Goal: Task Accomplishment & Management: Complete application form

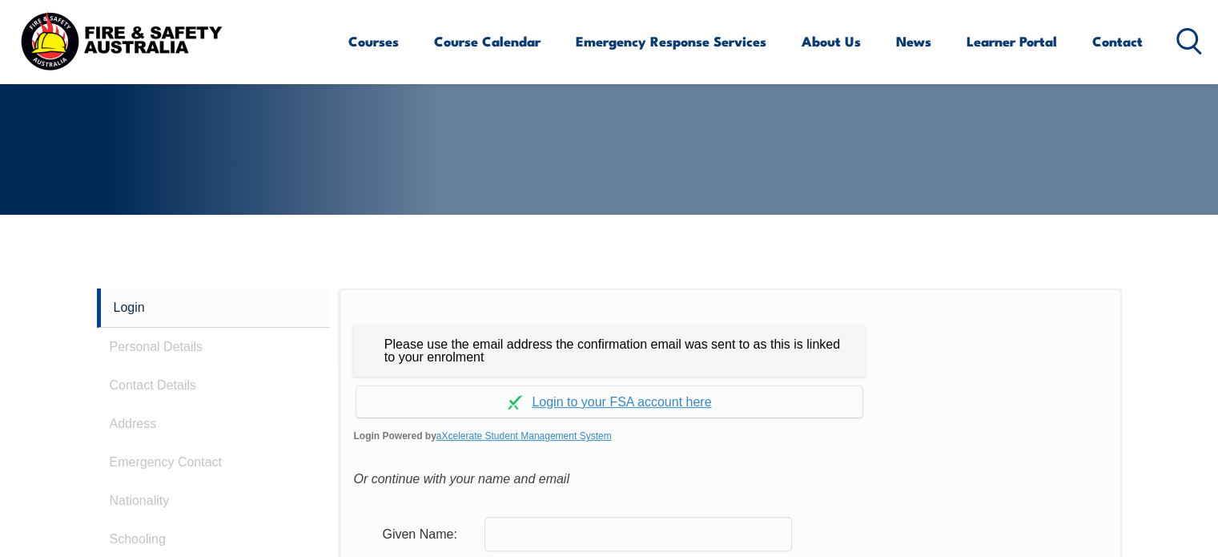
scroll to position [426, 0]
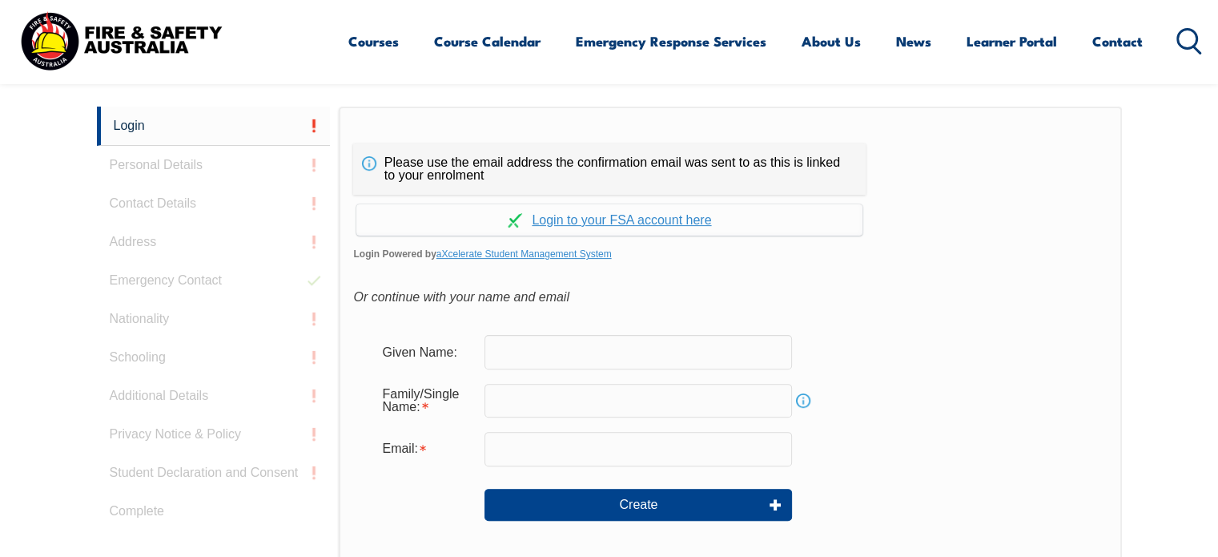
click at [710, 339] on input "text" at bounding box center [638, 352] width 308 height 34
type input "Salli"
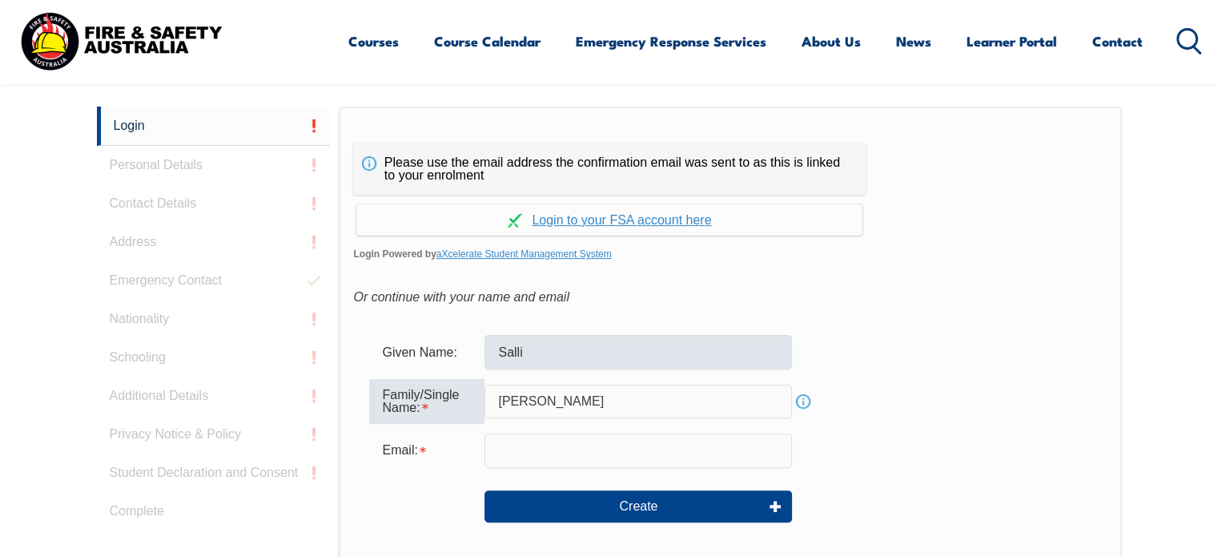
type input "McIntyre"
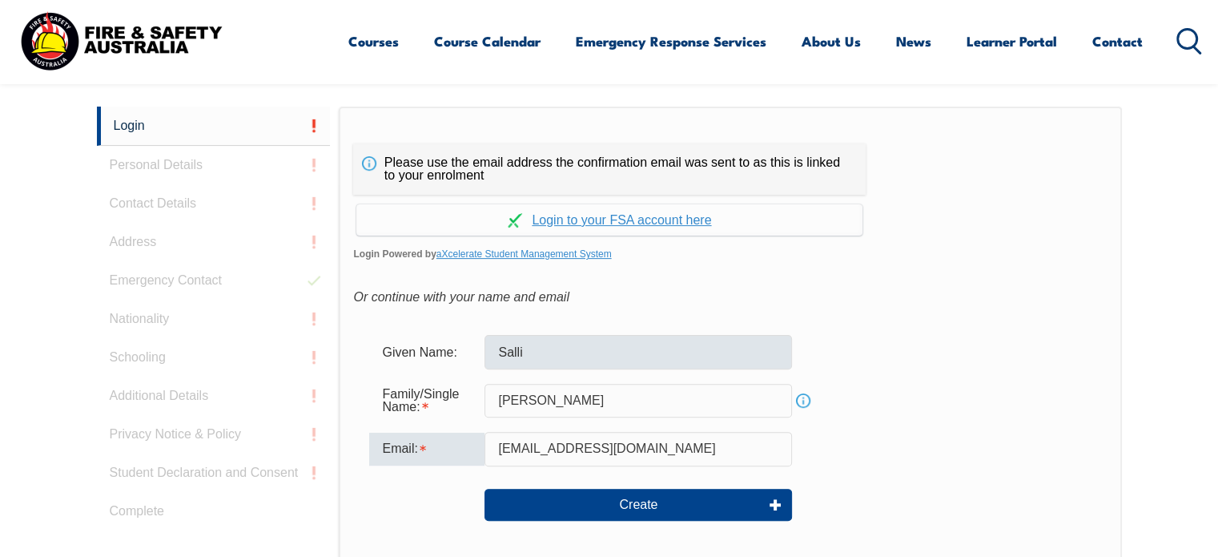
type input "salli.nuku@outlook.com"
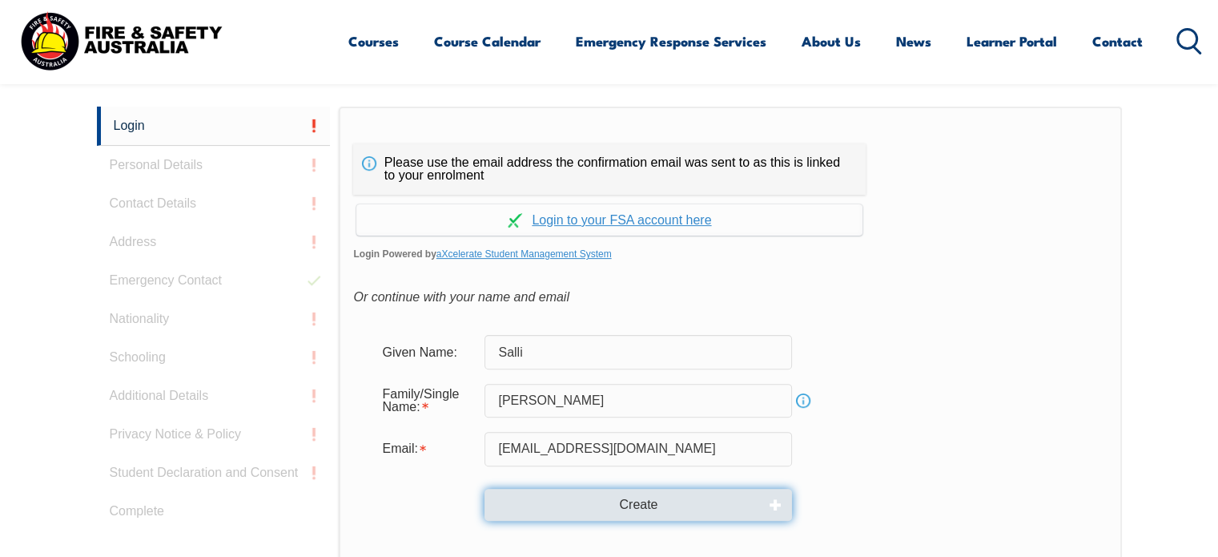
click at [668, 500] on button "Create" at bounding box center [638, 504] width 308 height 32
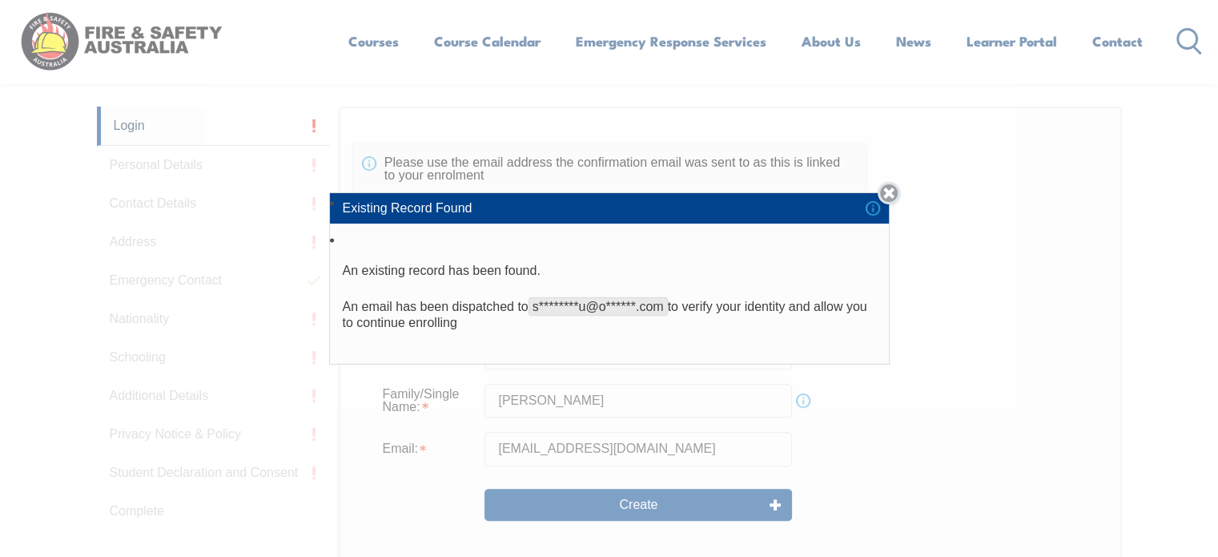
click at [893, 185] on link "Close" at bounding box center [889, 193] width 22 height 22
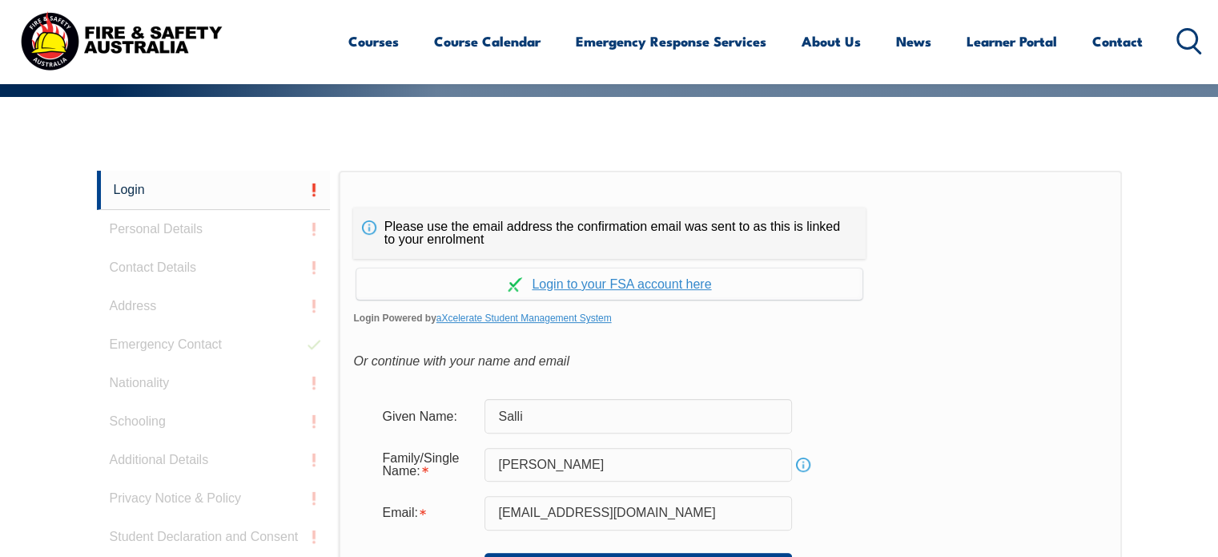
scroll to position [366, 0]
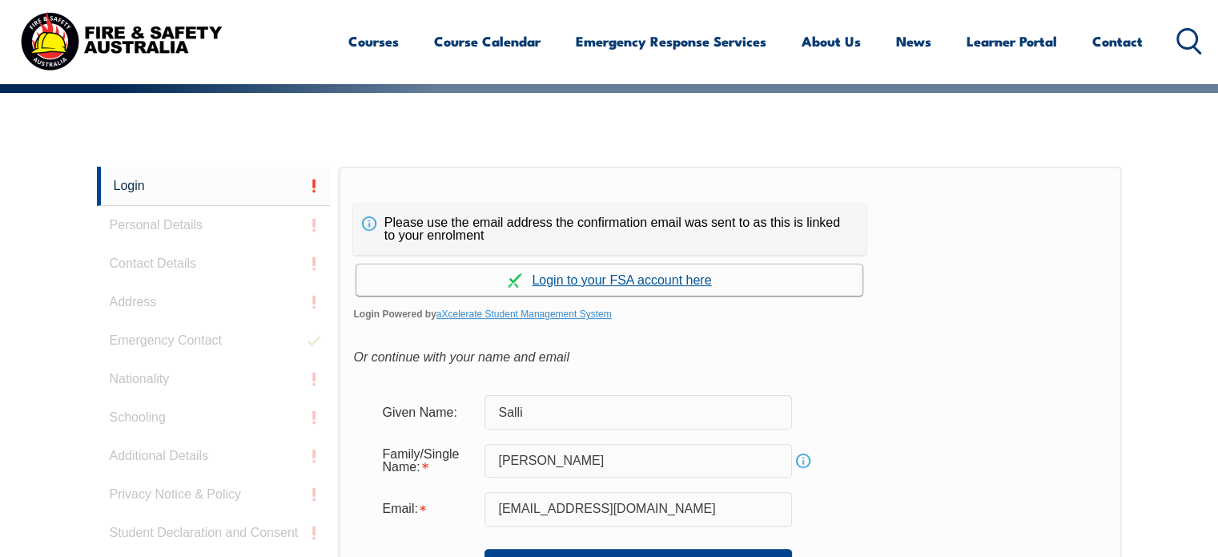
click at [624, 275] on link "Continue with aXcelerate" at bounding box center [609, 279] width 506 height 31
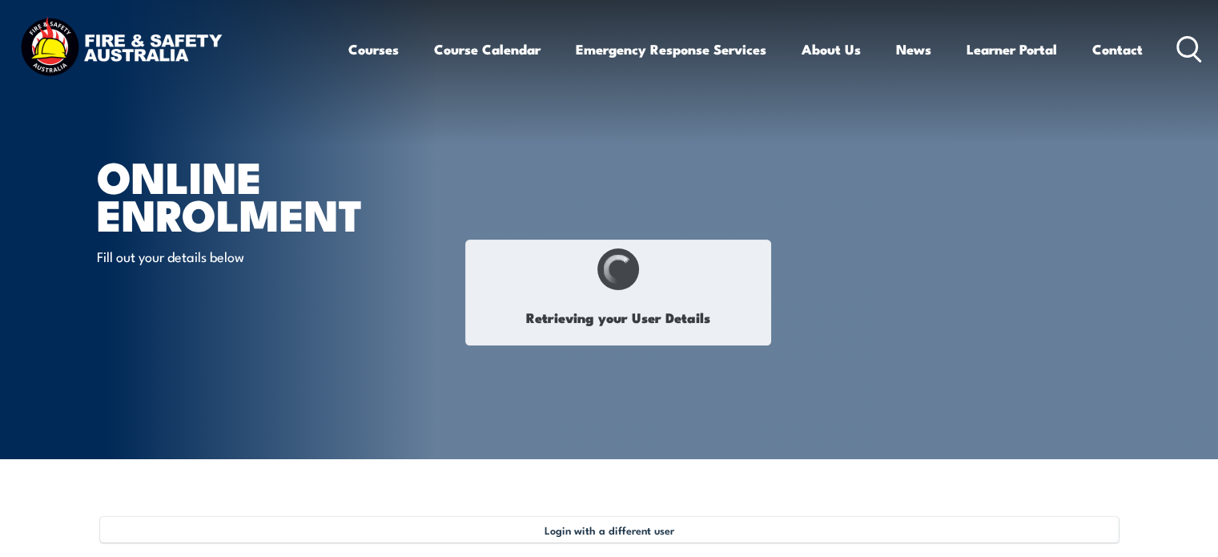
type input "Salli"
type input "McIntyre"
type input "June 21, 1976"
type input "3TV7XBVF6T"
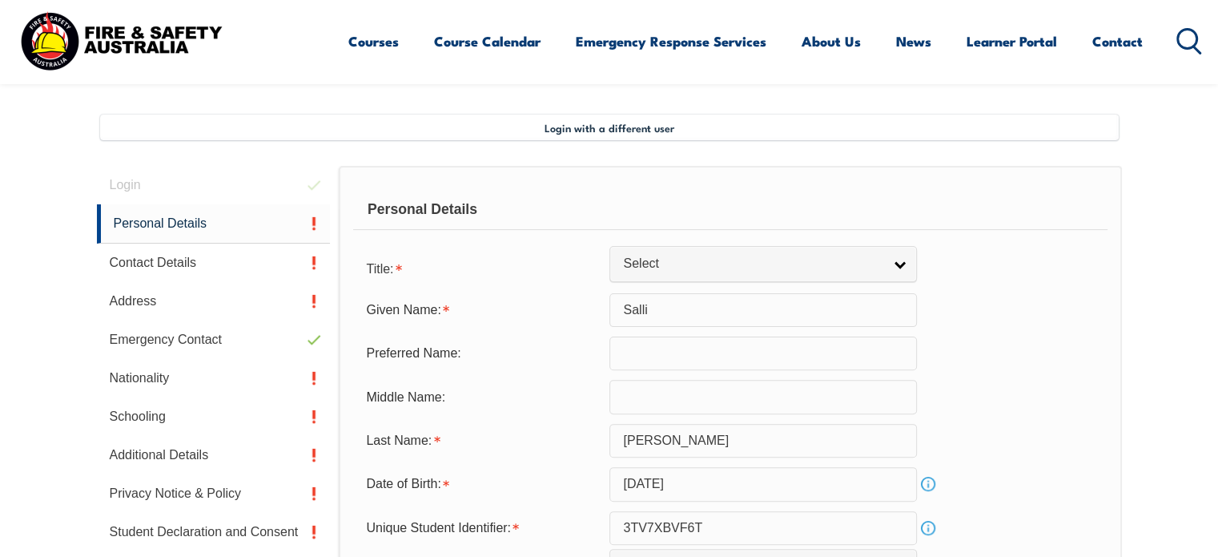
scroll to position [436, 0]
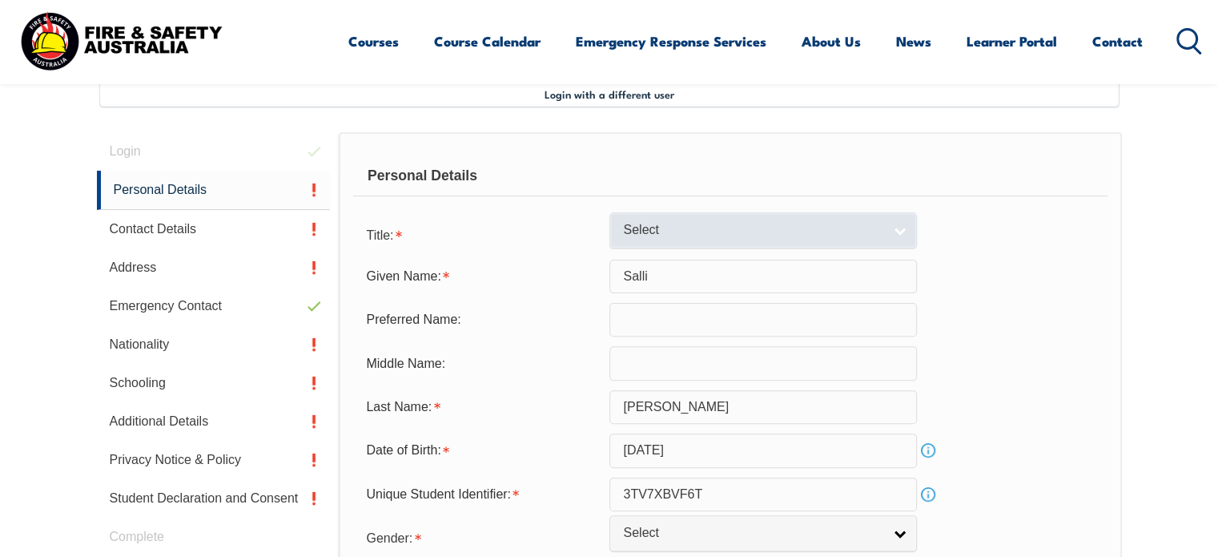
click at [718, 225] on span "Select" at bounding box center [752, 230] width 259 height 17
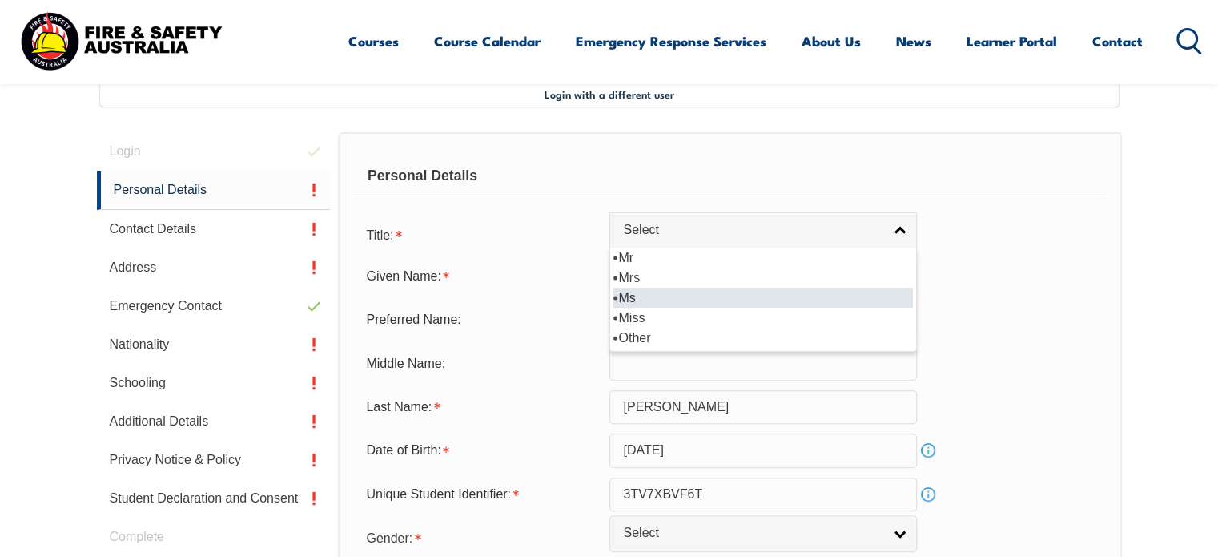
click at [727, 298] on li "Ms" at bounding box center [762, 297] width 299 height 20
select select "Ms"
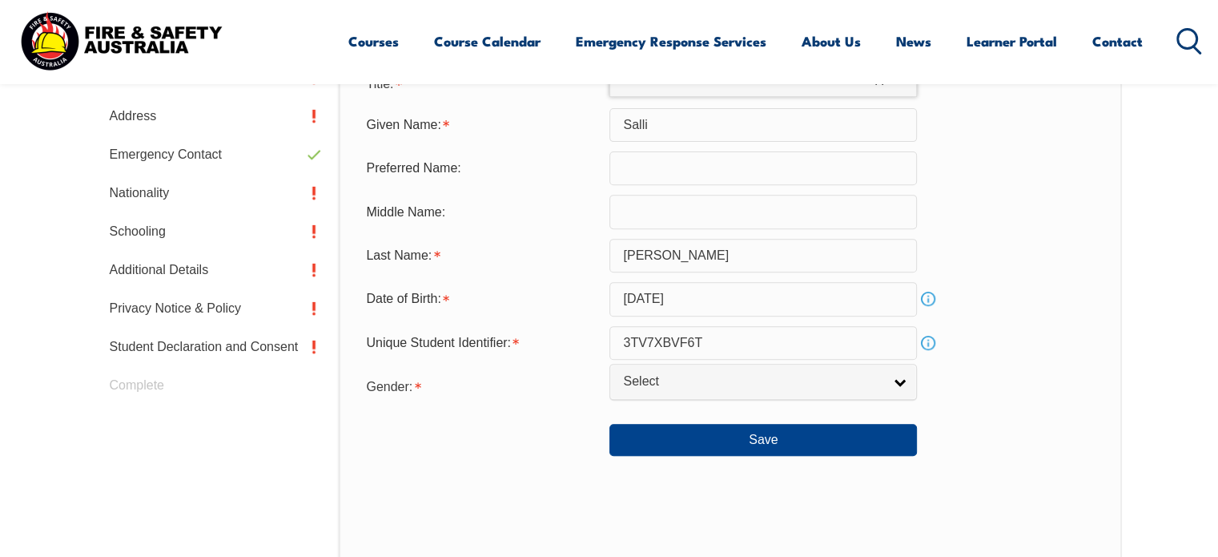
scroll to position [596, 0]
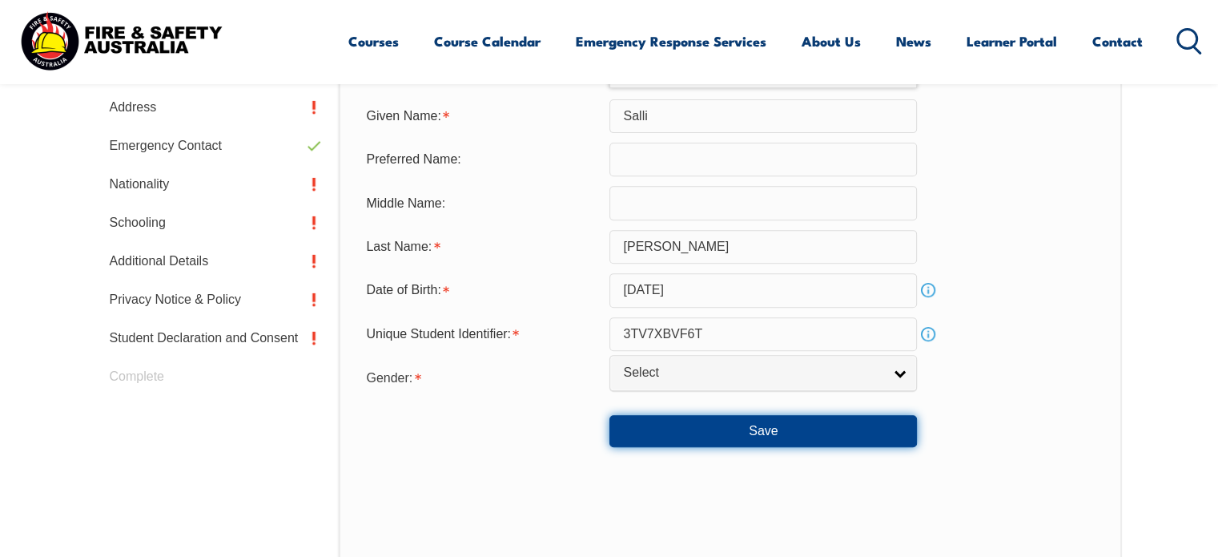
click at [852, 425] on button "Save" at bounding box center [763, 431] width 308 height 32
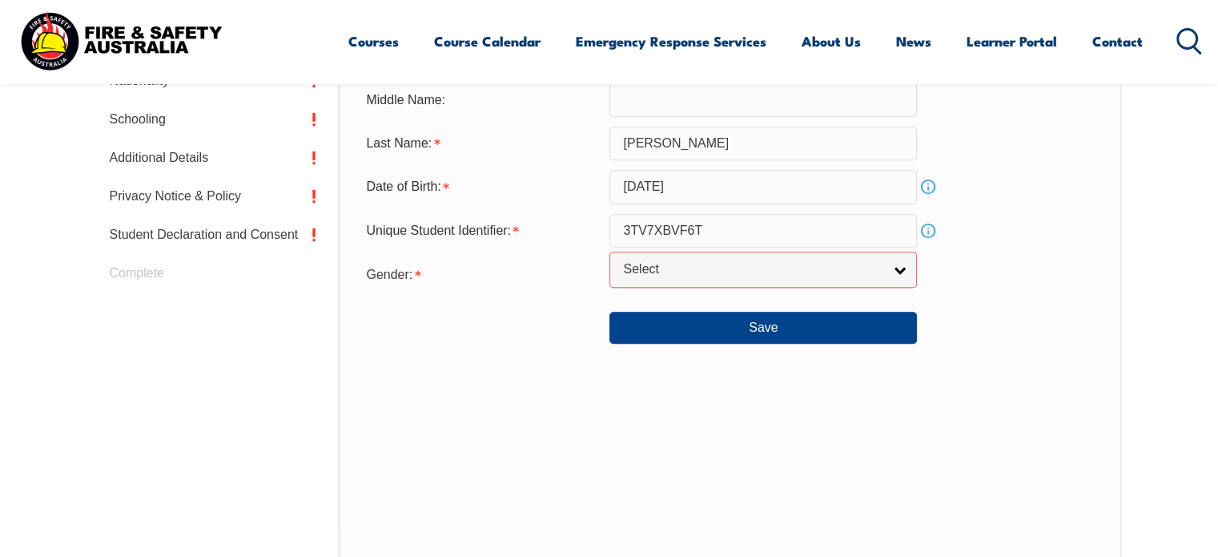
scroll to position [689, 0]
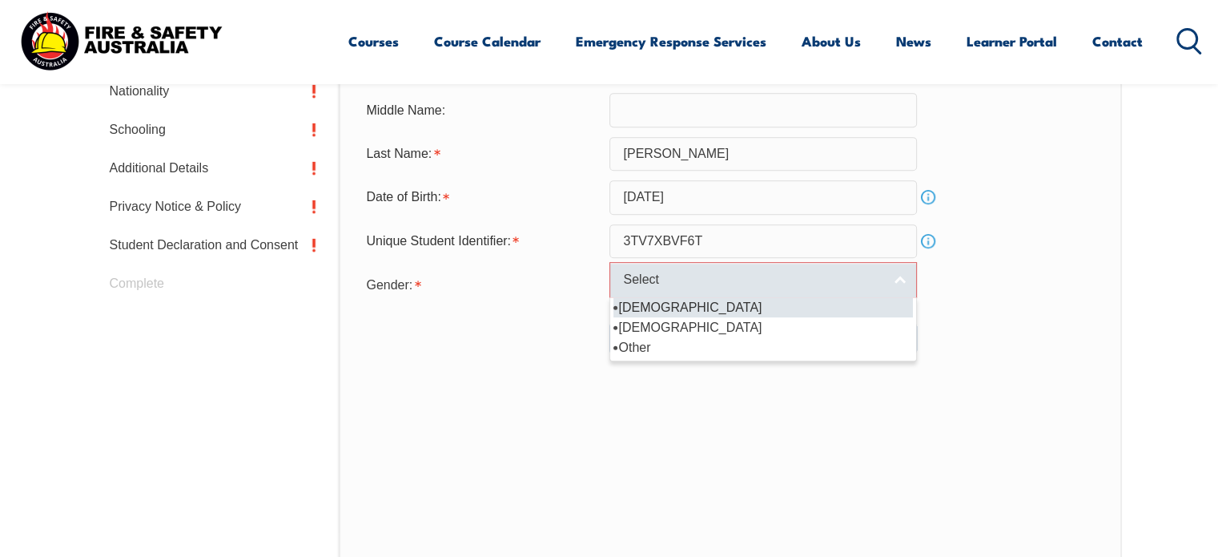
click at [890, 281] on link "Select" at bounding box center [763, 280] width 308 height 36
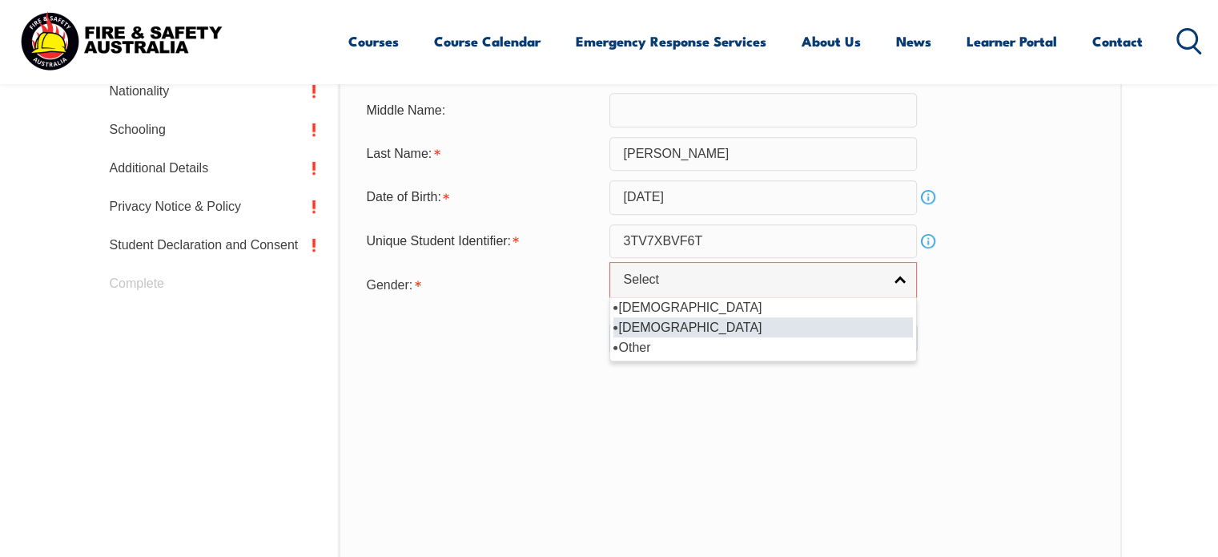
click at [693, 326] on li "Female" at bounding box center [762, 327] width 299 height 20
select select "F"
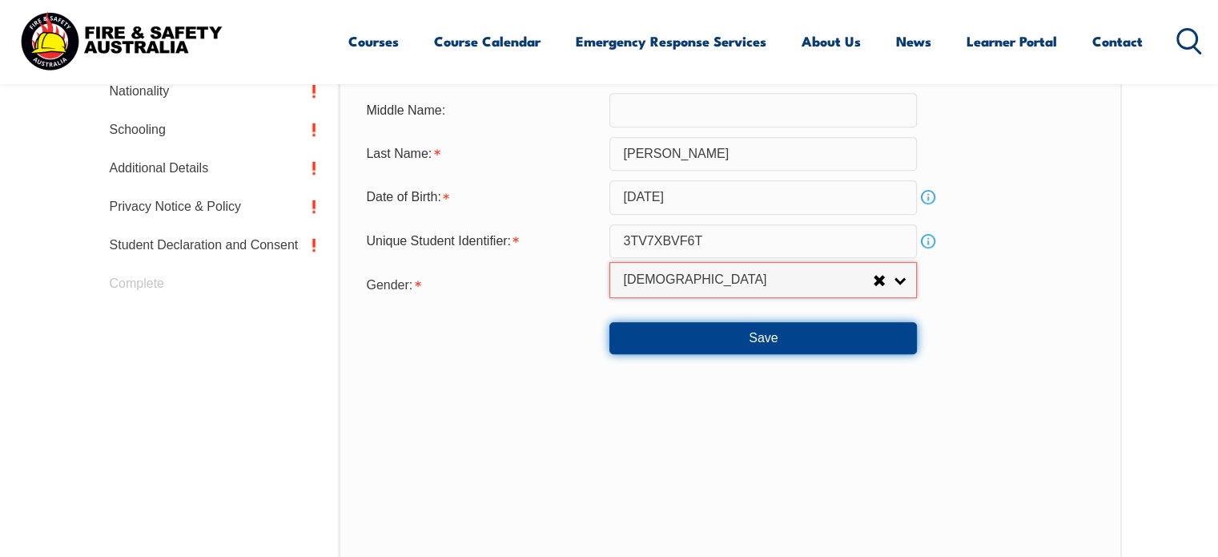
click at [766, 325] on button "Save" at bounding box center [763, 338] width 308 height 32
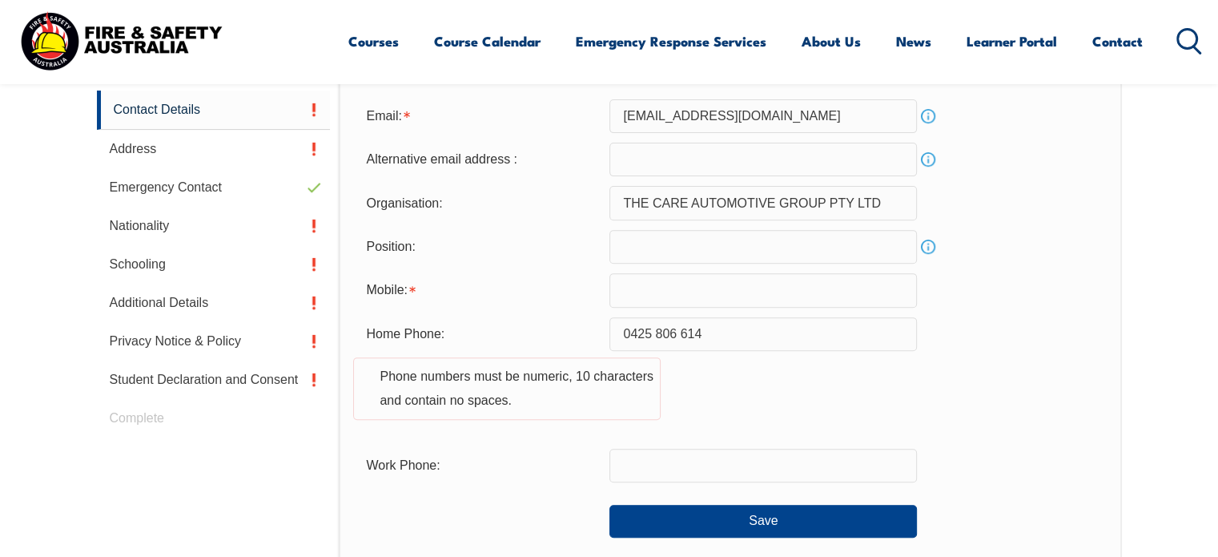
scroll to position [580, 0]
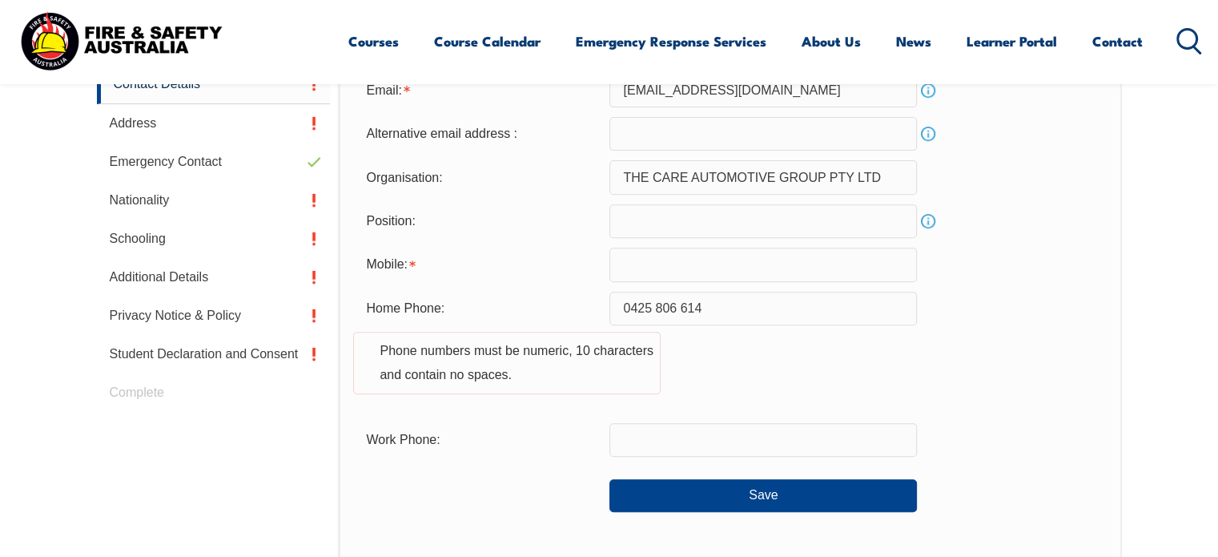
click at [757, 262] on input "text" at bounding box center [763, 264] width 308 height 34
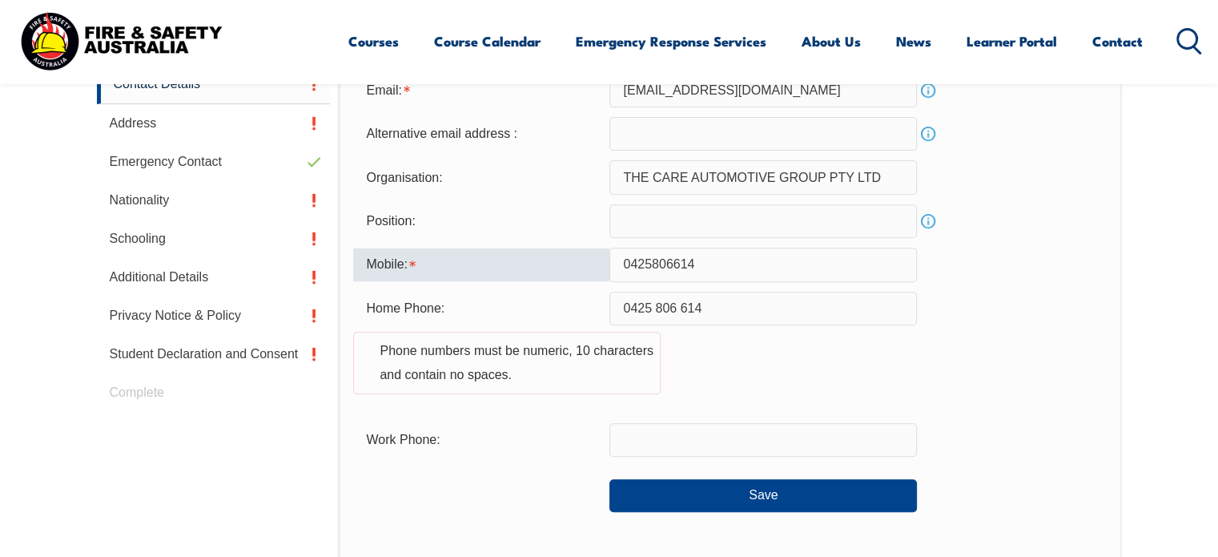
type input "0425806614"
click at [1015, 320] on div "Home Phone: 0425 806 614 Phone numbers must be numeric, 10 characters and conta…" at bounding box center [730, 352] width 754 height 122
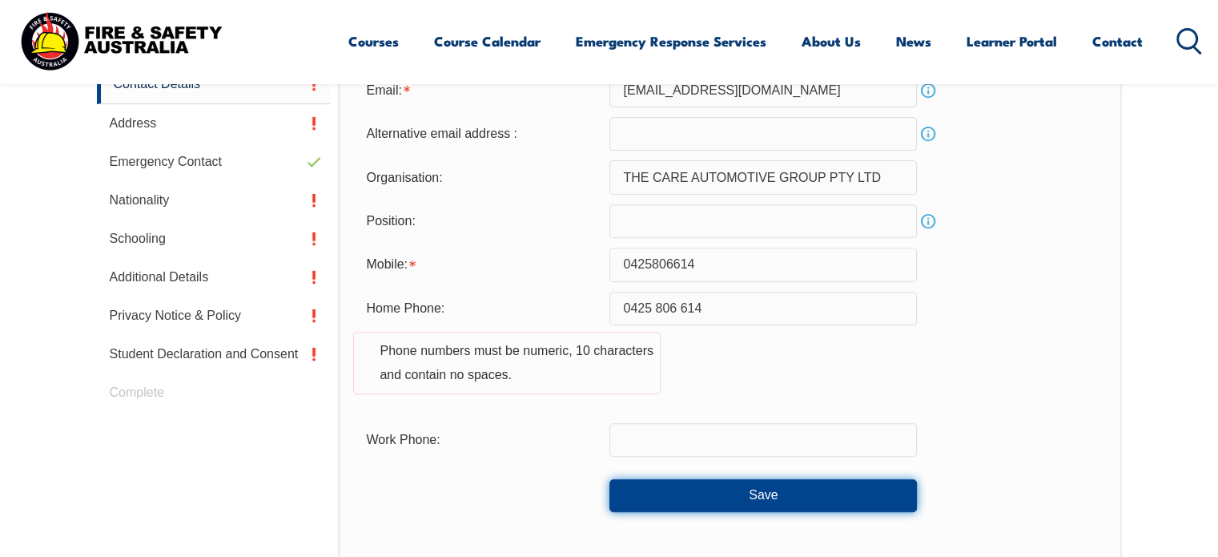
click at [770, 504] on button "Save" at bounding box center [763, 495] width 308 height 32
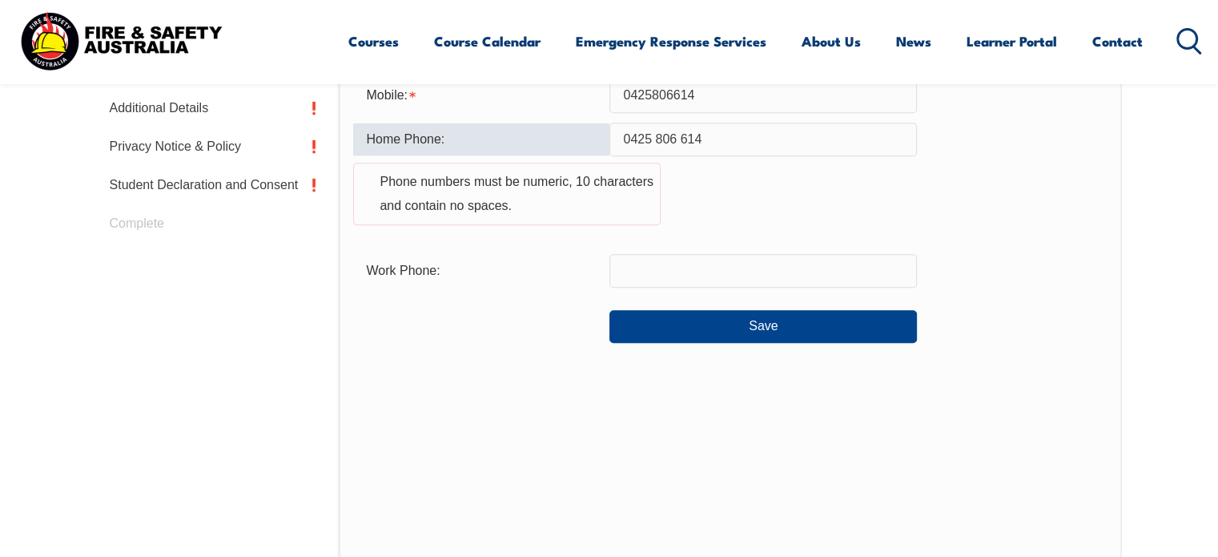
scroll to position [630, 0]
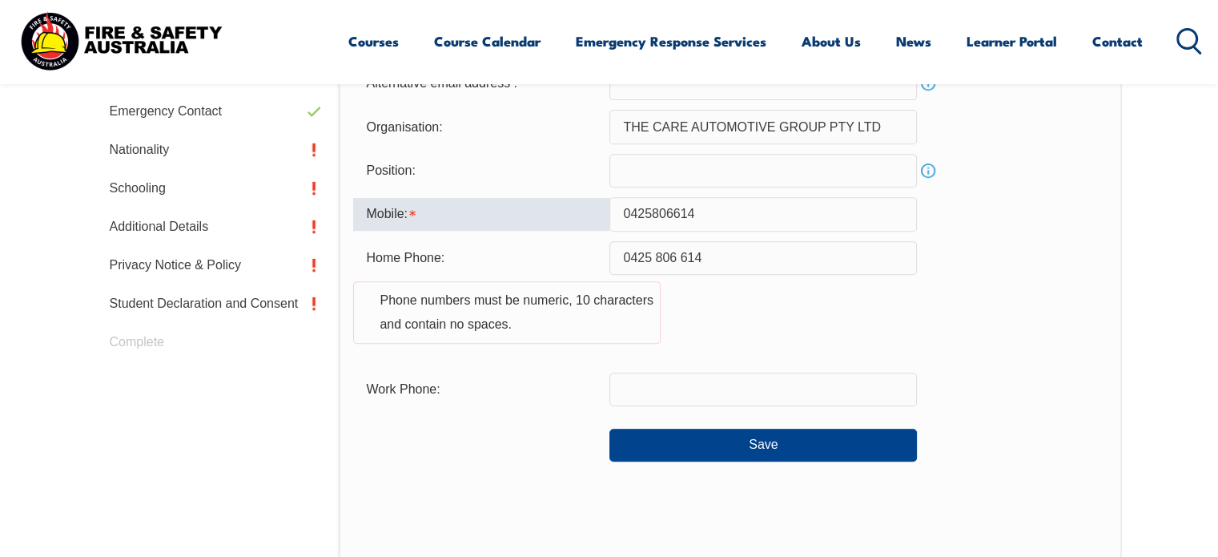
drag, startPoint x: 653, startPoint y: 213, endPoint x: 659, endPoint y: 219, distance: 9.1
click at [653, 213] on input "0425806614" at bounding box center [763, 214] width 308 height 34
click at [703, 213] on input "0425806614" at bounding box center [763, 214] width 308 height 34
click at [806, 448] on button "Save" at bounding box center [763, 444] width 308 height 32
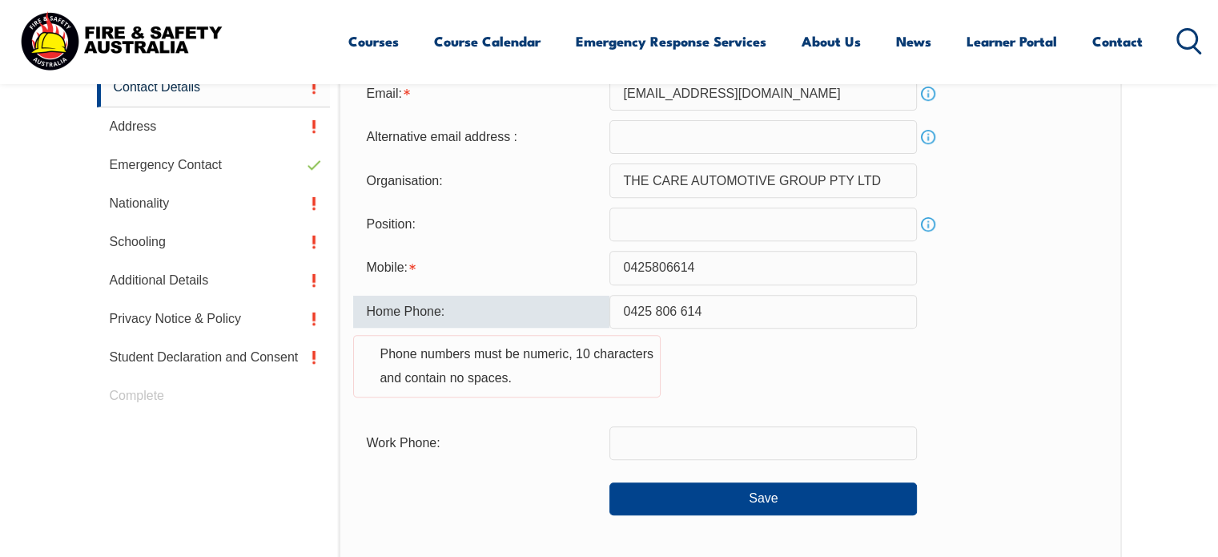
scroll to position [530, 0]
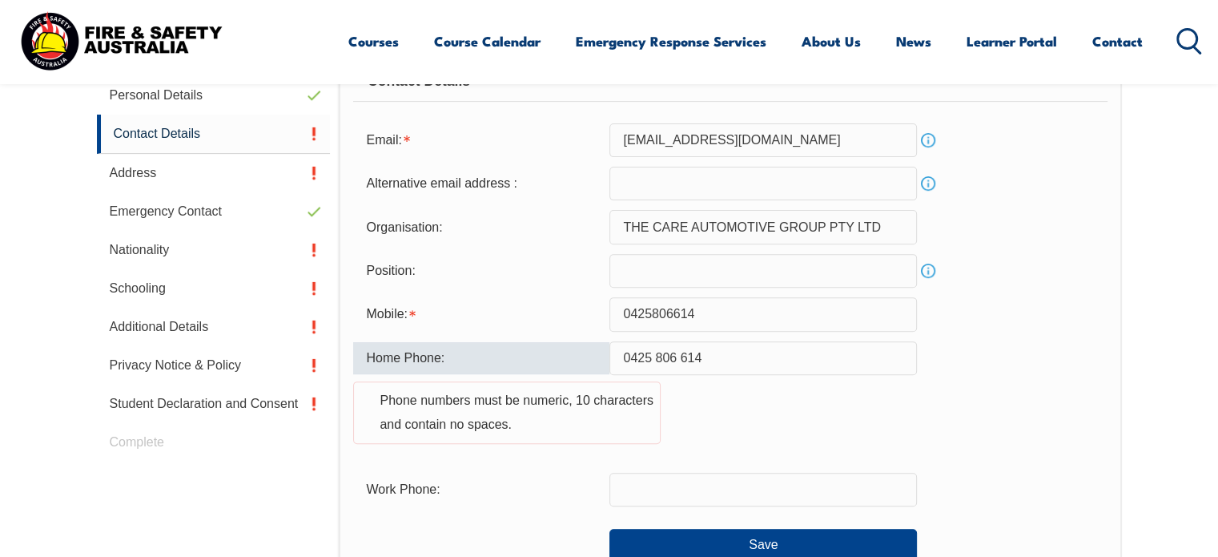
drag, startPoint x: 644, startPoint y: 344, endPoint x: 557, endPoint y: 336, distance: 87.7
click at [557, 336] on form "Email: salli.nuku@outlook.com Info Alternative email address : Info Organisatio…" at bounding box center [730, 342] width 754 height 438
click at [773, 542] on button "Save" at bounding box center [763, 545] width 308 height 32
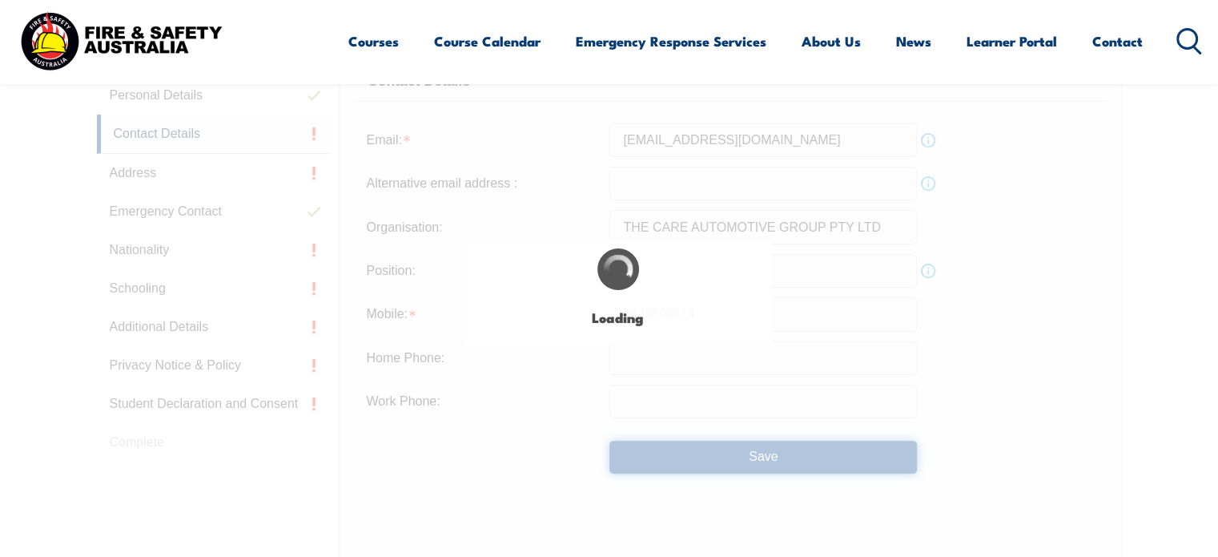
type input "0425 806 614"
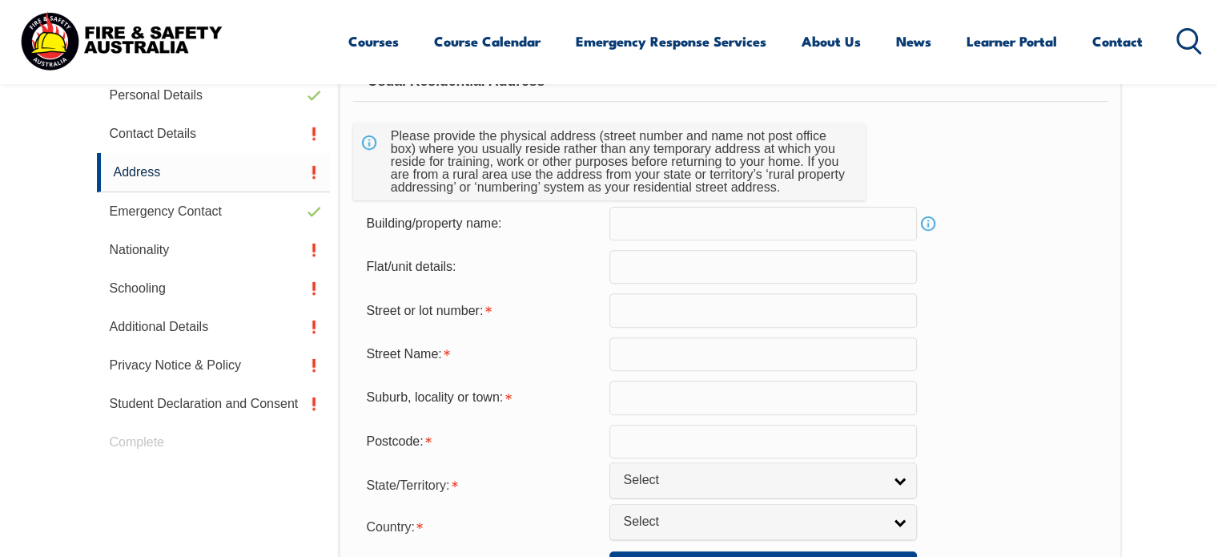
scroll to position [436, 0]
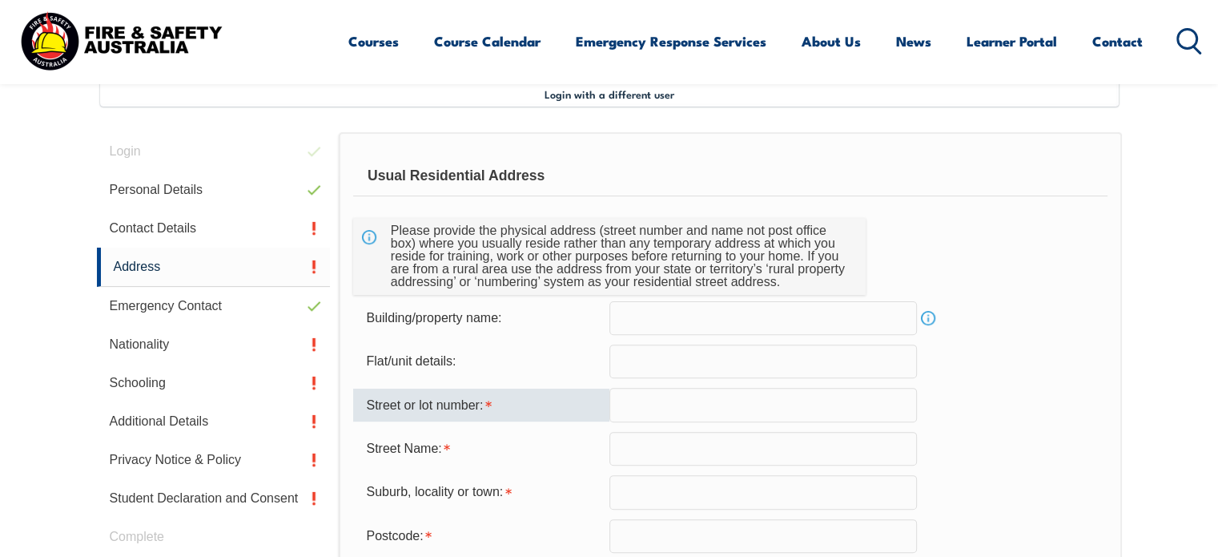
click at [769, 412] on input "text" at bounding box center [763, 405] width 308 height 34
type input "5"
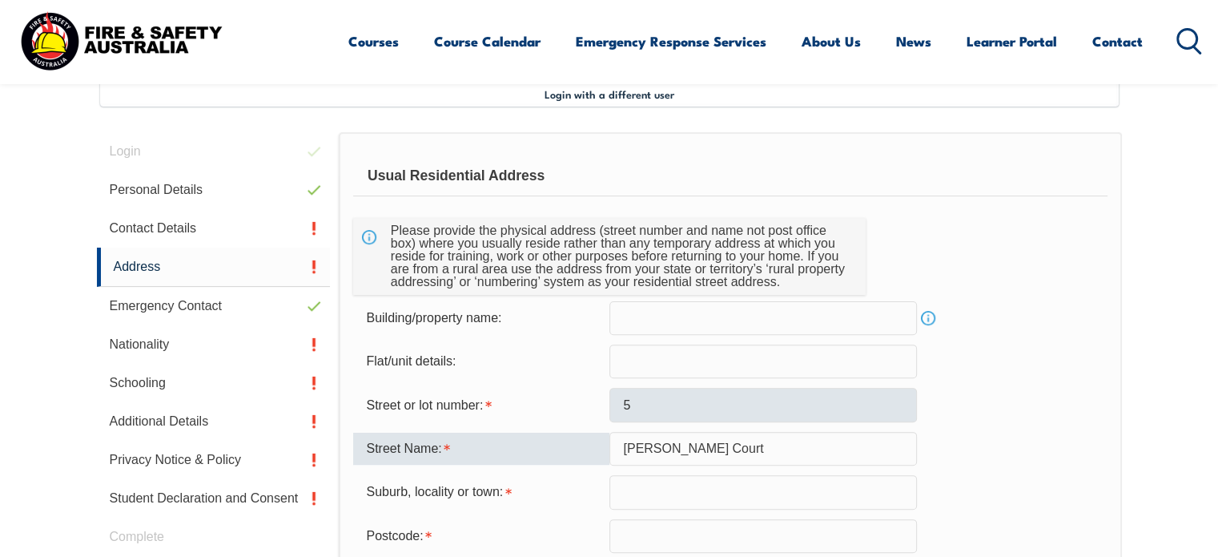
type input "Nicholas Court"
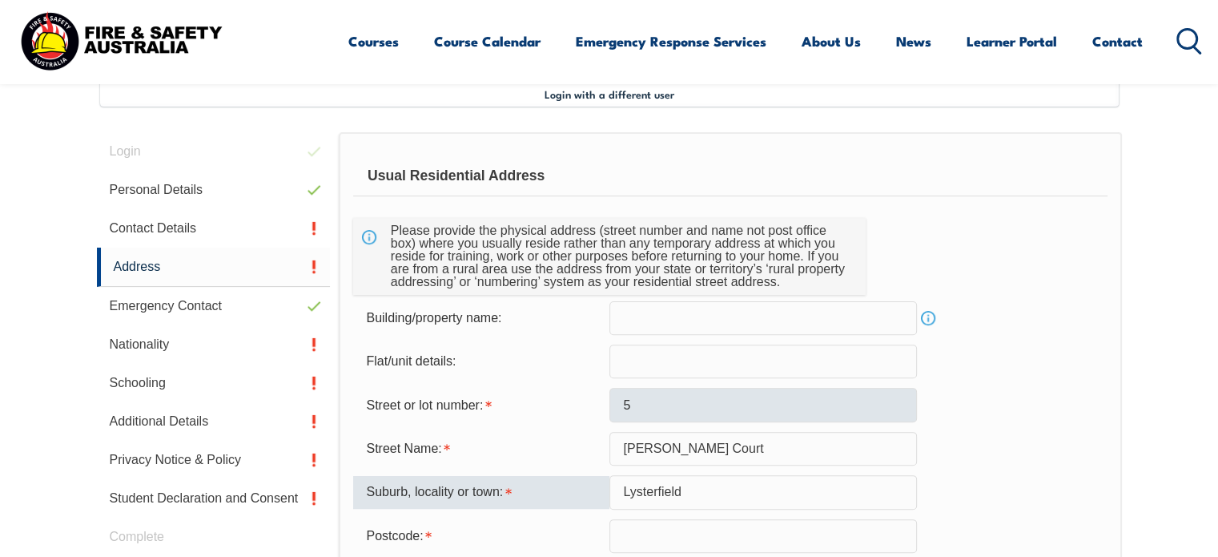
type input "Lysterfield"
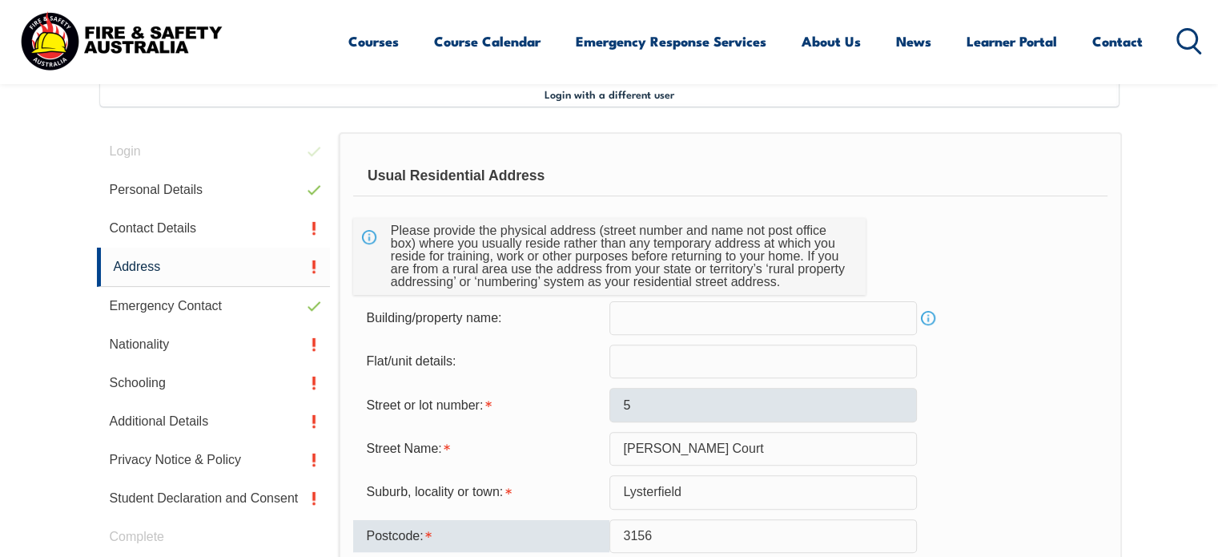
type input "3156"
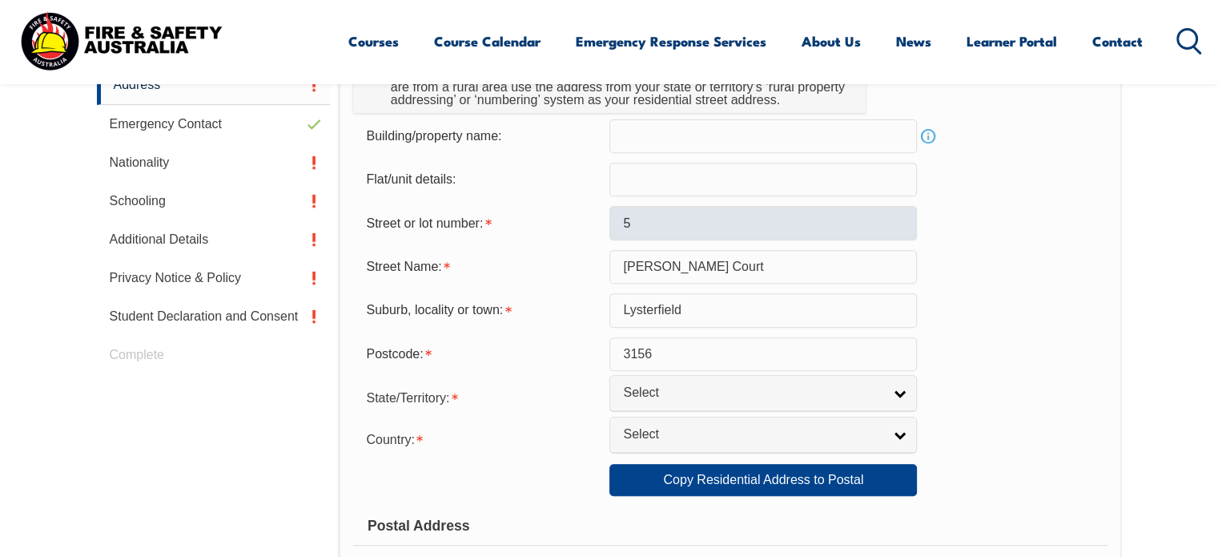
scroll to position [762, 0]
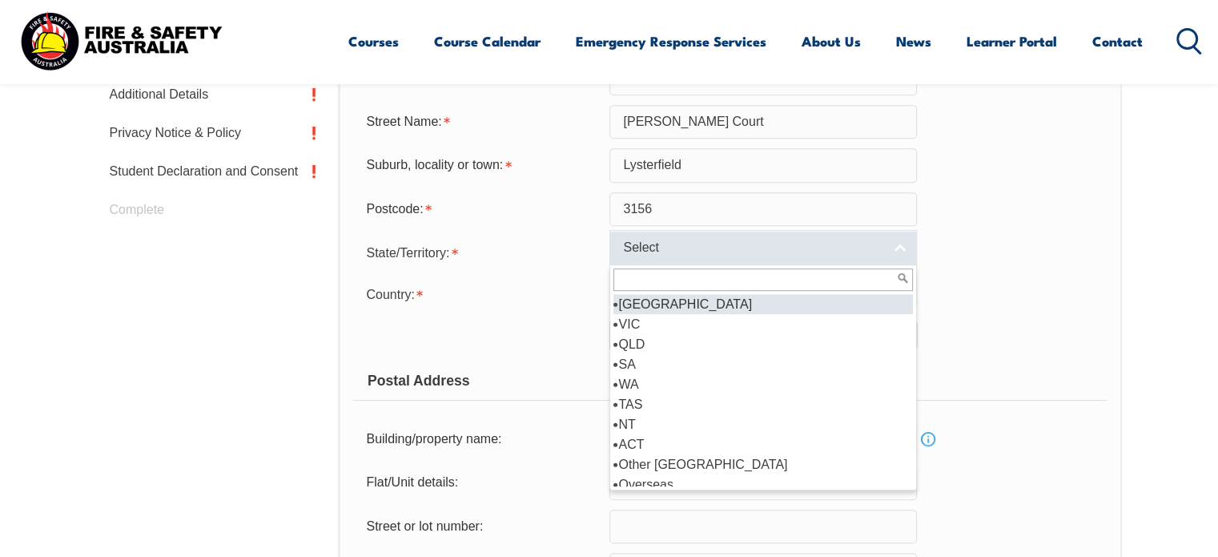
click at [811, 259] on link "Select" at bounding box center [763, 248] width 308 height 36
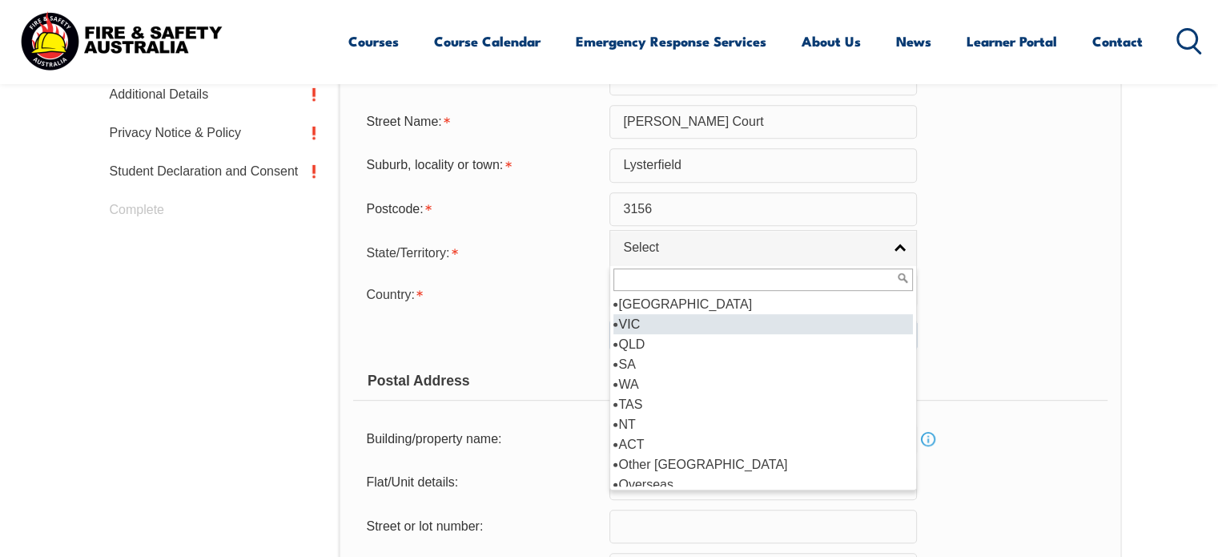
click at [739, 321] on li "VIC" at bounding box center [762, 324] width 299 height 20
select select "VIC"
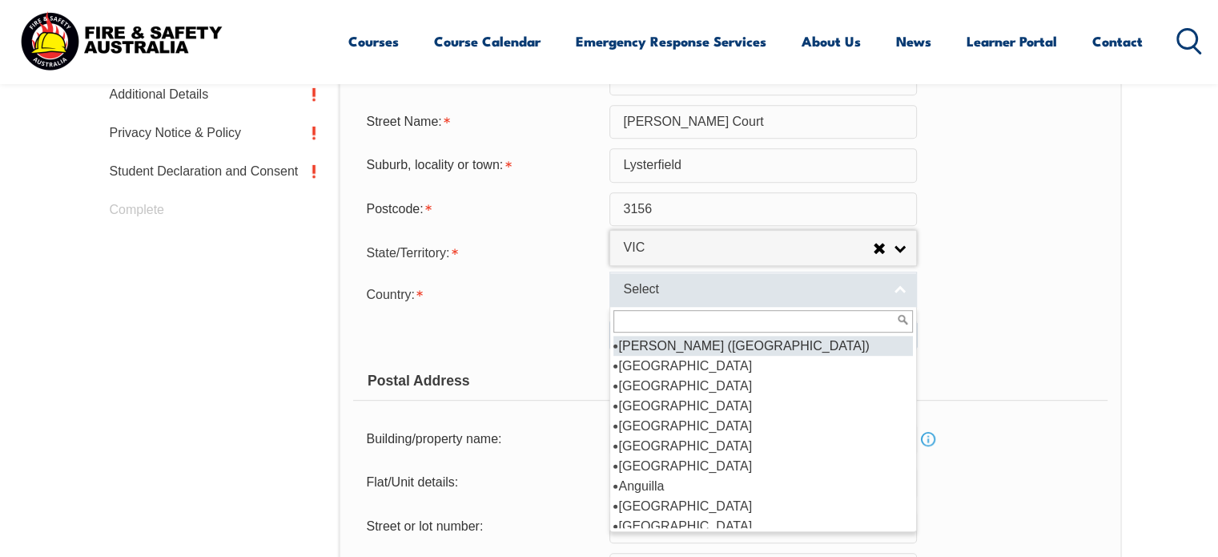
click at [738, 292] on span "Select" at bounding box center [752, 289] width 259 height 17
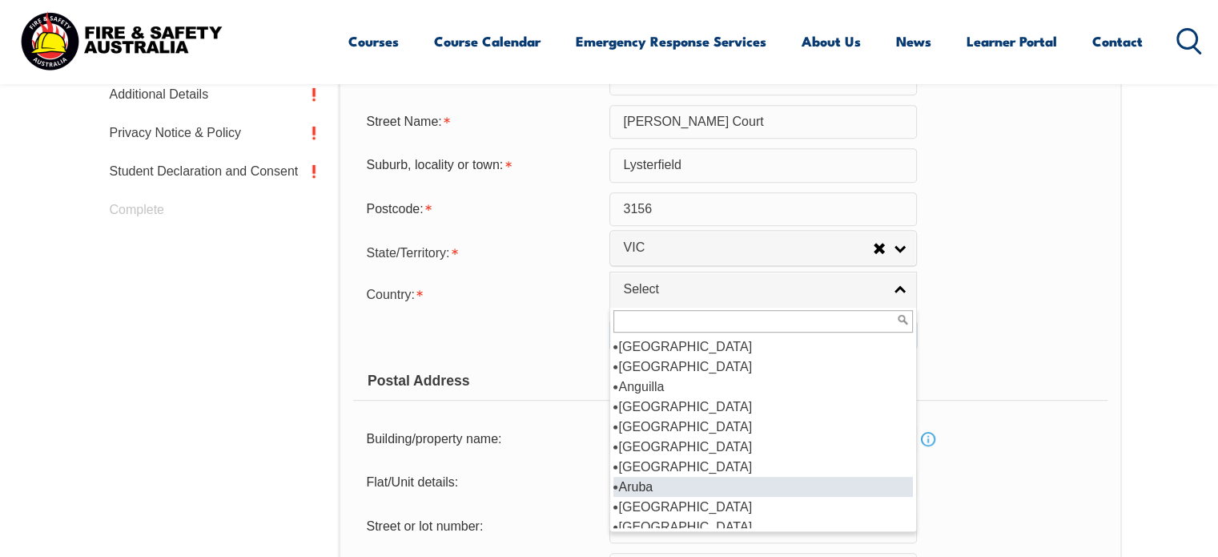
scroll to position [159, 0]
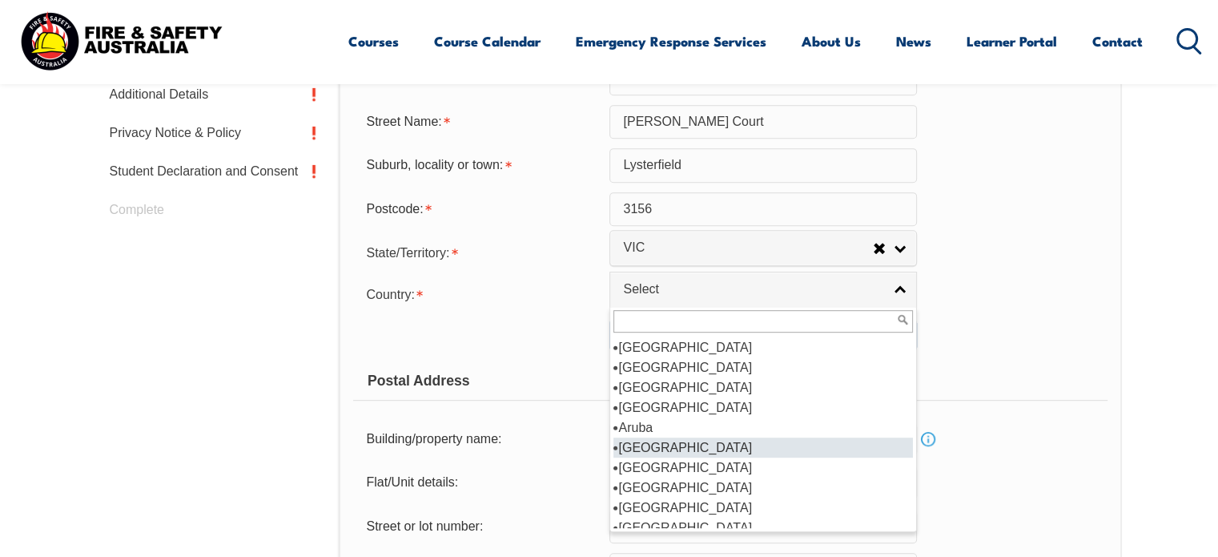
click at [687, 448] on li "Australia" at bounding box center [762, 447] width 299 height 20
select select "1101"
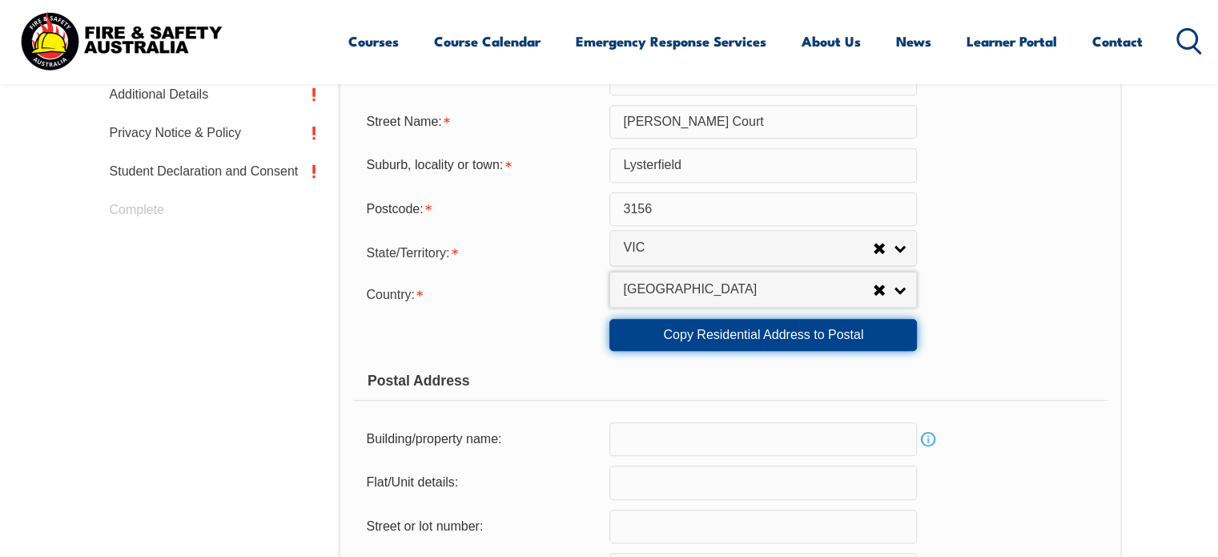
click at [826, 337] on link "Copy Residential Address to Postal" at bounding box center [763, 335] width 308 height 32
type input "5"
type input "Nicholas Court"
type input "Lysterfield"
select select "VIC"
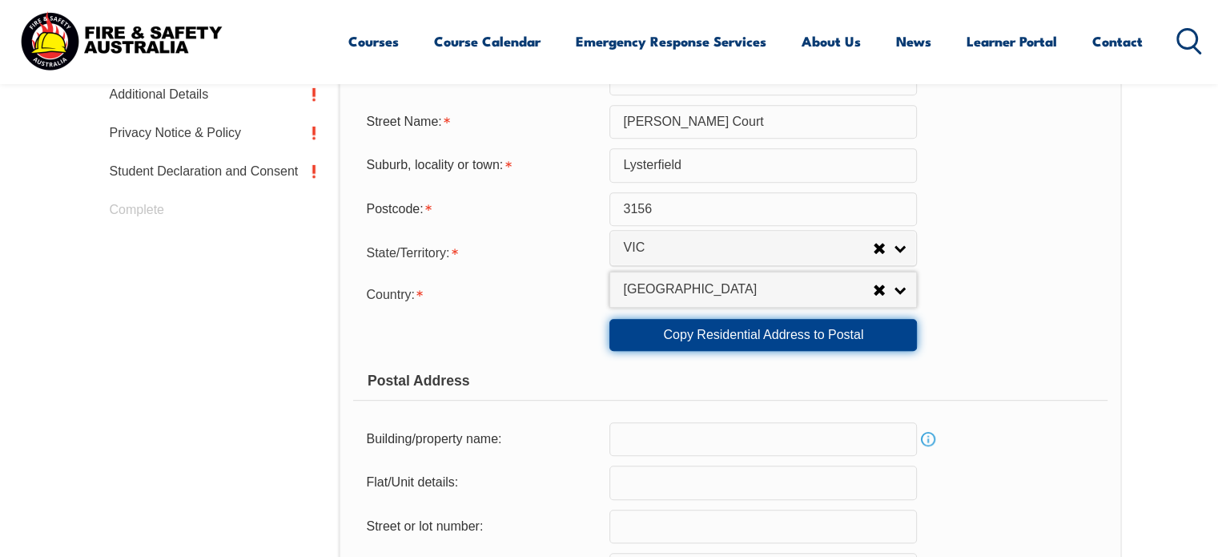
type input "3156"
select select "1101"
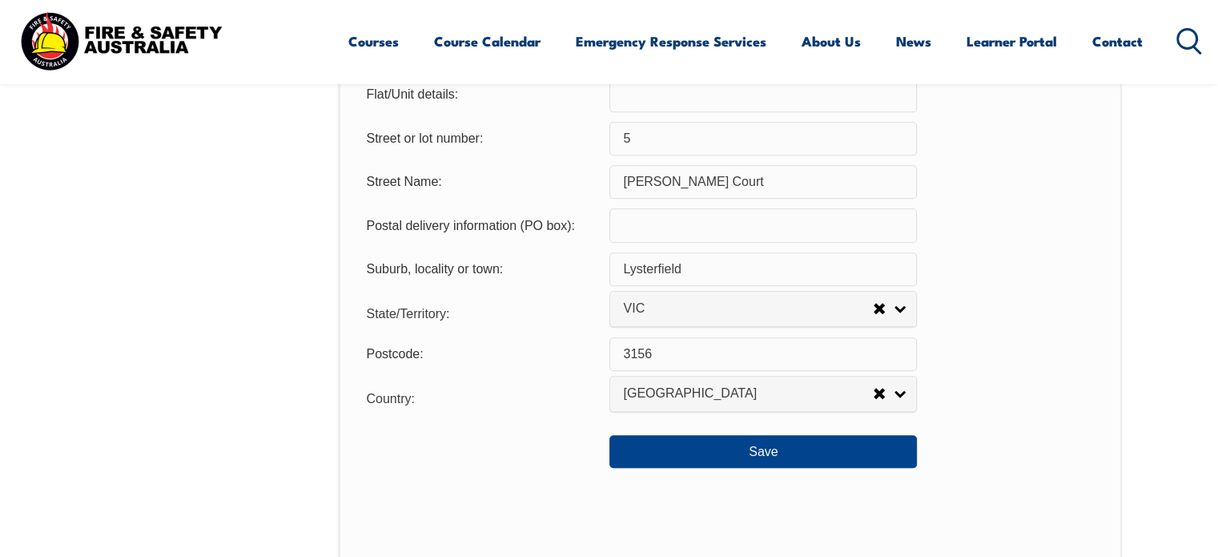
scroll to position [1183, 0]
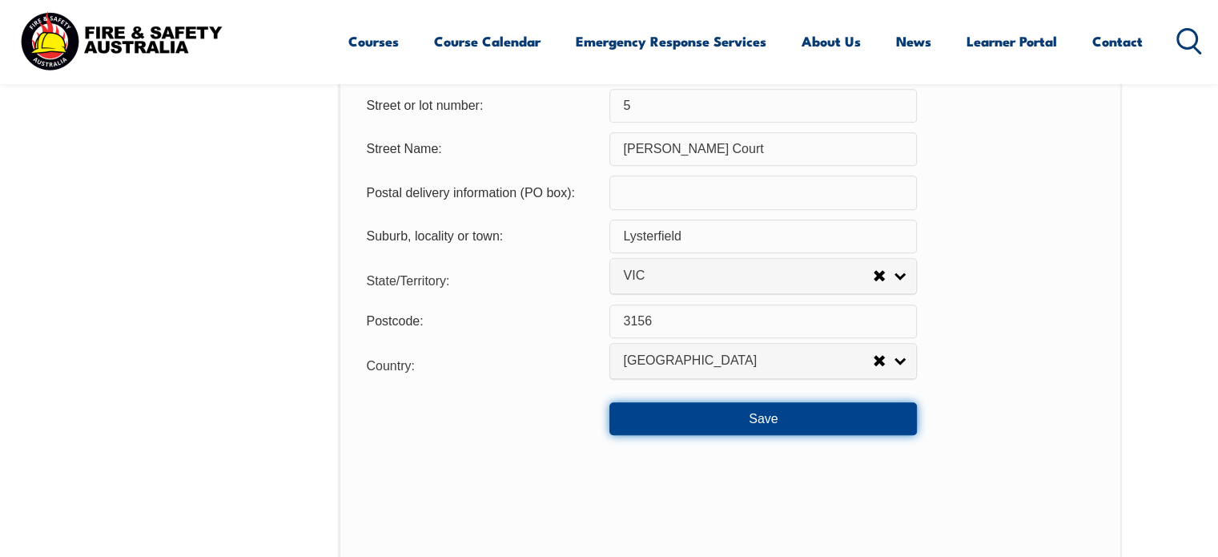
click at [792, 422] on button "Save" at bounding box center [763, 418] width 308 height 32
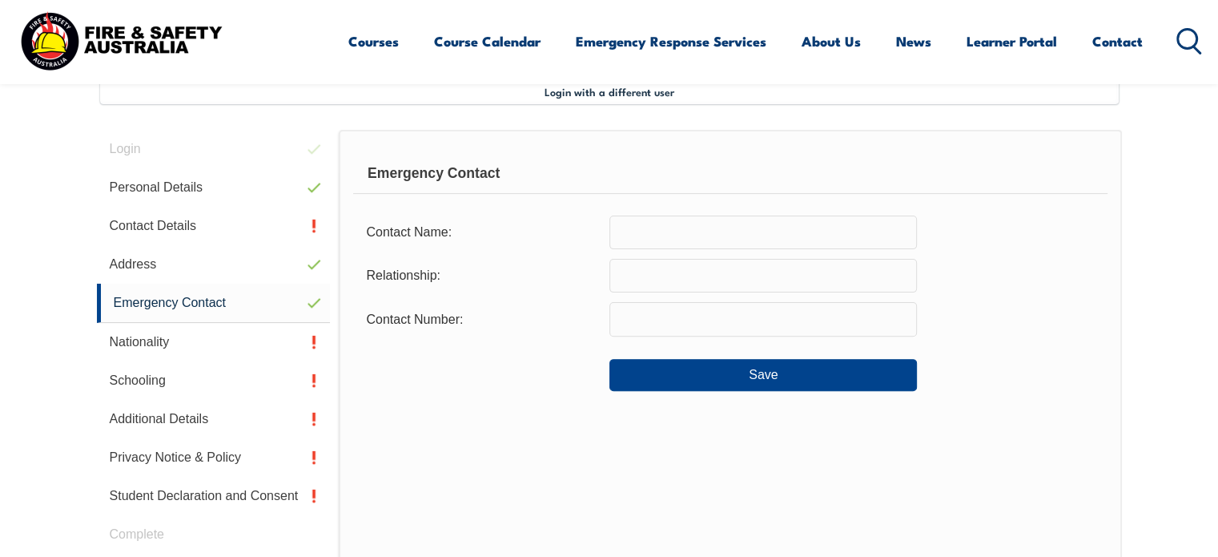
scroll to position [436, 0]
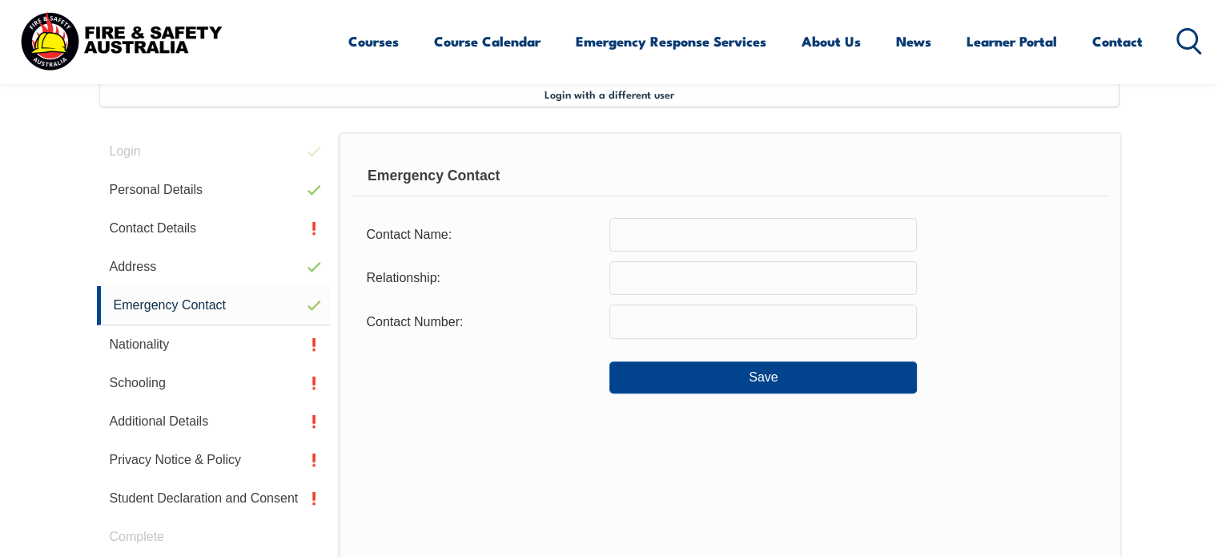
click at [767, 238] on input "text" at bounding box center [763, 235] width 308 height 34
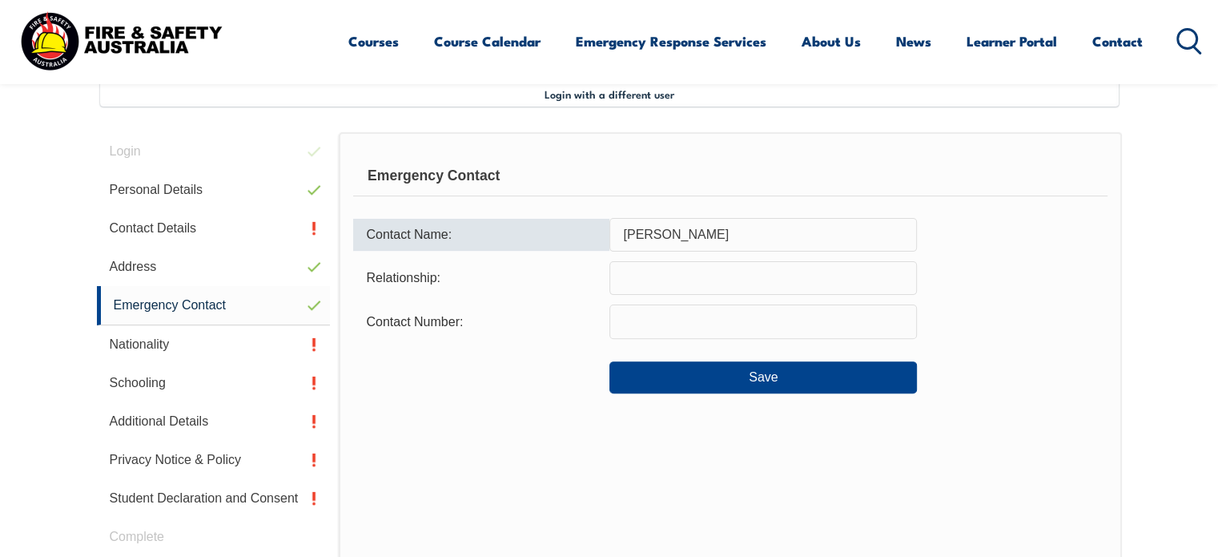
type input "Daniel Nuku"
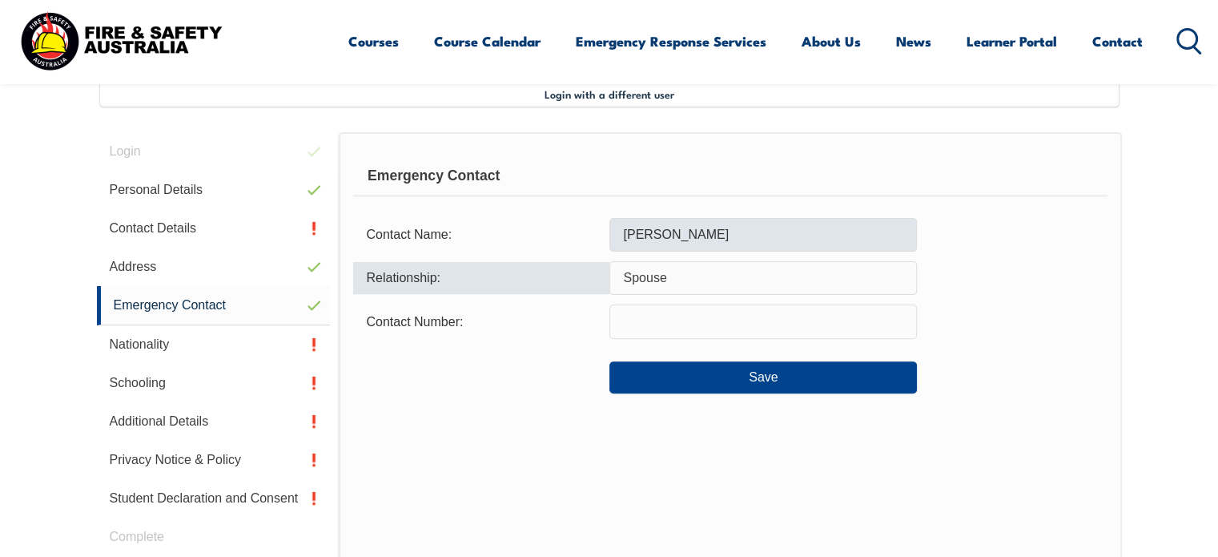
type input "Spouse"
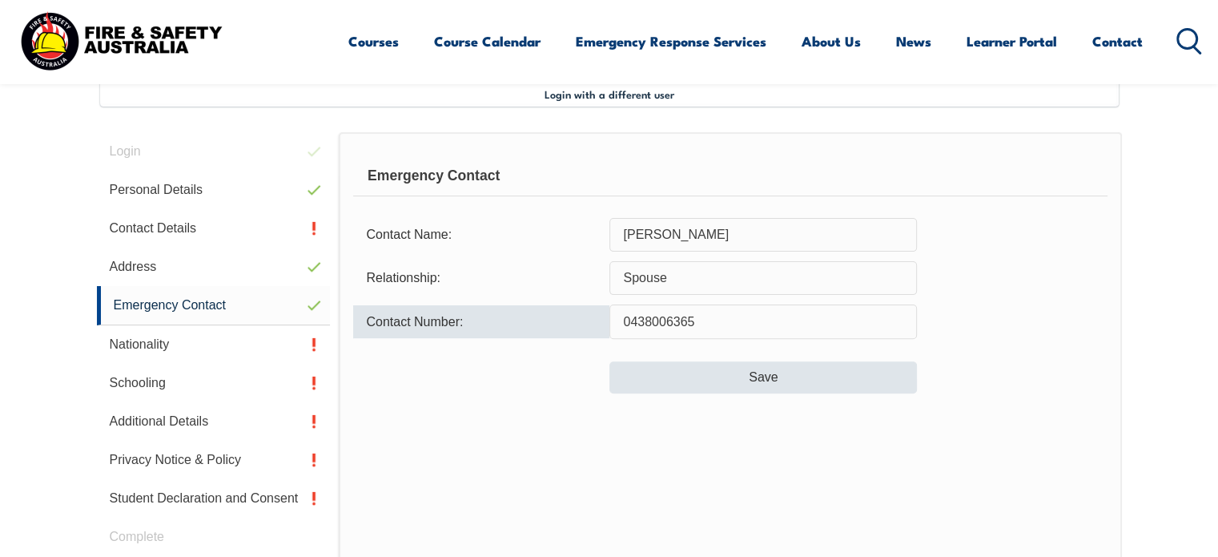
type input "0438006365"
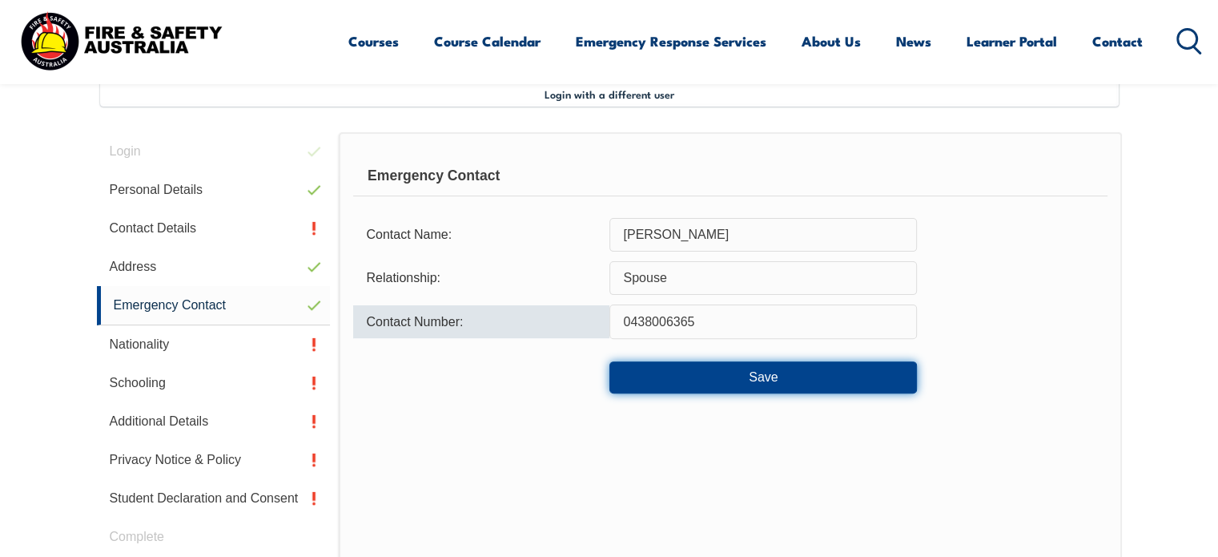
click at [828, 385] on button "Save" at bounding box center [763, 377] width 308 height 32
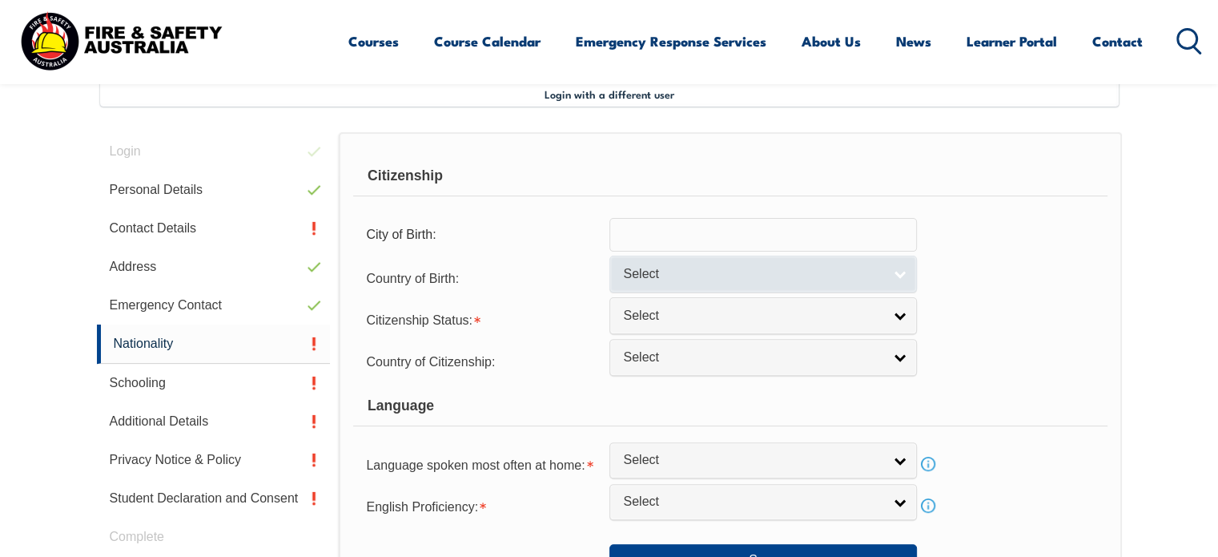
click at [743, 288] on link "Select" at bounding box center [763, 273] width 308 height 36
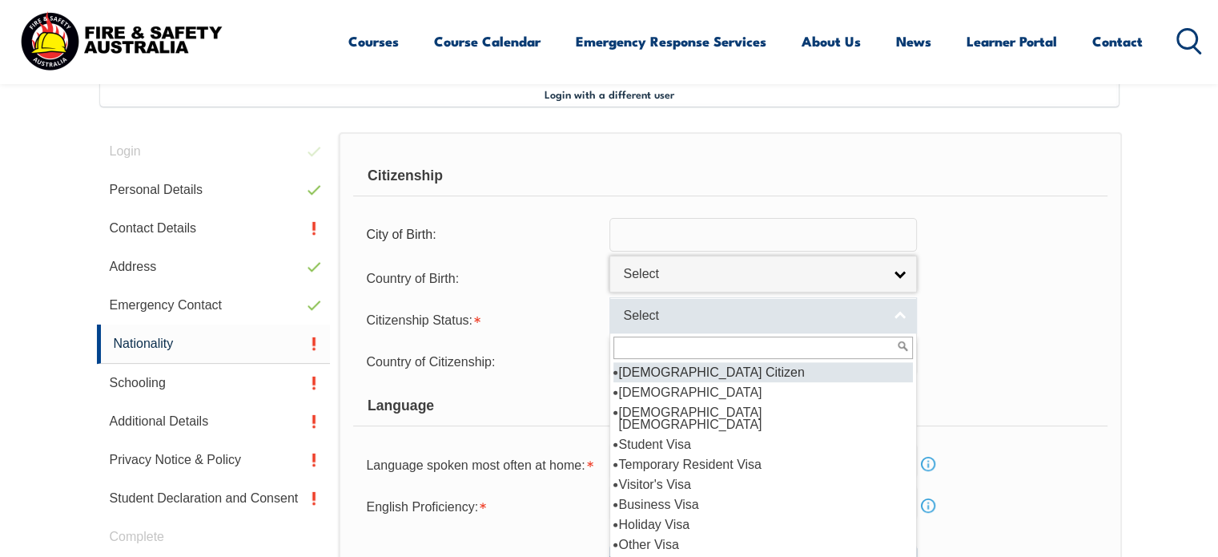
click at [742, 308] on span "Select" at bounding box center [752, 316] width 259 height 17
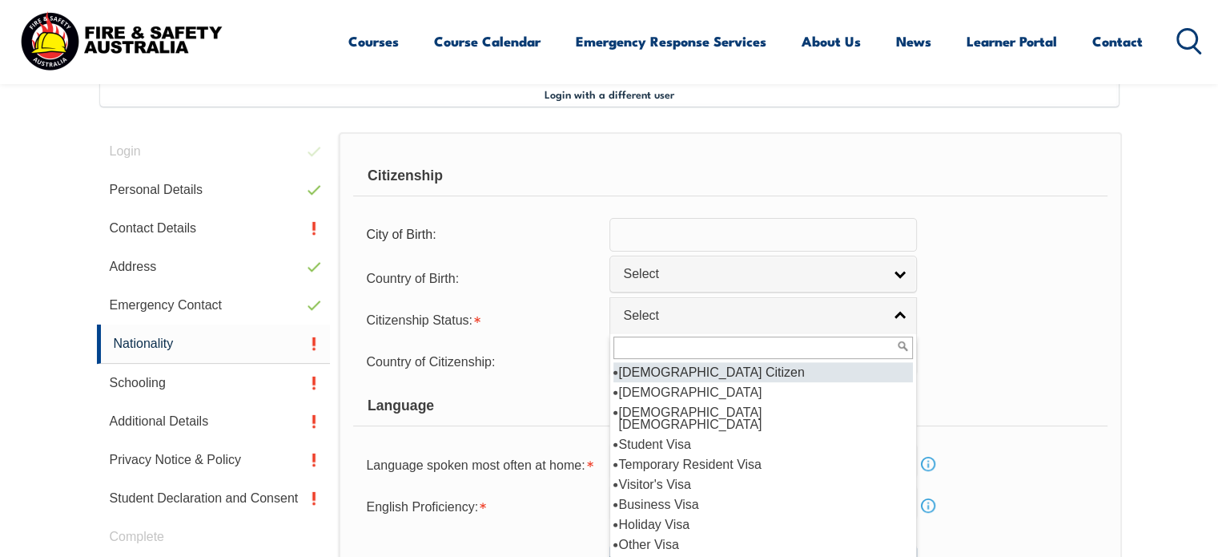
click at [716, 370] on li "Australian Citizen" at bounding box center [762, 372] width 299 height 20
select select "1"
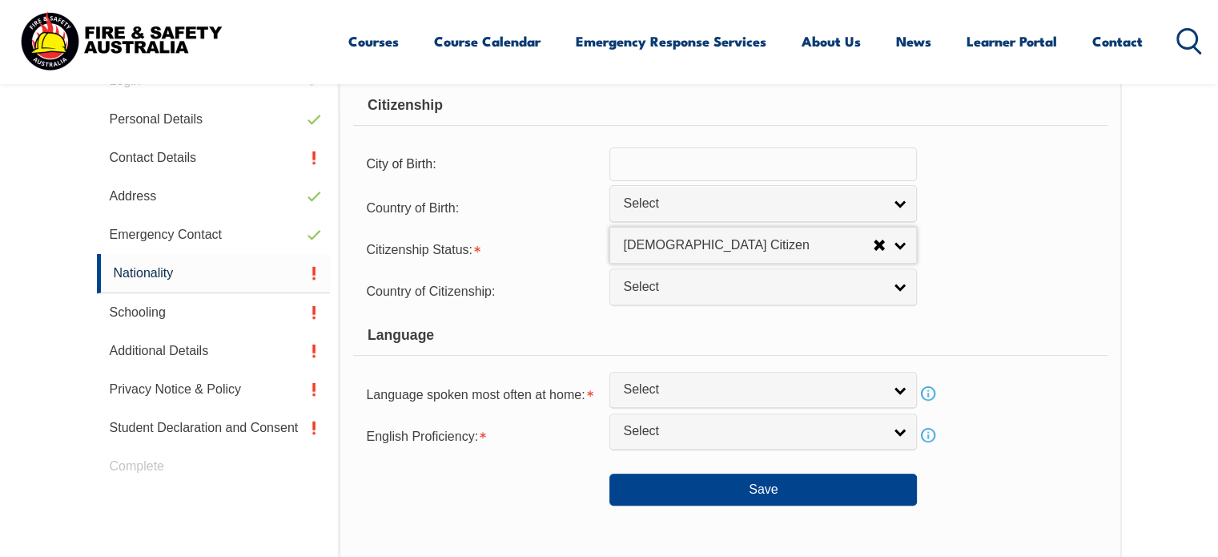
scroll to position [536, 0]
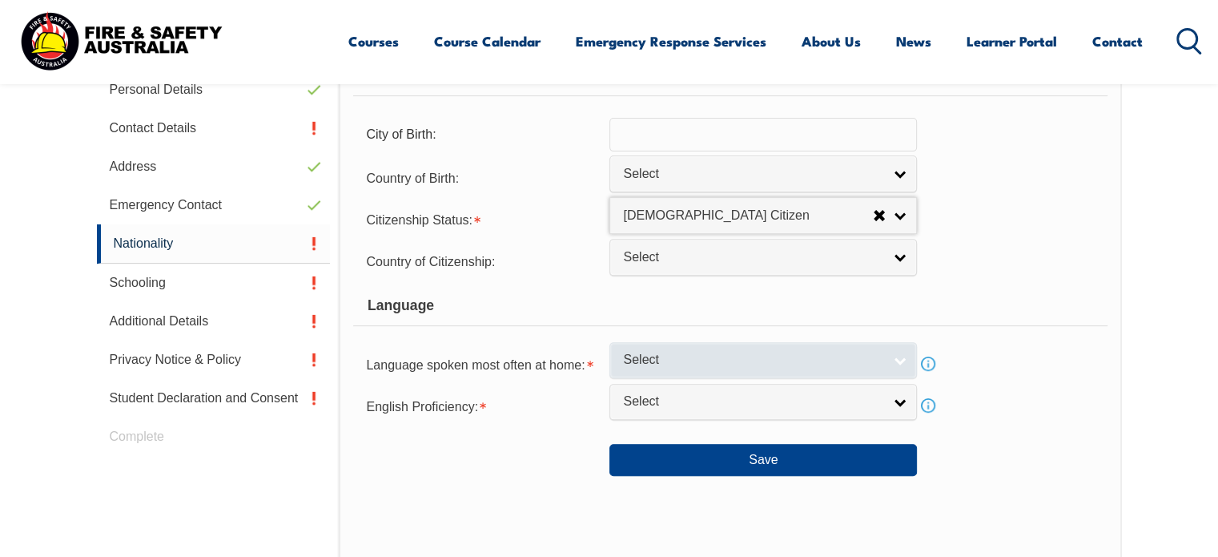
click at [827, 343] on link "Select" at bounding box center [763, 360] width 308 height 36
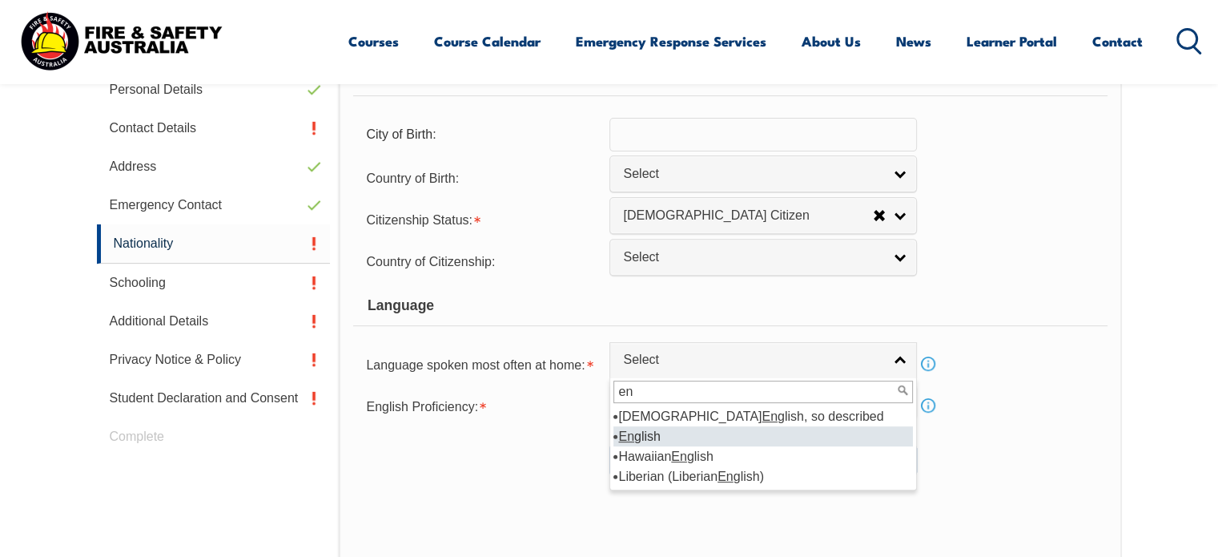
type input "en"
click at [692, 433] on li "En glish" at bounding box center [762, 436] width 299 height 20
select select "1201"
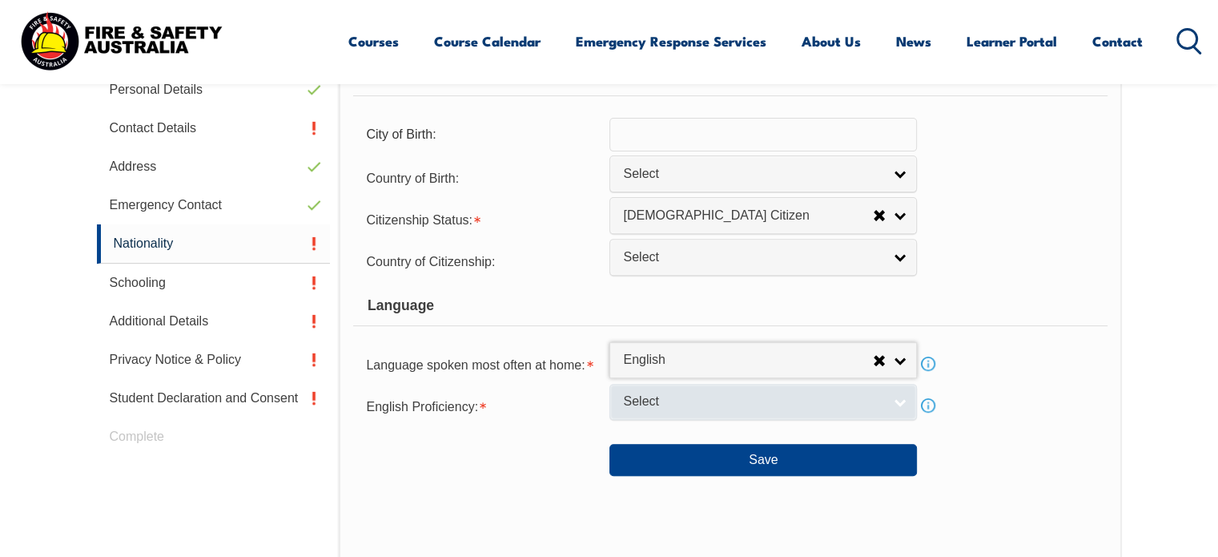
click at [710, 406] on span "Select" at bounding box center [752, 401] width 259 height 17
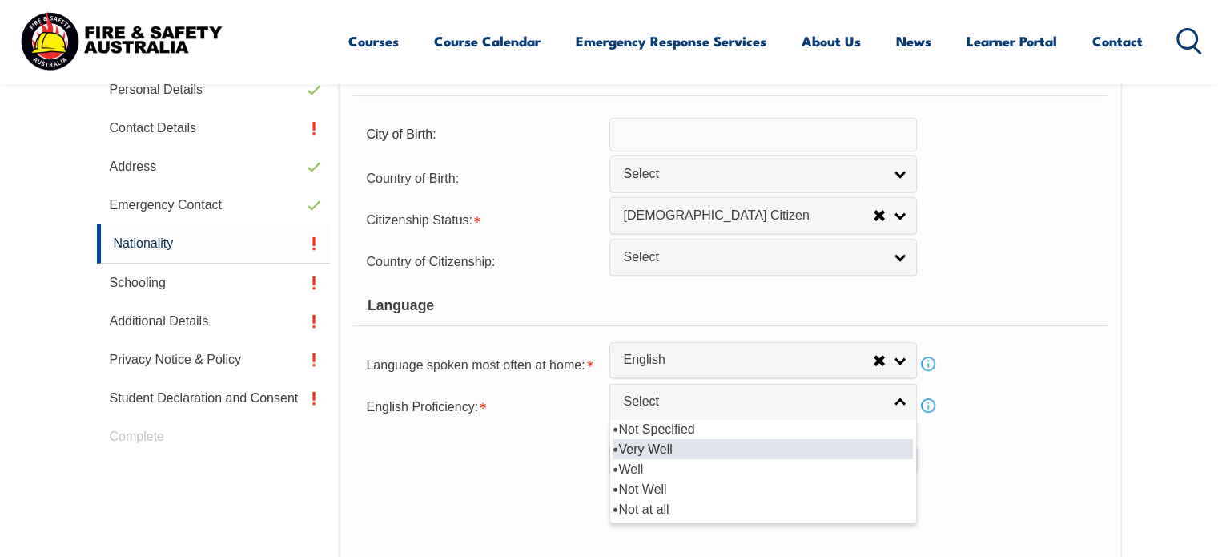
click at [686, 439] on li "Very Well" at bounding box center [762, 449] width 299 height 20
select select "1"
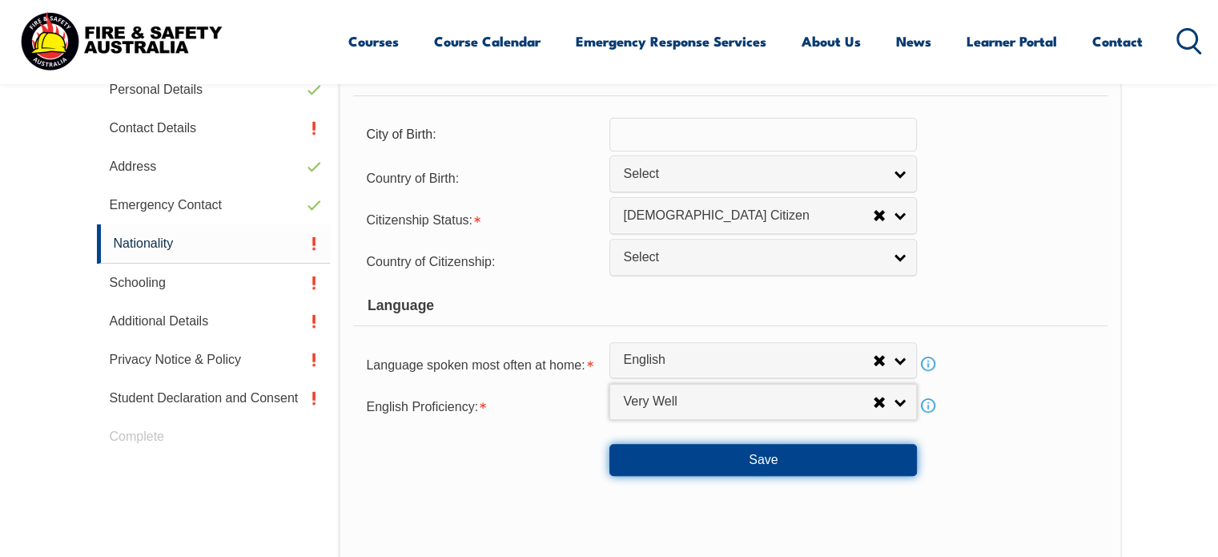
click at [714, 467] on button "Save" at bounding box center [763, 460] width 308 height 32
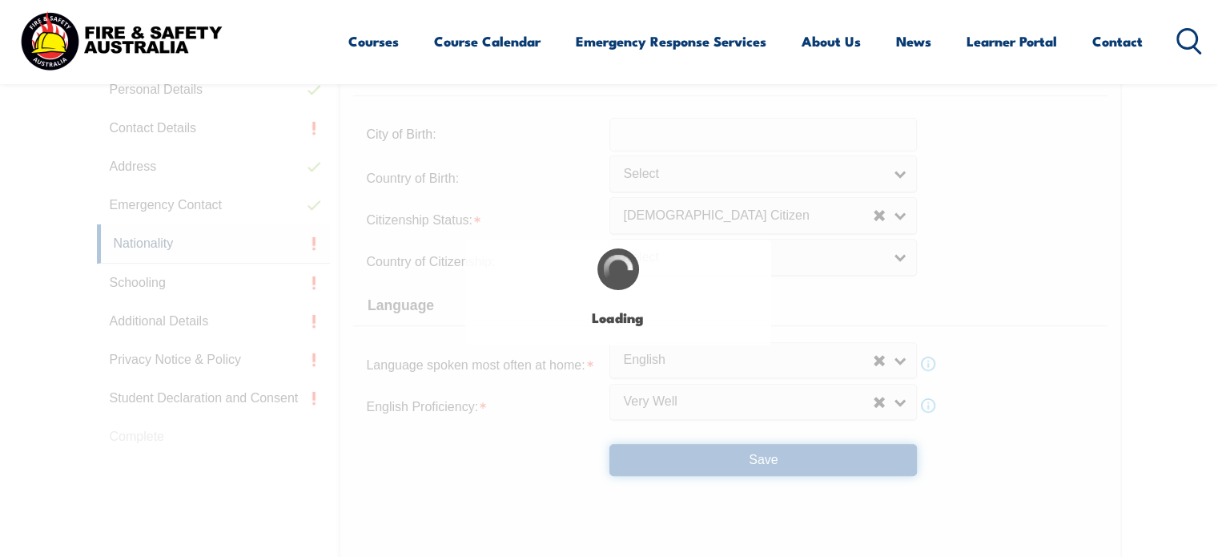
select select "false"
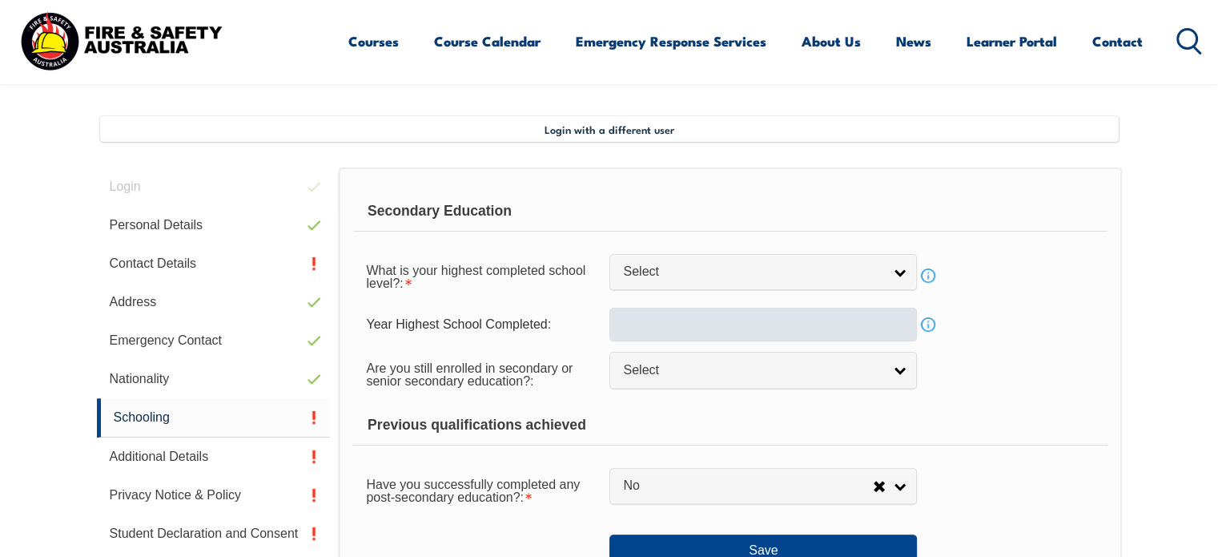
scroll to position [376, 0]
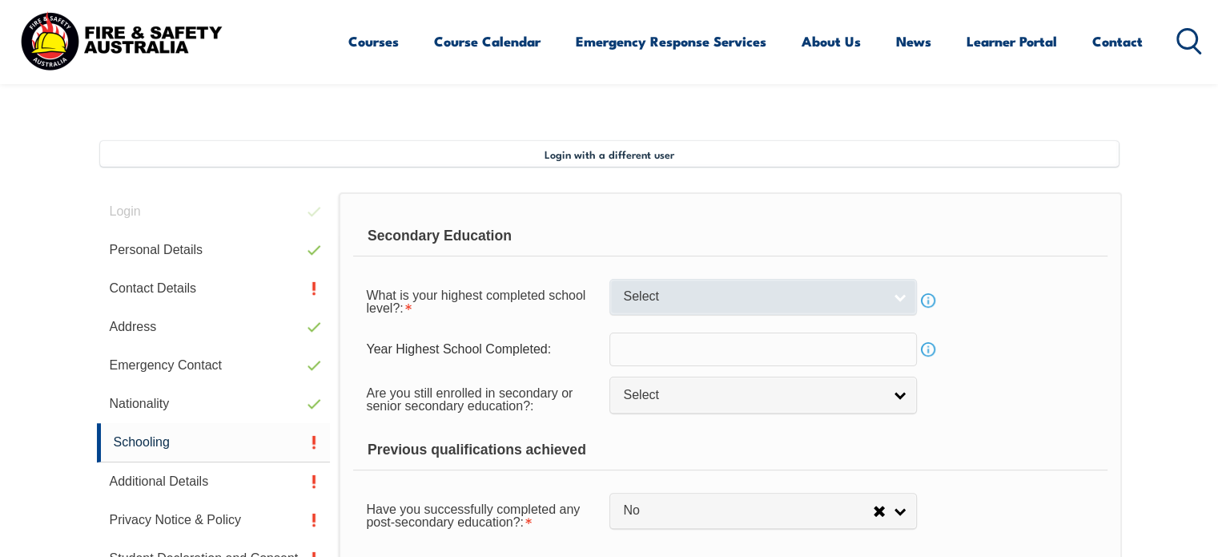
click at [784, 299] on span "Select" at bounding box center [752, 296] width 259 height 17
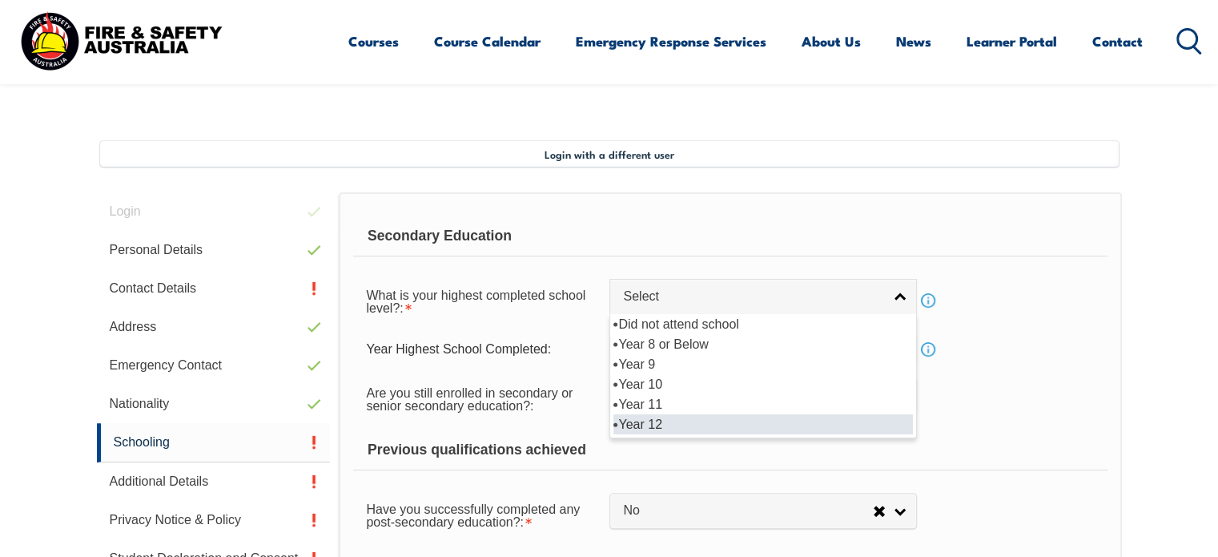
click at [729, 425] on li "Year 12" at bounding box center [762, 424] width 299 height 20
select select "12"
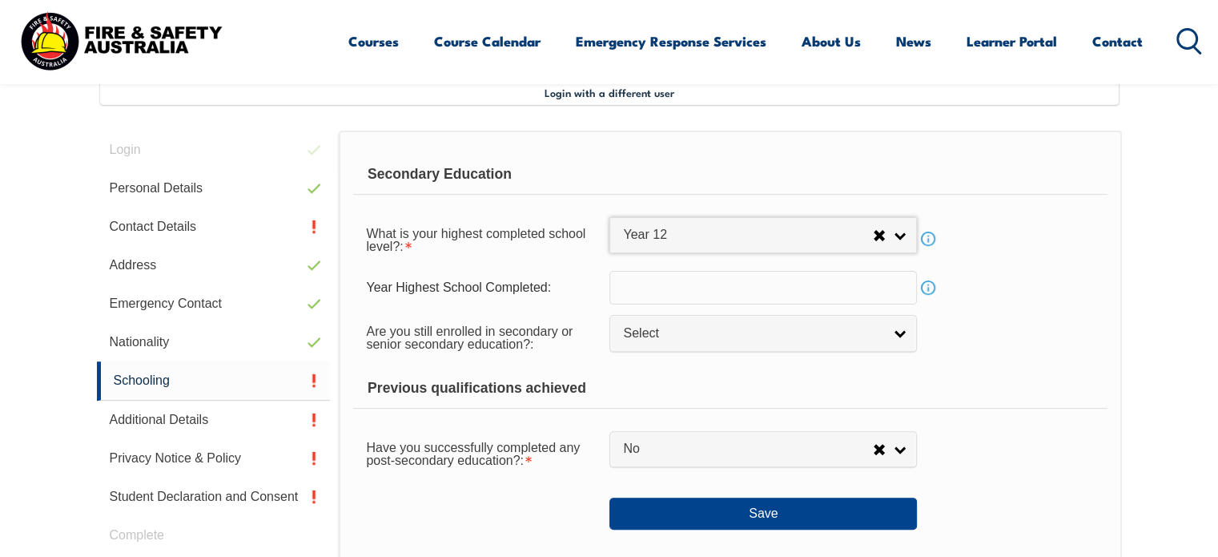
scroll to position [456, 0]
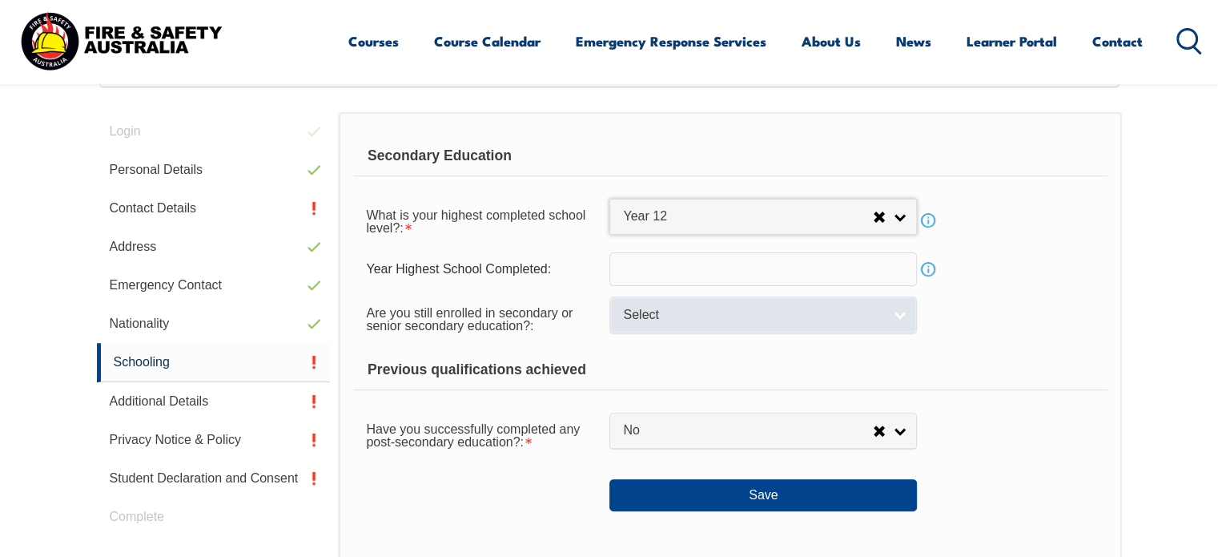
click at [874, 323] on link "Select" at bounding box center [763, 314] width 308 height 36
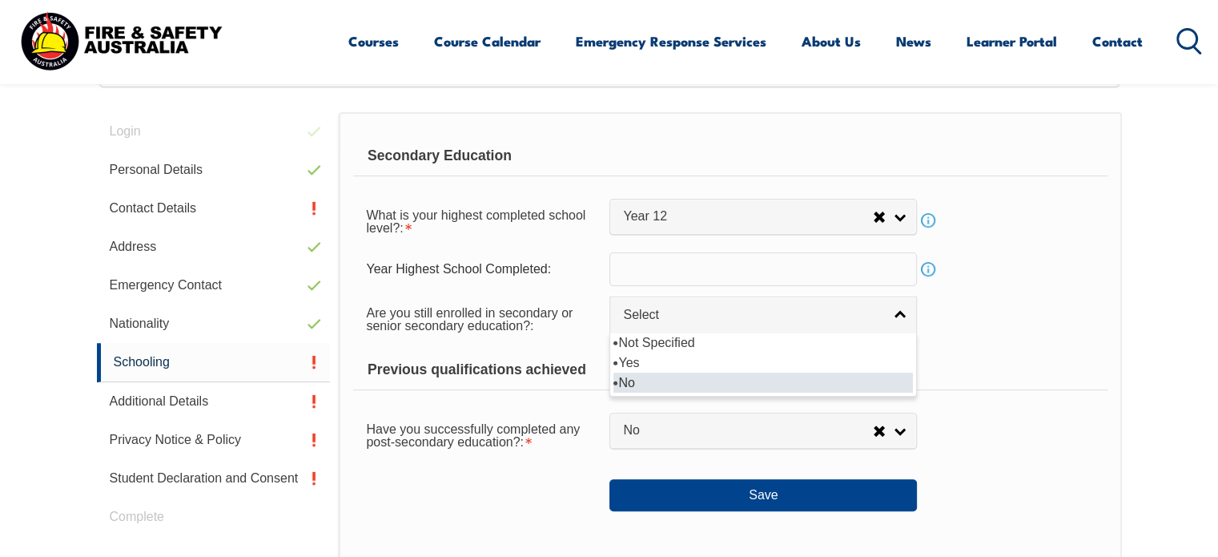
click at [857, 380] on li "No" at bounding box center [762, 382] width 299 height 20
select select "false"
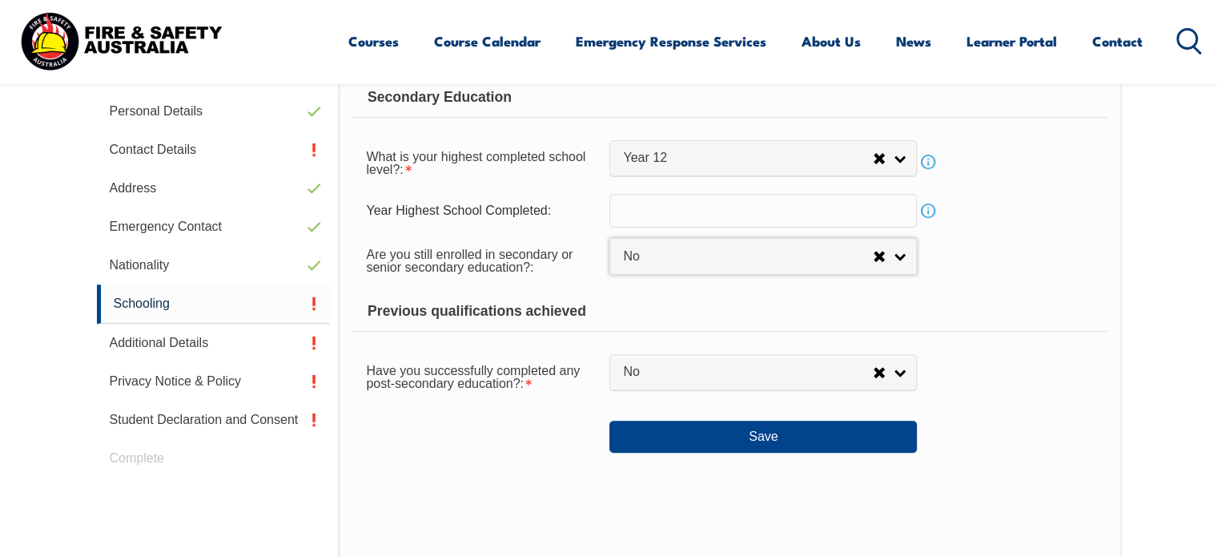
scroll to position [516, 0]
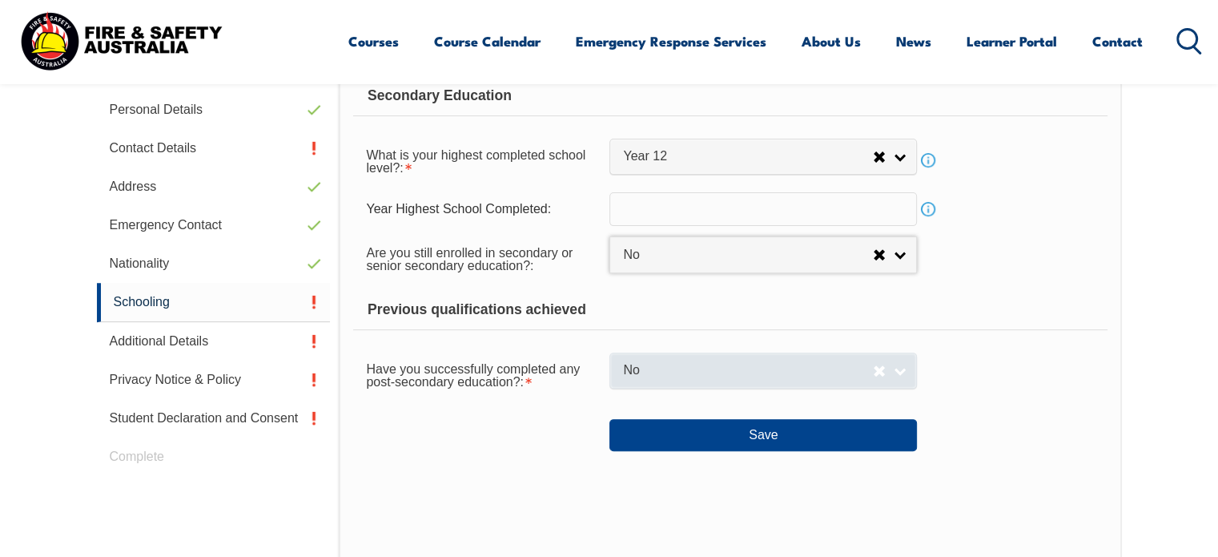
click at [811, 375] on span "No" at bounding box center [748, 370] width 250 height 17
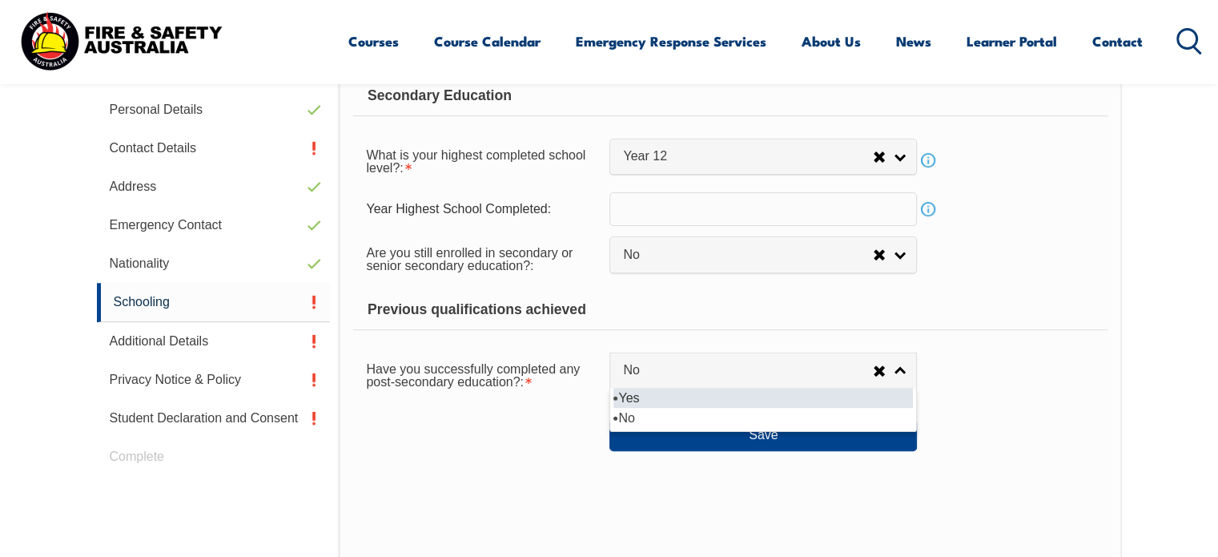
click at [810, 394] on li "Yes" at bounding box center [762, 398] width 299 height 20
select select "true"
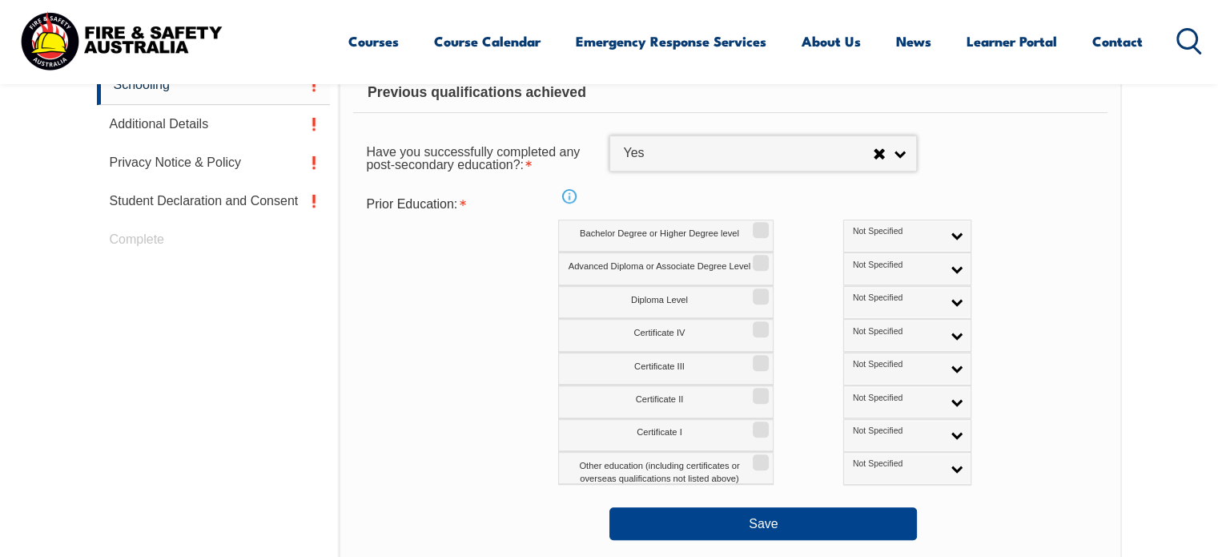
scroll to position [737, 0]
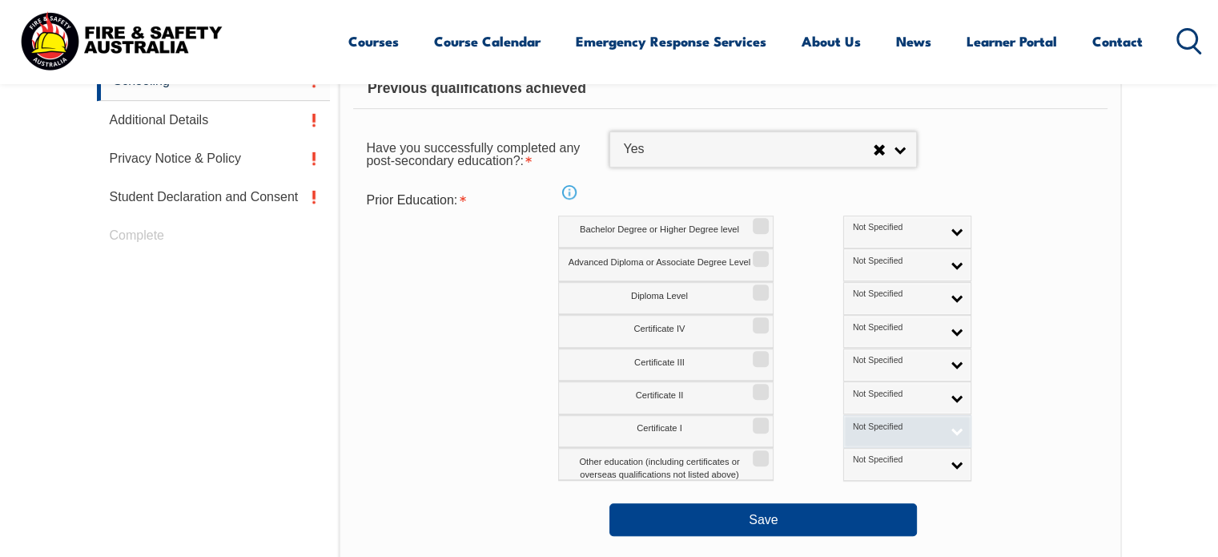
click at [888, 426] on link "Not Specified" at bounding box center [907, 431] width 128 height 33
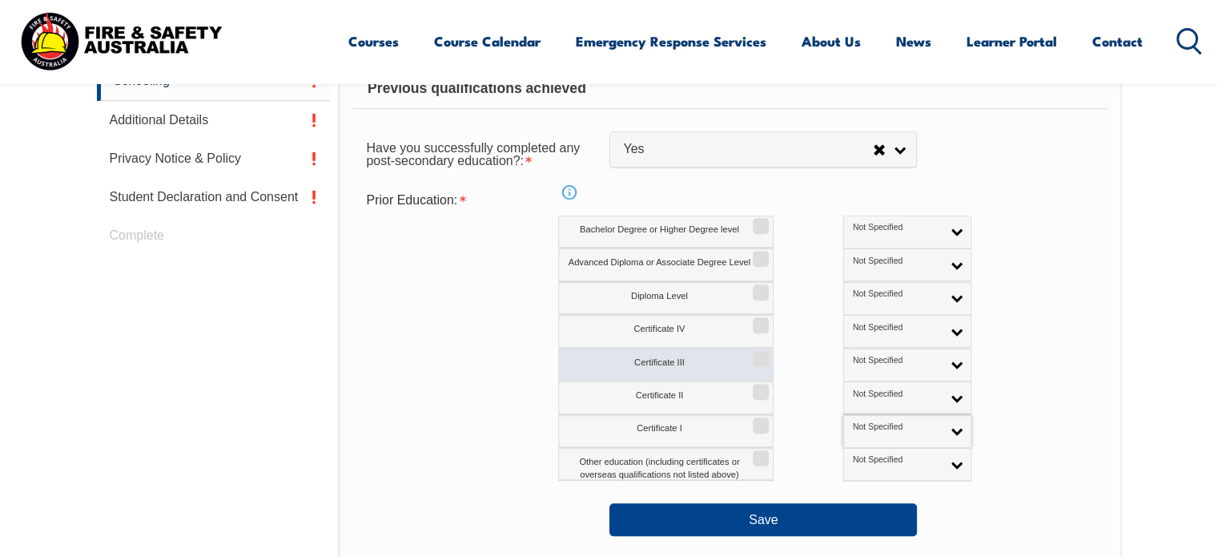
click at [762, 354] on input "Certificate III" at bounding box center [759, 353] width 10 height 2
checkbox input "true"
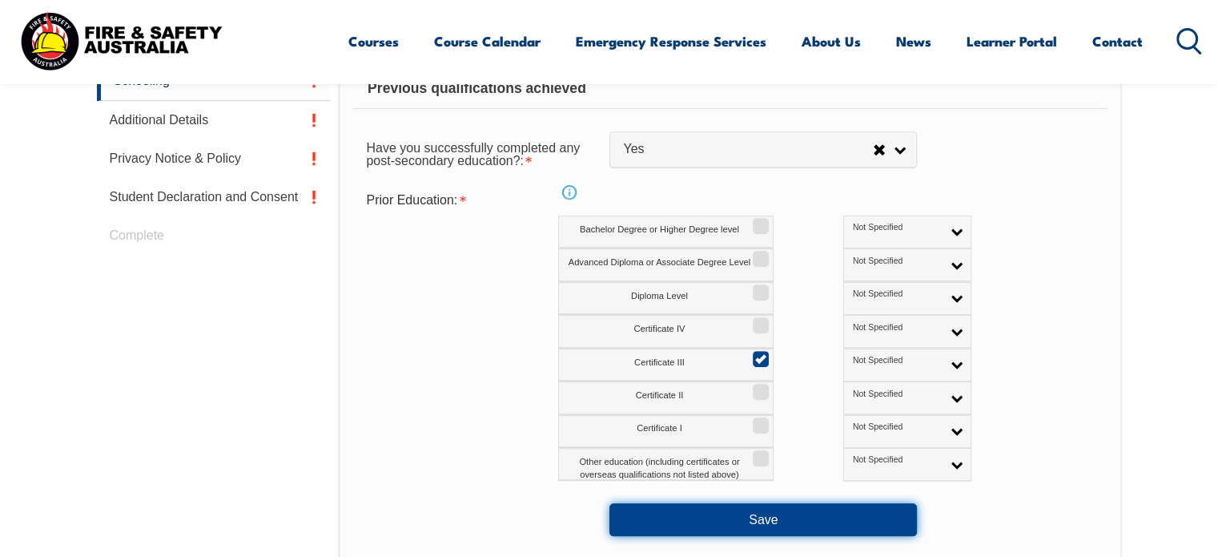
click at [862, 505] on button "Save" at bounding box center [763, 519] width 308 height 32
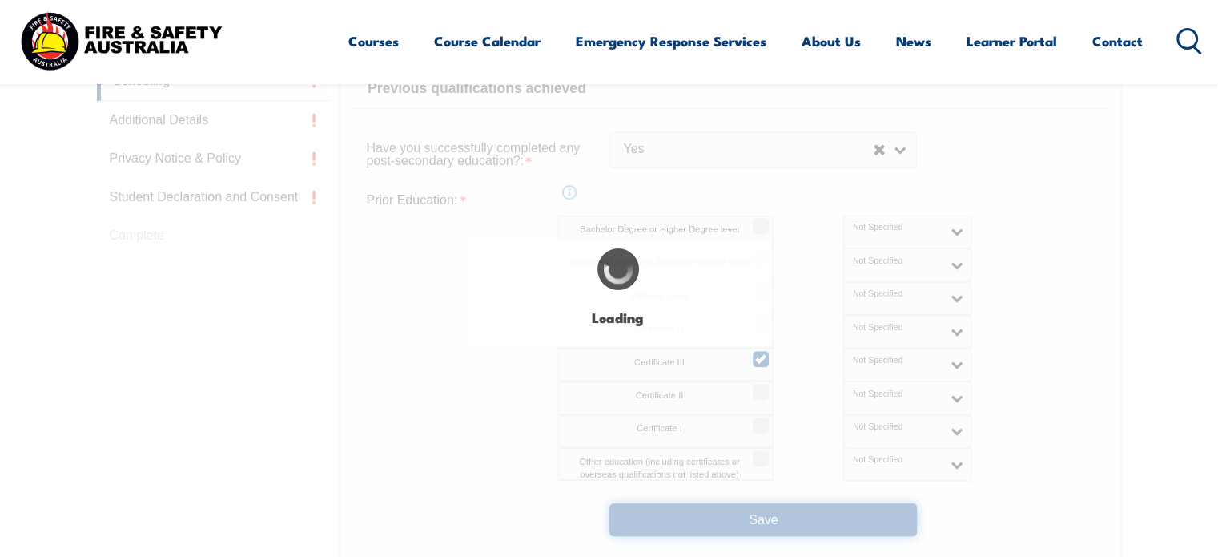
select select
select select "false"
select select "true"
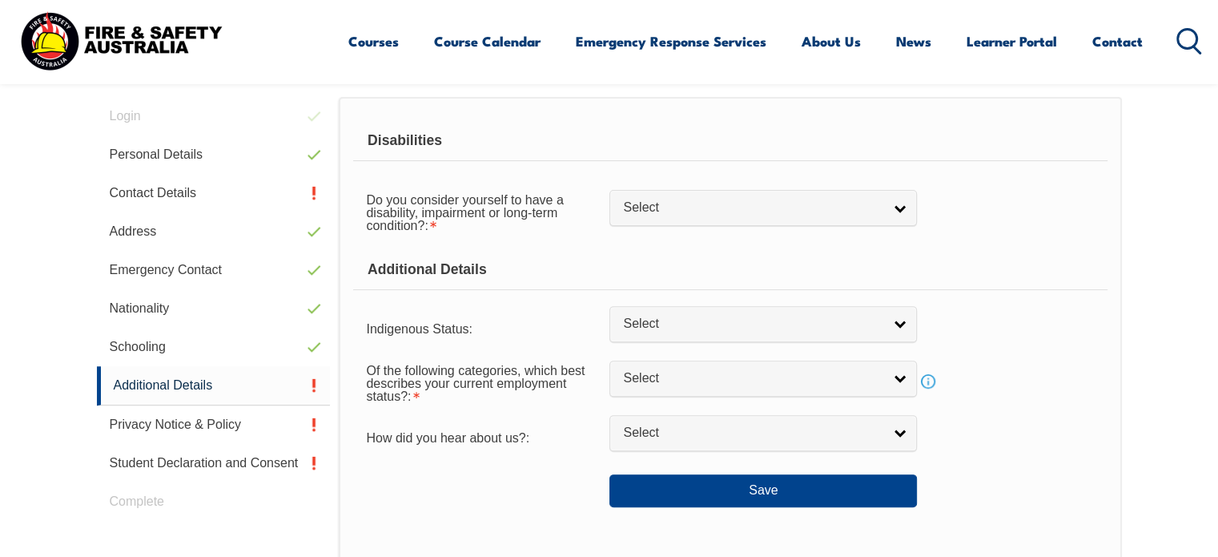
scroll to position [471, 0]
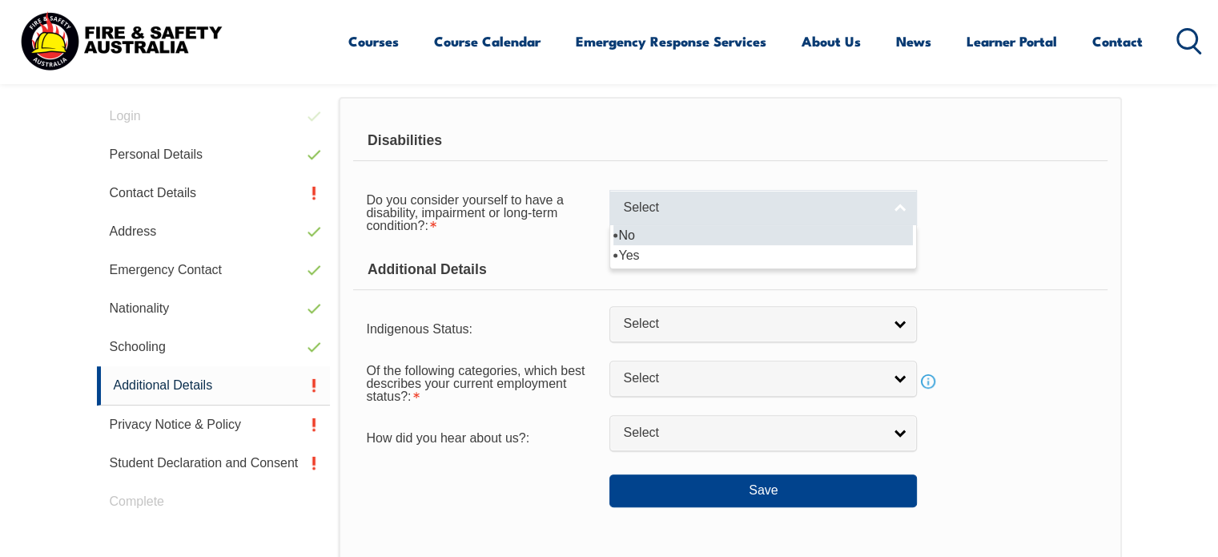
click at [848, 215] on link "Select" at bounding box center [763, 208] width 308 height 36
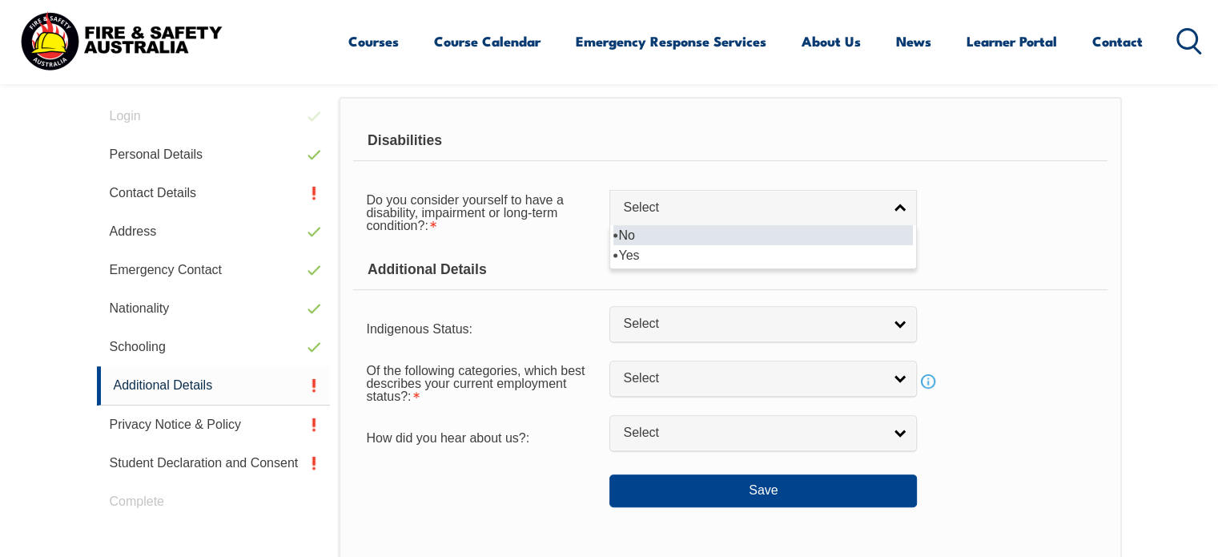
click at [822, 225] on li "No" at bounding box center [762, 235] width 299 height 20
select select "false"
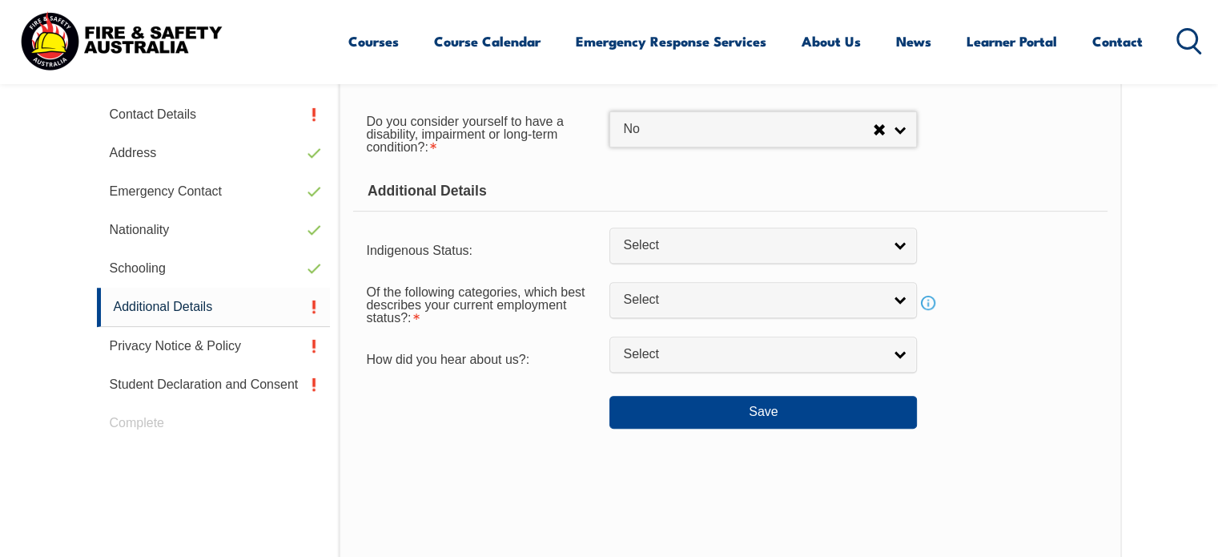
scroll to position [551, 0]
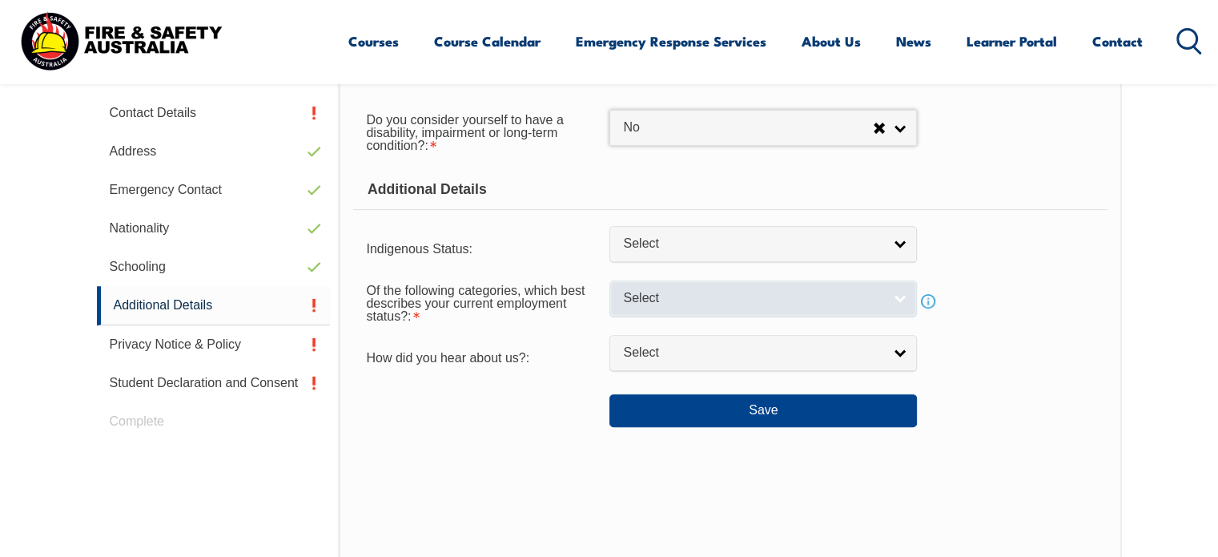
click at [866, 304] on span "Select" at bounding box center [752, 298] width 259 height 17
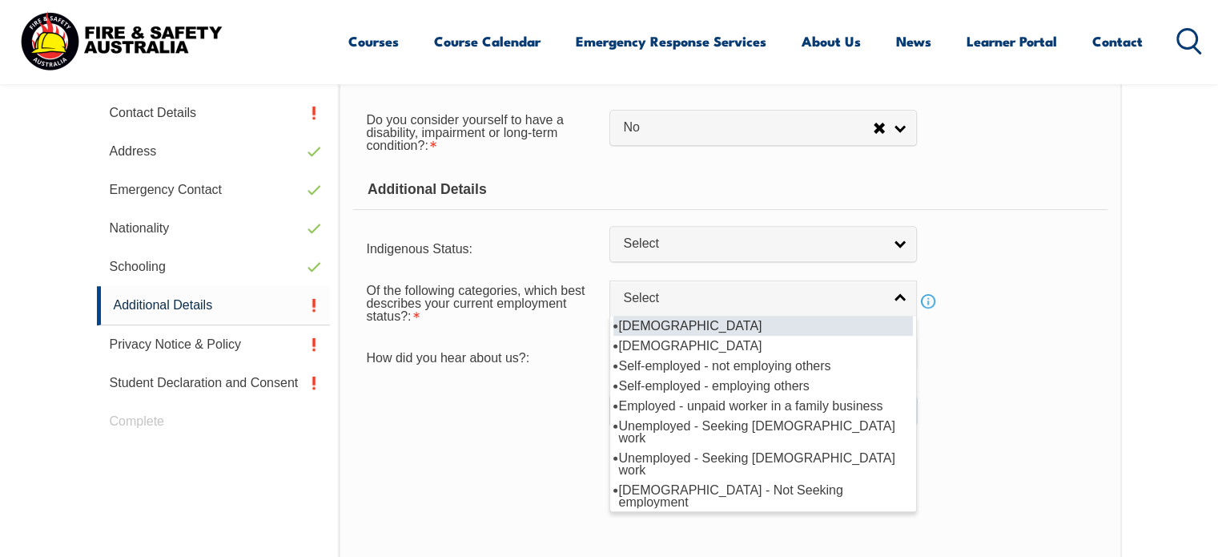
click at [746, 320] on li "Full-time employee" at bounding box center [762, 326] width 299 height 20
select select "1"
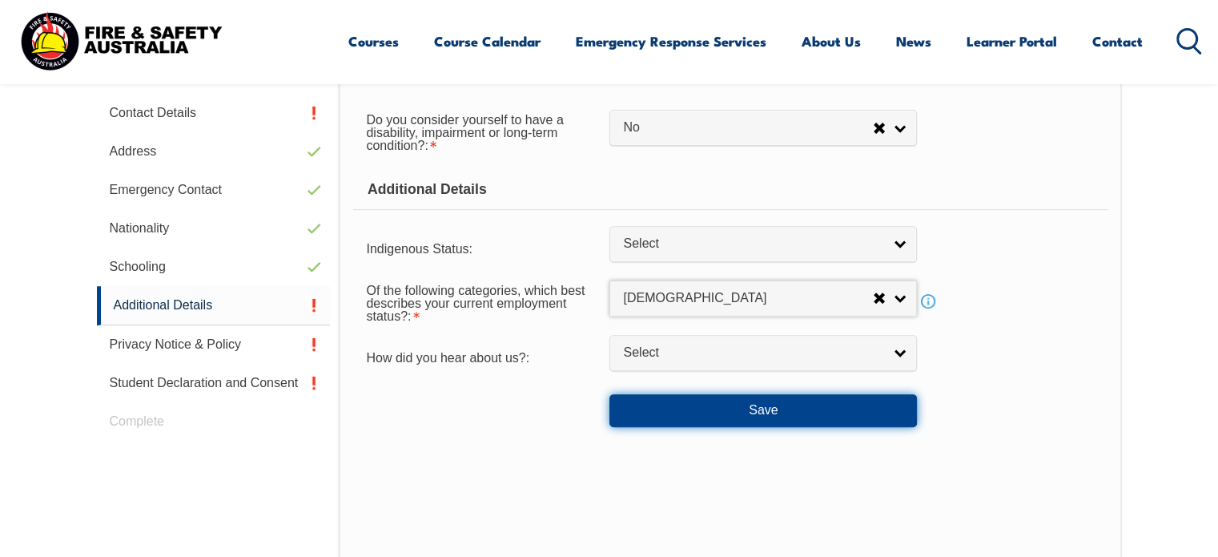
click at [833, 404] on button "Save" at bounding box center [763, 410] width 308 height 32
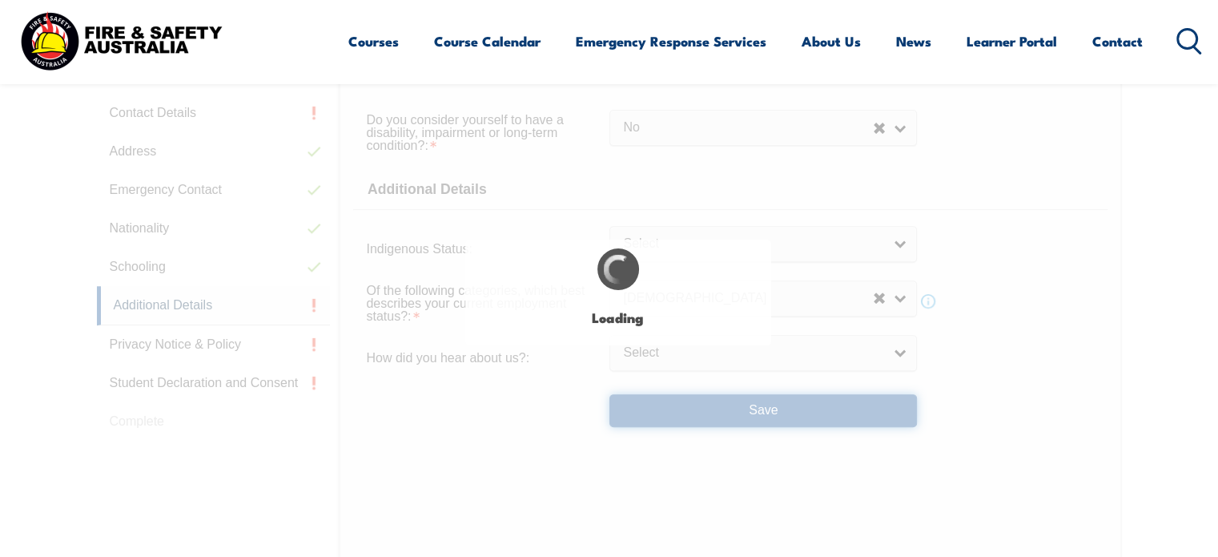
select select "false"
select select
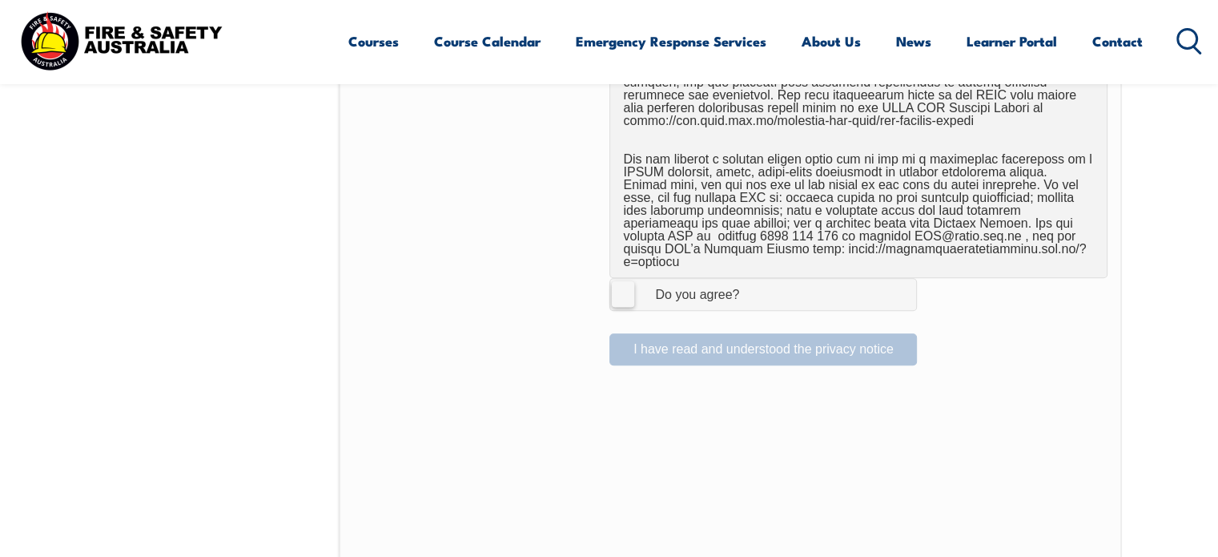
scroll to position [1057, 0]
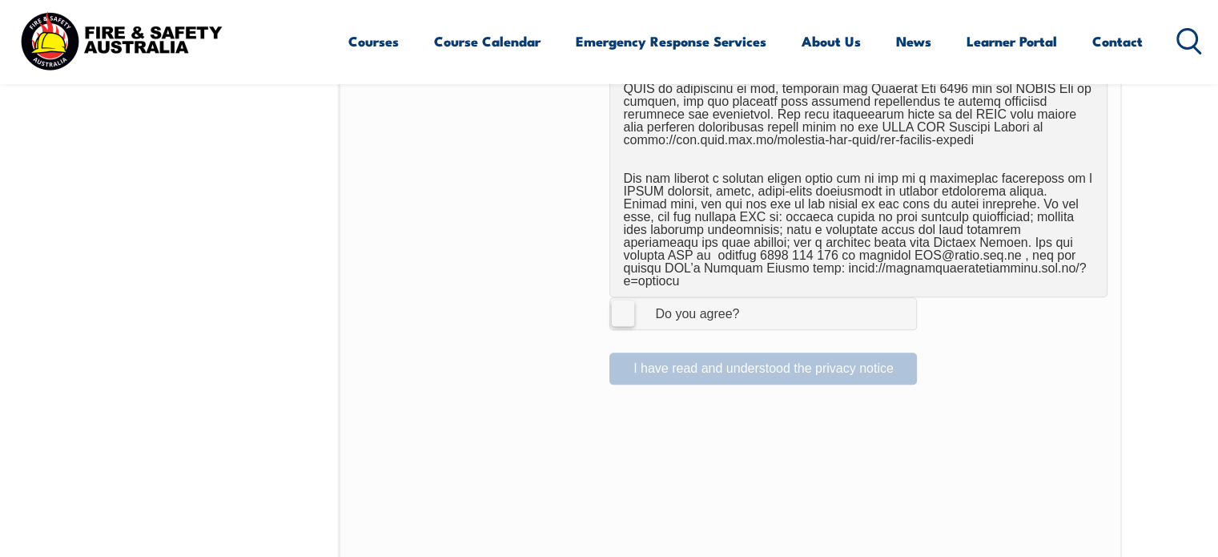
click at [616, 303] on label "I Agree Do you agree?" at bounding box center [763, 313] width 308 height 32
click at [752, 303] on input "I Agree Do you agree?" at bounding box center [765, 313] width 27 height 30
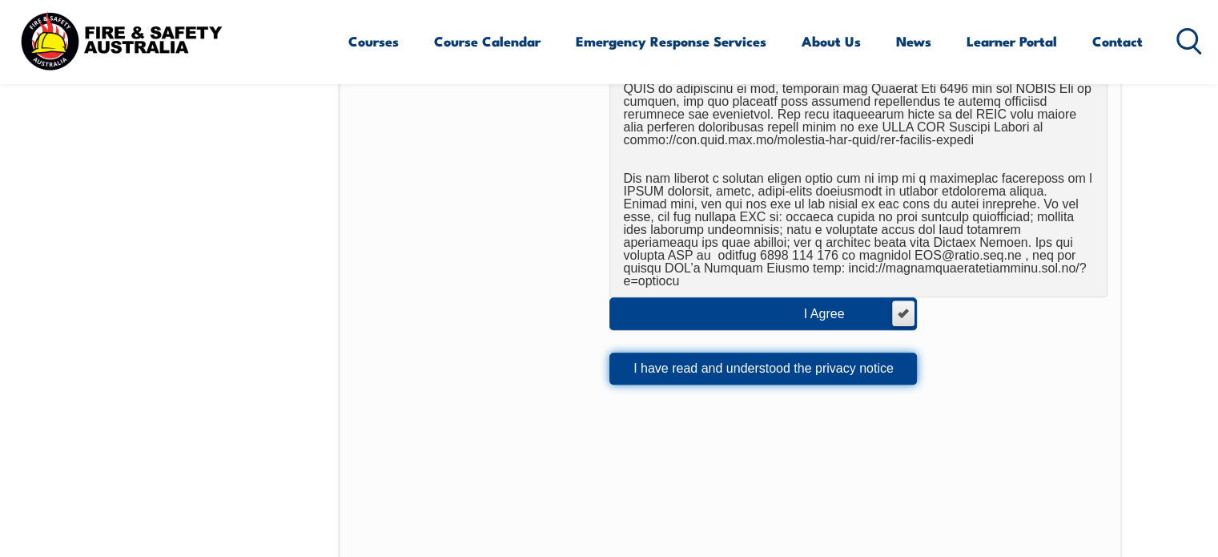
click at [721, 352] on button "I have read and understood the privacy notice" at bounding box center [763, 368] width 308 height 32
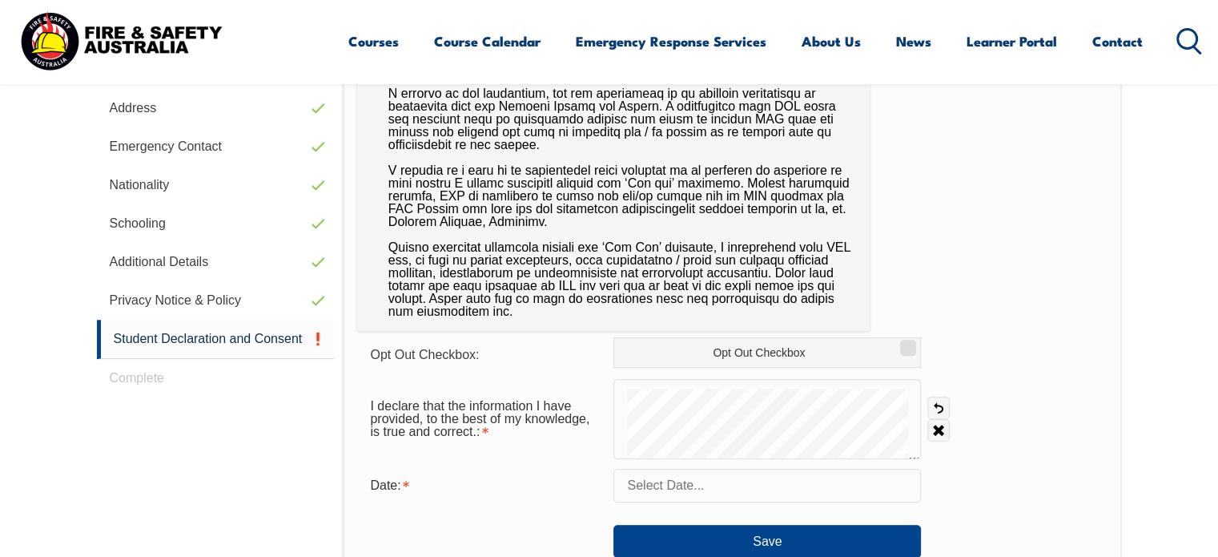
scroll to position [376, 0]
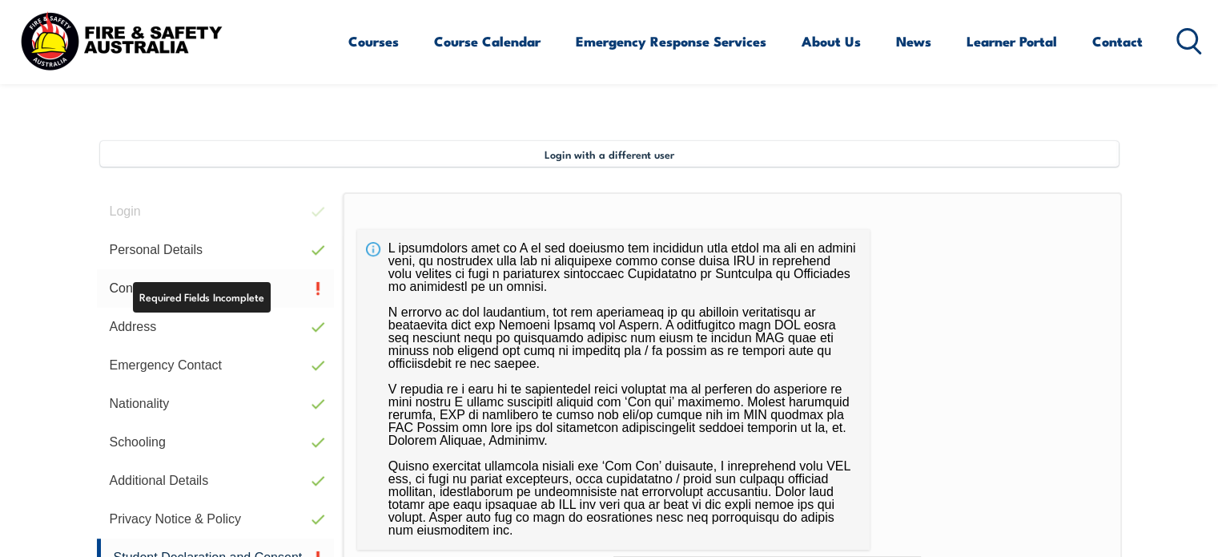
click at [164, 278] on link "Contact Details" at bounding box center [216, 288] width 238 height 38
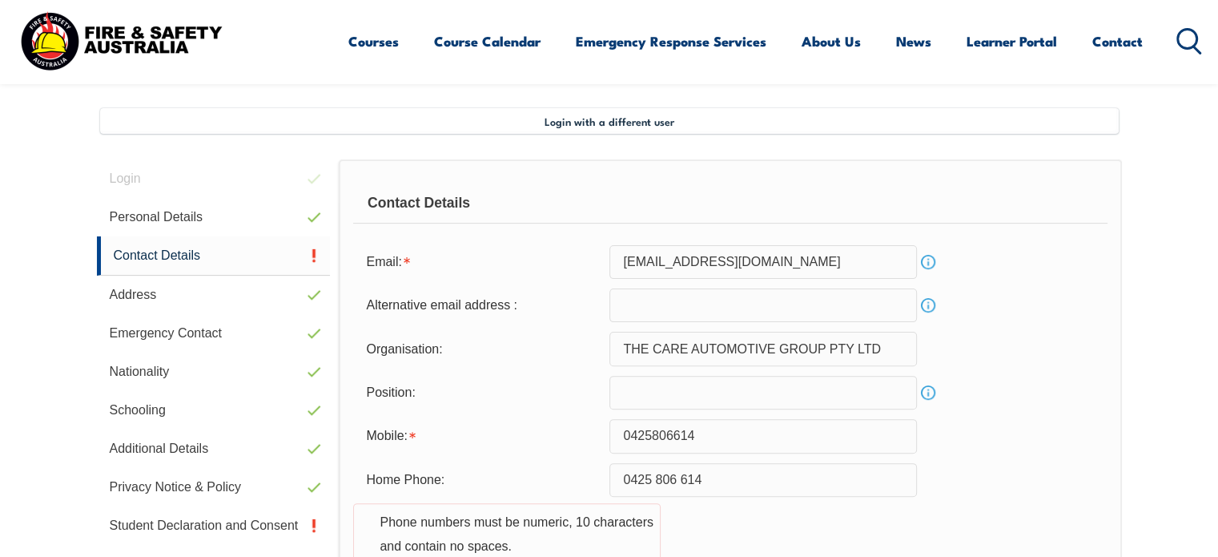
scroll to position [436, 0]
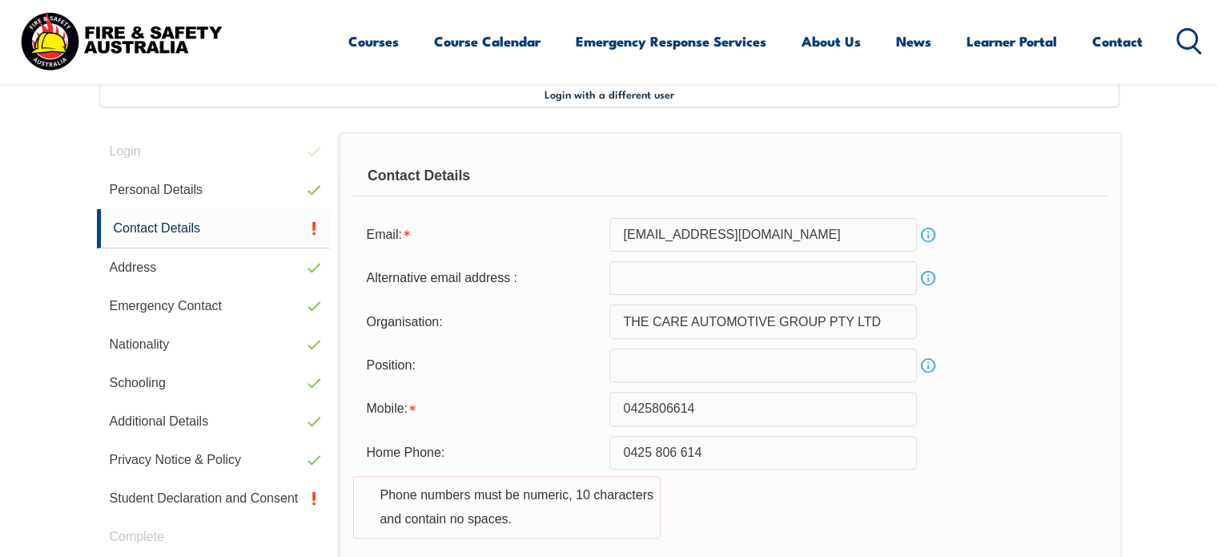
click at [858, 238] on input "salli.nuku@outlook.com" at bounding box center [763, 235] width 308 height 34
click at [625, 235] on input "salli.nuku@outlook.com" at bounding box center [763, 235] width 308 height 34
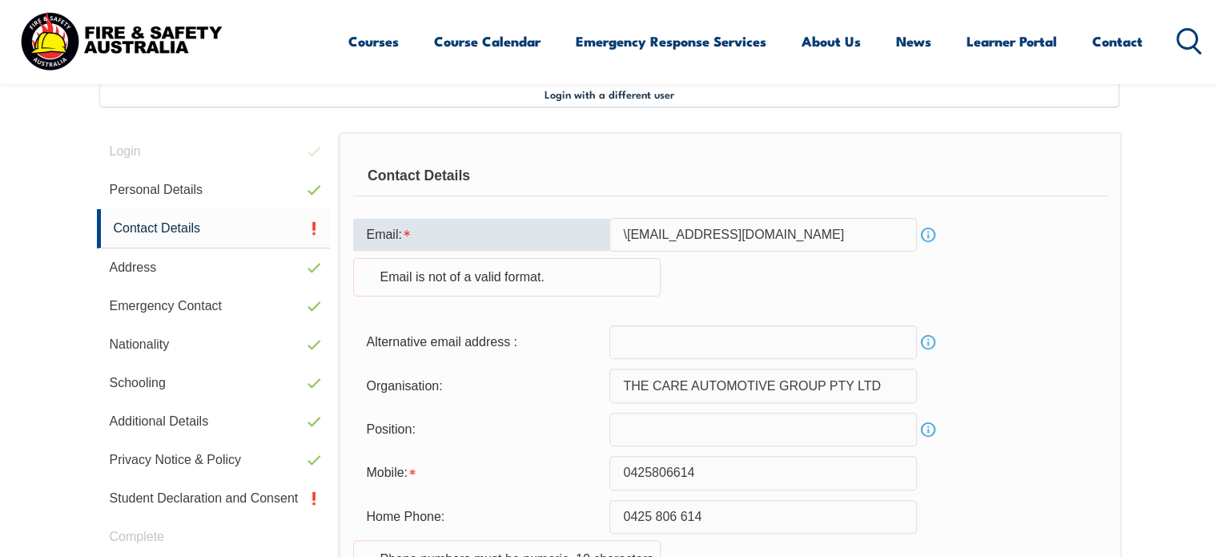
type input "salli.nuku@outlook.com"
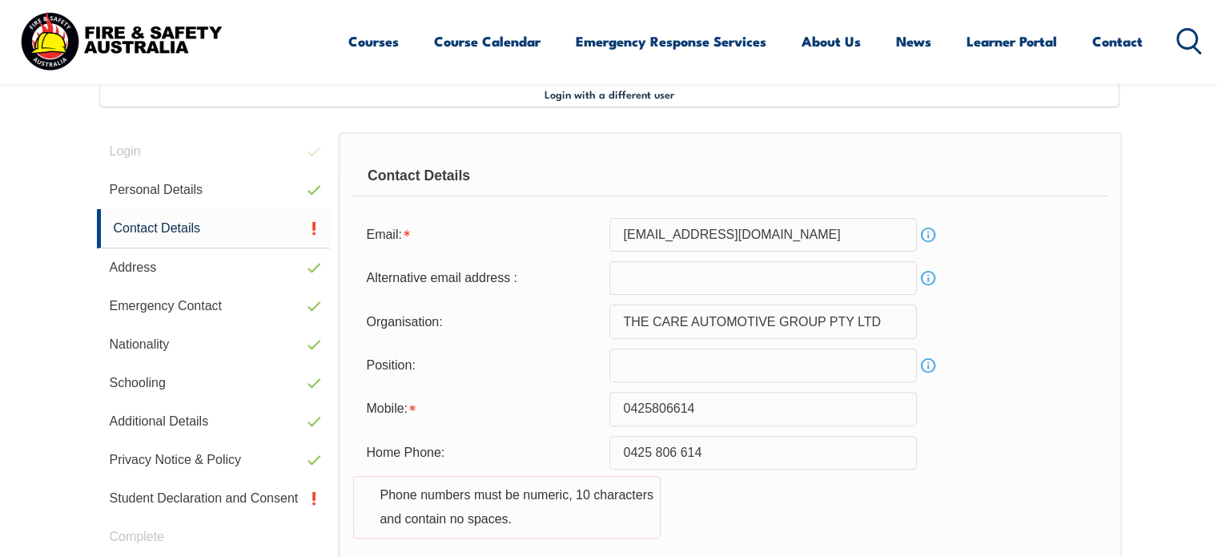
click at [981, 268] on div "Alternative email address : Info" at bounding box center [730, 278] width 754 height 34
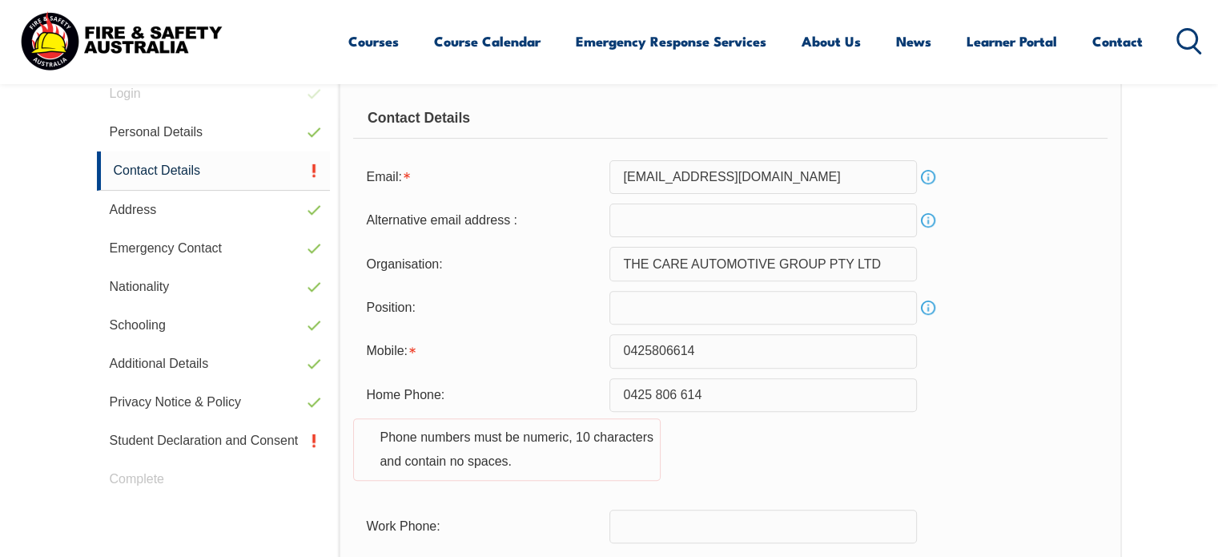
scroll to position [616, 0]
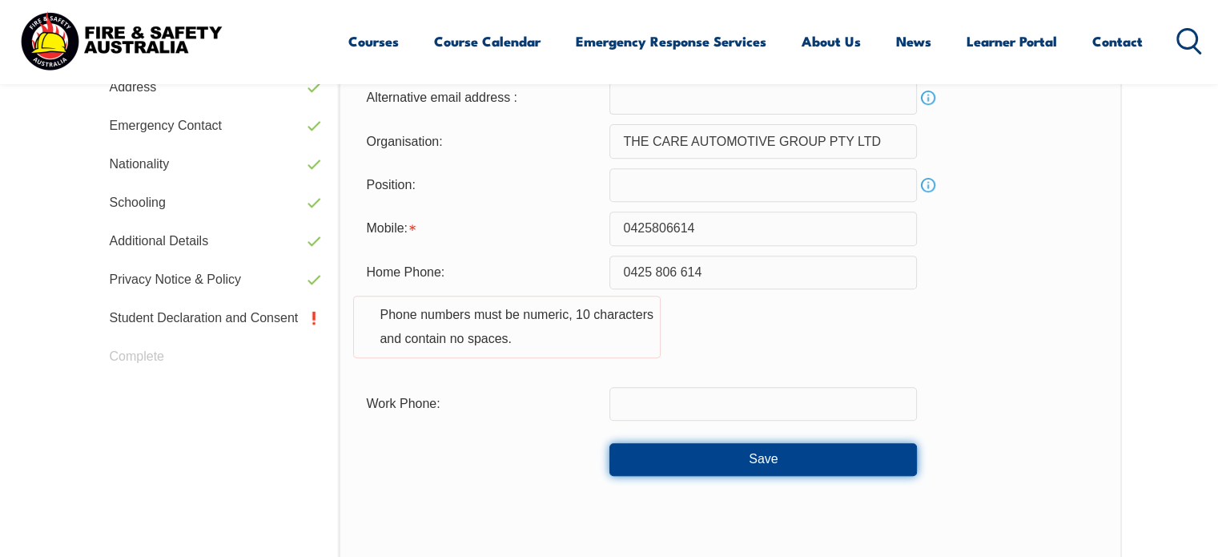
click at [778, 463] on button "Save" at bounding box center [763, 459] width 308 height 32
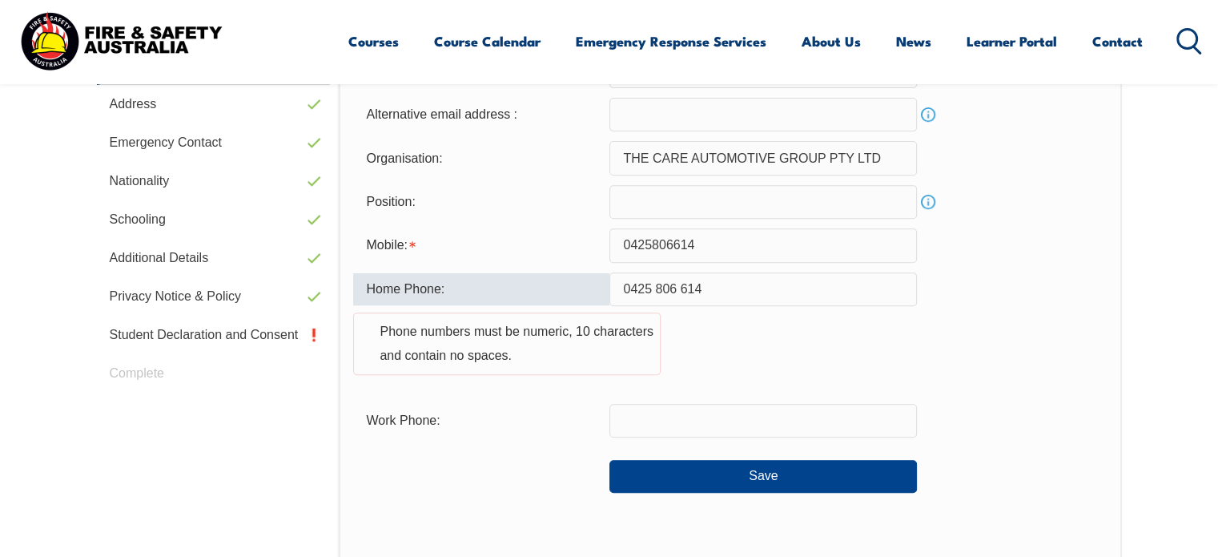
scroll to position [590, 0]
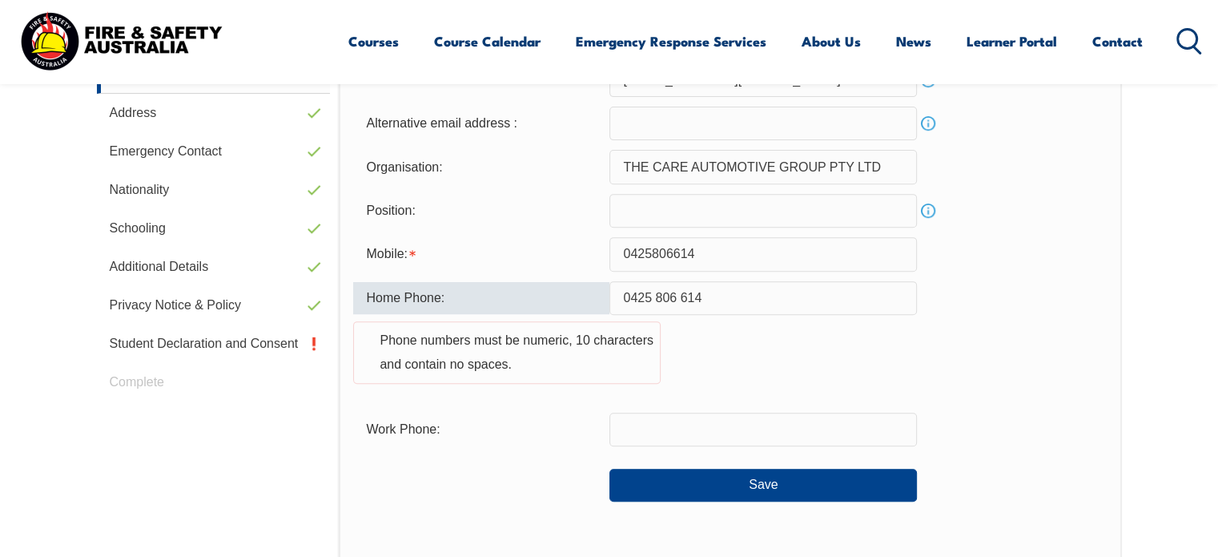
drag, startPoint x: 759, startPoint y: 294, endPoint x: 567, endPoint y: 280, distance: 192.7
click at [567, 281] on div "Home Phone: 0425 806 614 Phone numbers must be numeric, 10 characters and conta…" at bounding box center [730, 342] width 754 height 122
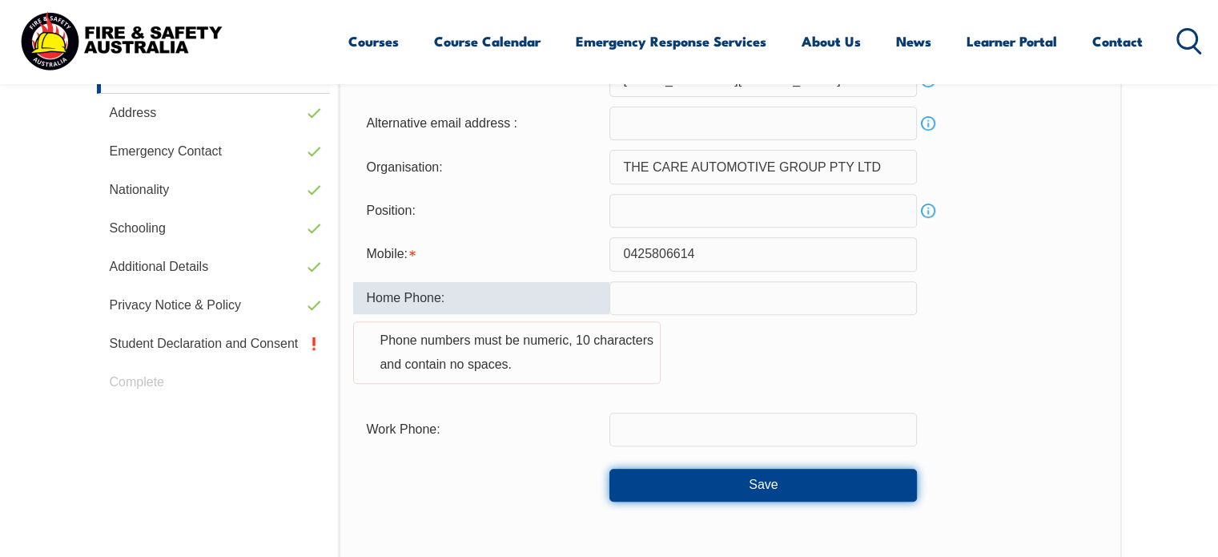
click at [823, 480] on button "Save" at bounding box center [763, 484] width 308 height 32
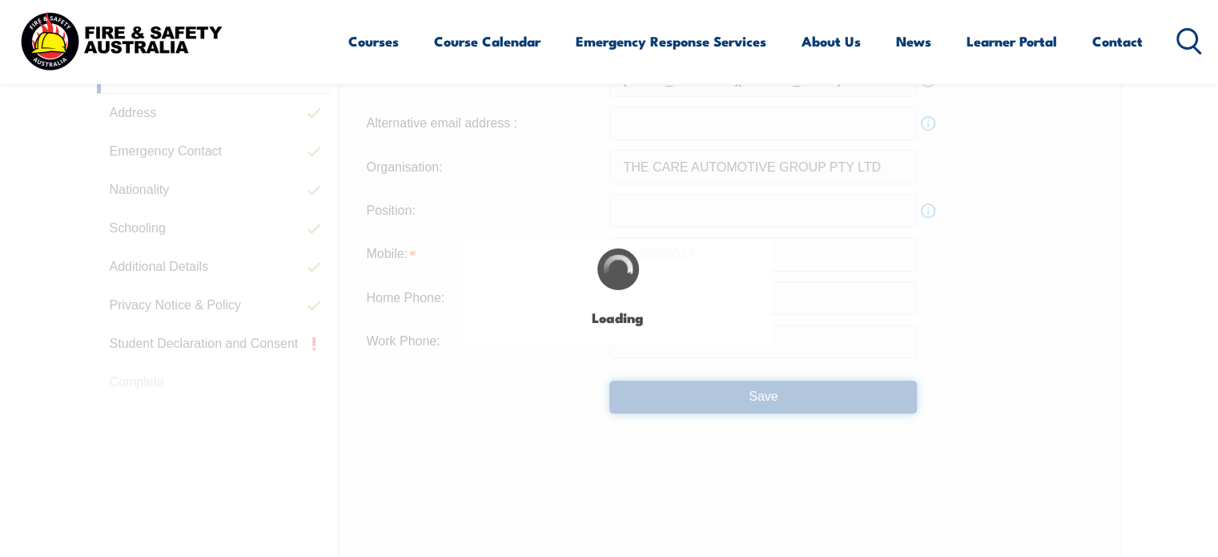
type input "0425 806 614"
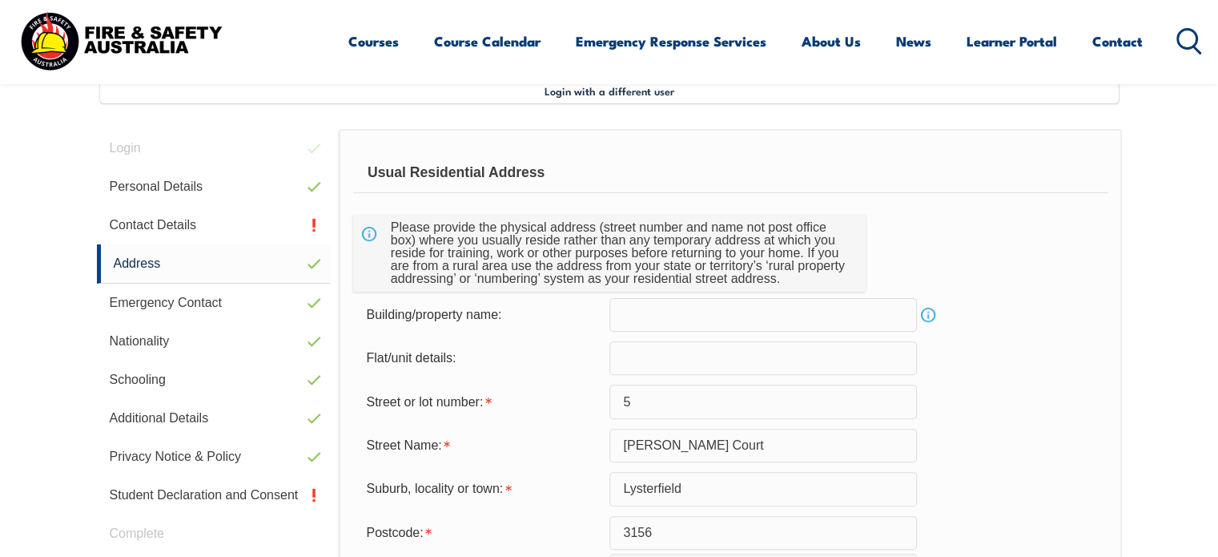
scroll to position [436, 0]
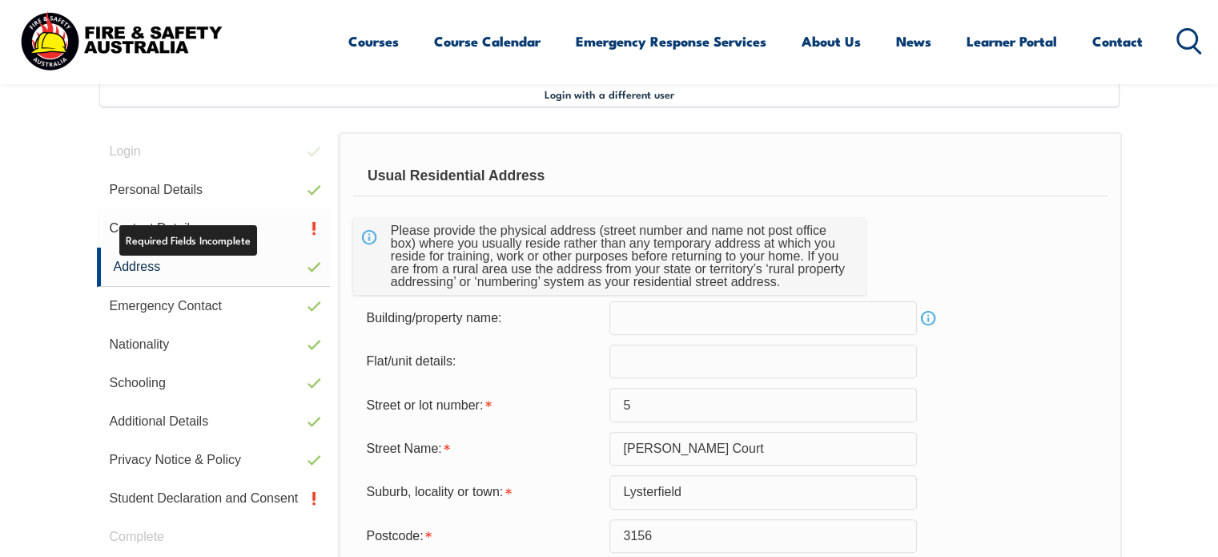
click at [215, 227] on link "Contact Details" at bounding box center [214, 228] width 234 height 38
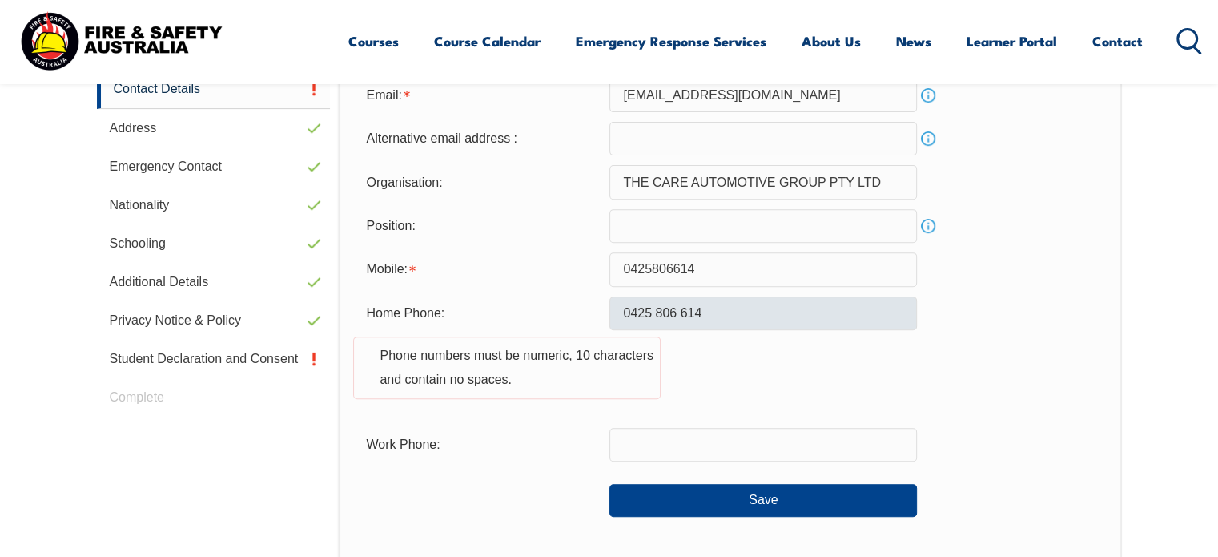
scroll to position [577, 0]
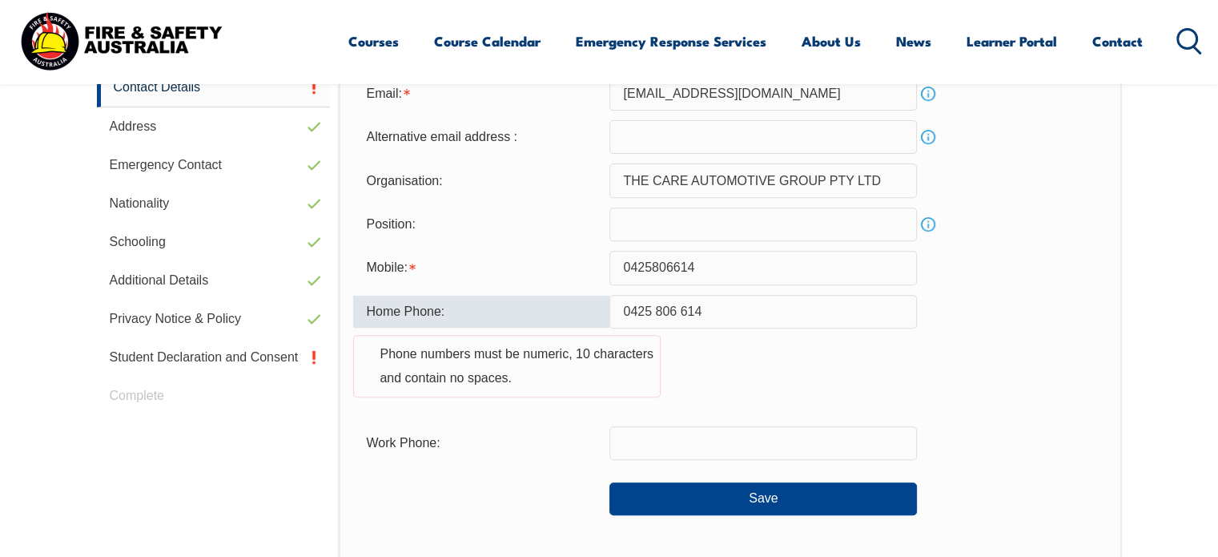
drag, startPoint x: 773, startPoint y: 314, endPoint x: 569, endPoint y: 310, distance: 204.2
click at [569, 310] on div "Home Phone: 0425 806 614 Phone numbers must be numeric, 10 characters and conta…" at bounding box center [730, 356] width 754 height 122
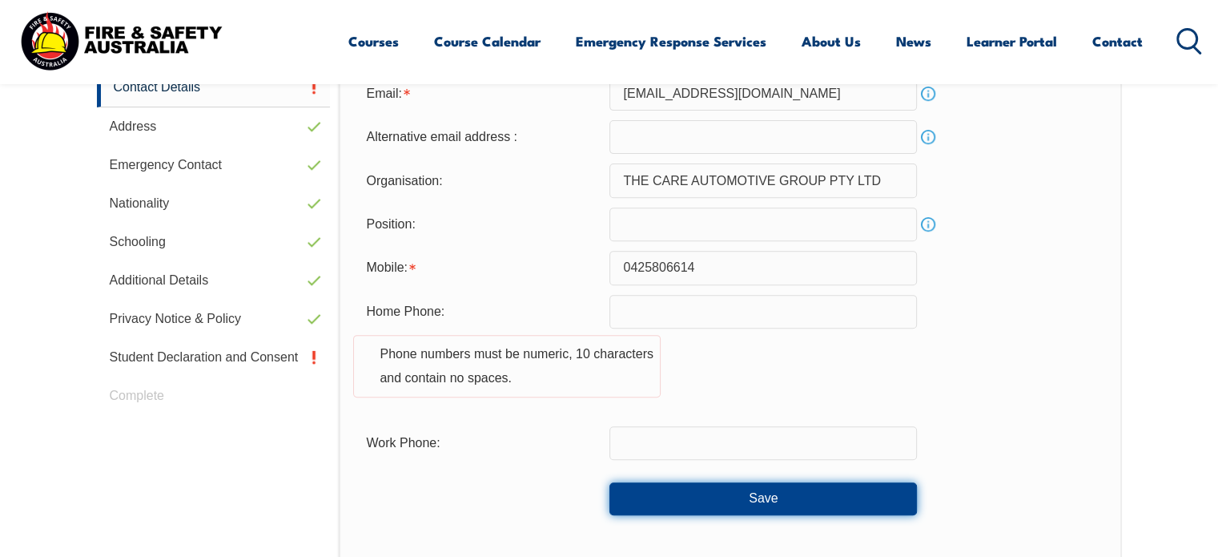
click at [786, 496] on button "Save" at bounding box center [763, 498] width 308 height 32
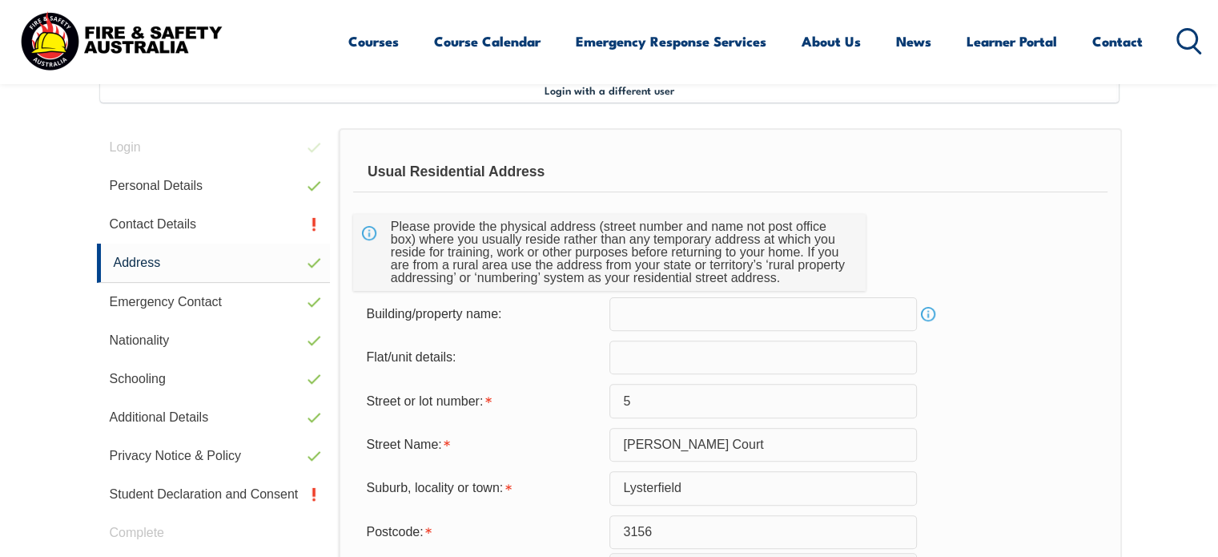
scroll to position [436, 0]
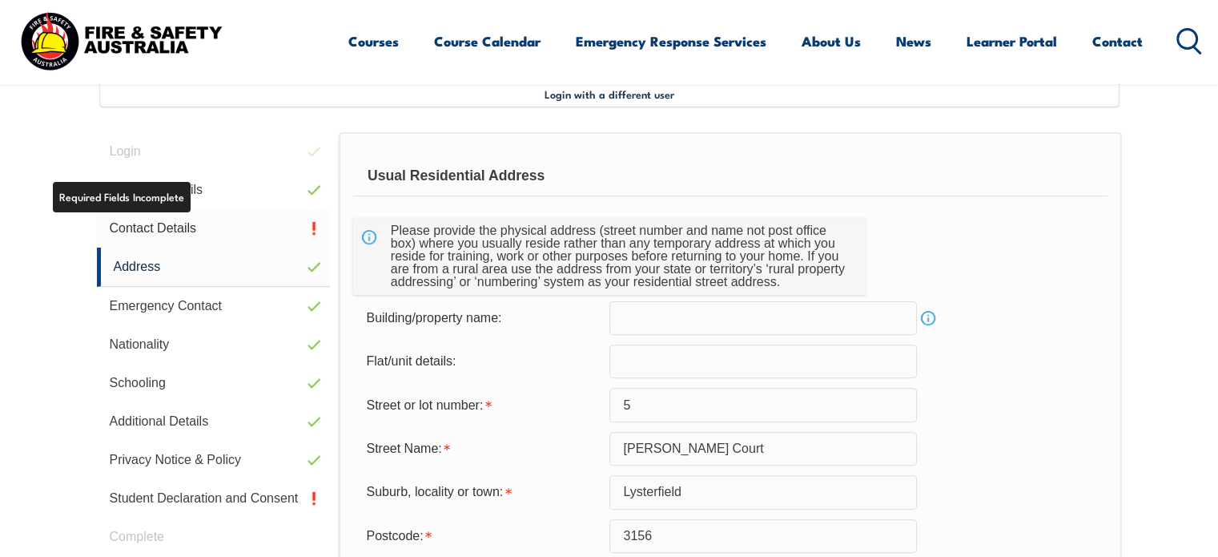
click at [192, 231] on link "Contact Details" at bounding box center [214, 228] width 234 height 38
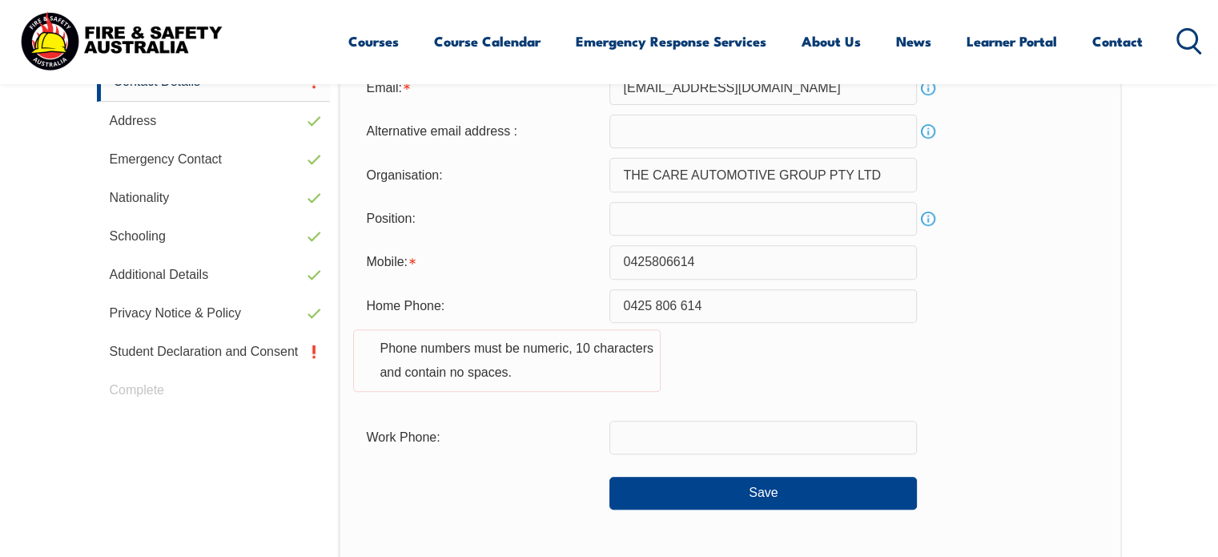
scroll to position [596, 0]
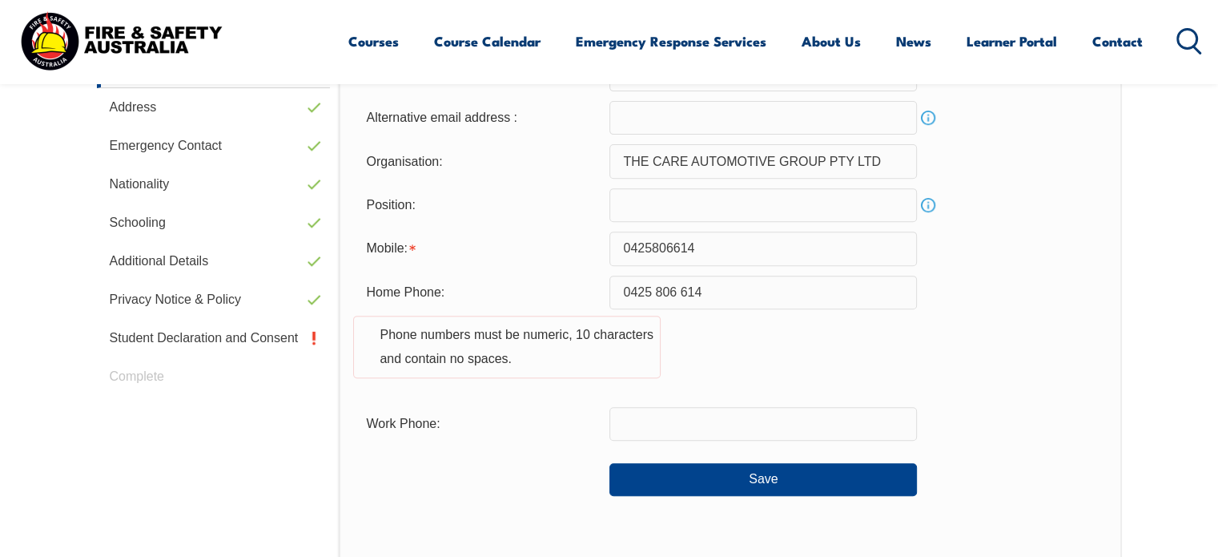
click at [724, 287] on input "0425 806 614" at bounding box center [763, 292] width 308 height 34
click at [556, 279] on div "Home Phone: 0425 806 614 Phone numbers must be numeric, 10 characters and conta…" at bounding box center [730, 336] width 754 height 122
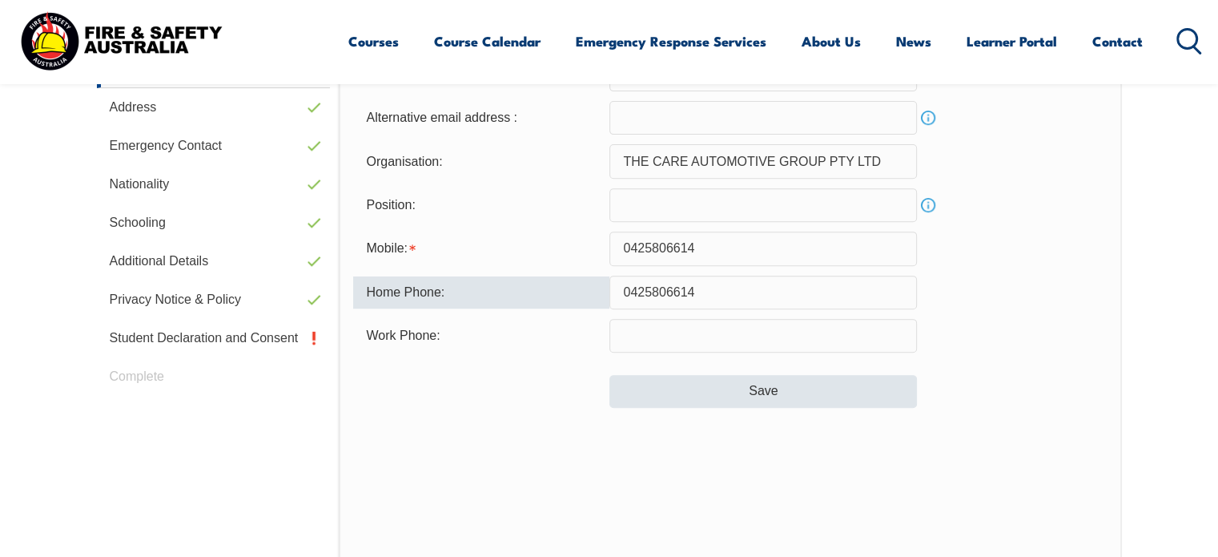
type input "0425806614"
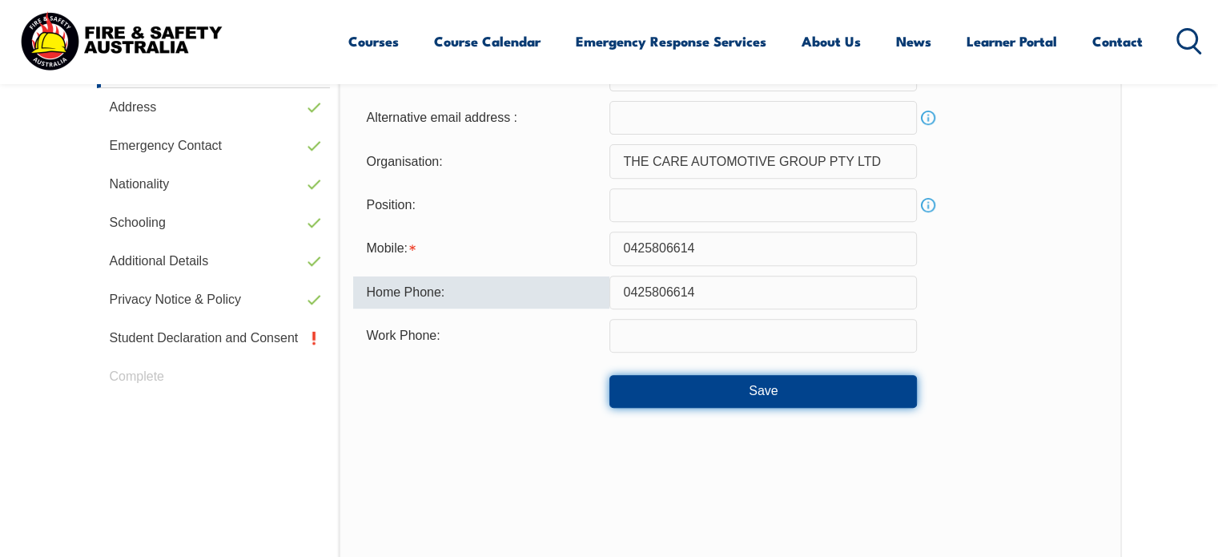
click at [666, 379] on button "Save" at bounding box center [763, 391] width 308 height 32
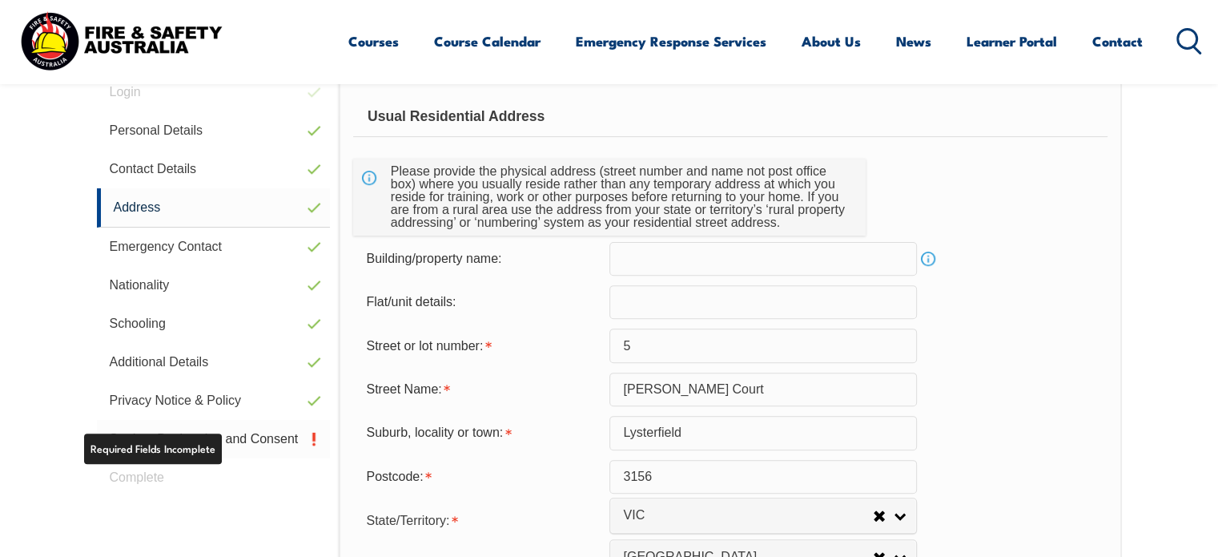
click at [202, 444] on link "Student Declaration and Consent" at bounding box center [214, 439] width 234 height 38
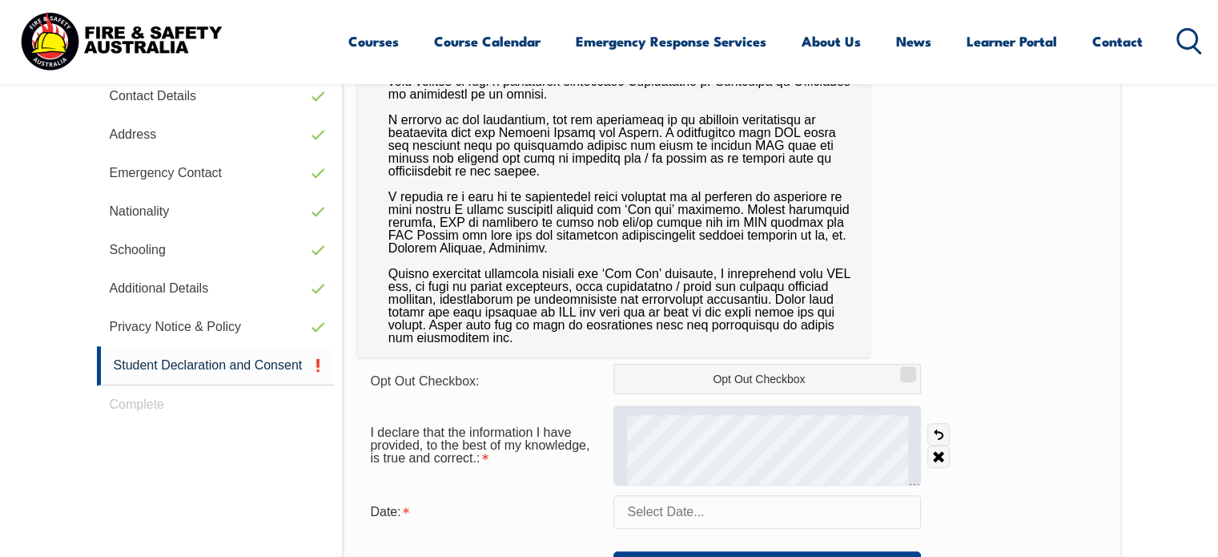
scroll to position [599, 0]
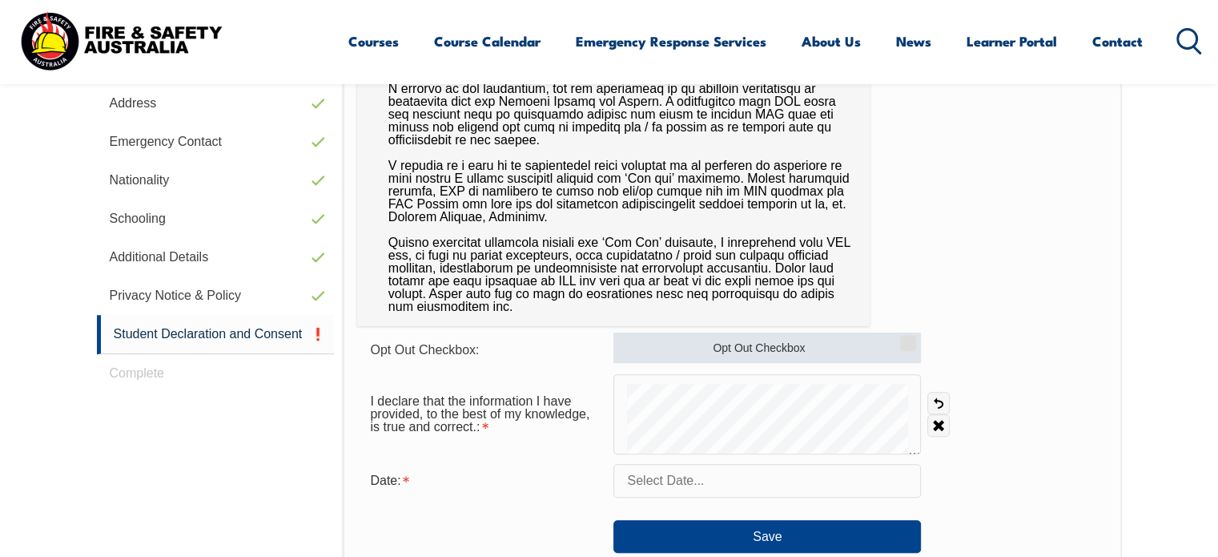
click at [901, 338] on input "Opt Out Checkbox" at bounding box center [906, 337] width 10 height 2
click at [906, 338] on input "Opt Out Checkbox" at bounding box center [906, 337] width 10 height 2
checkbox input "false"
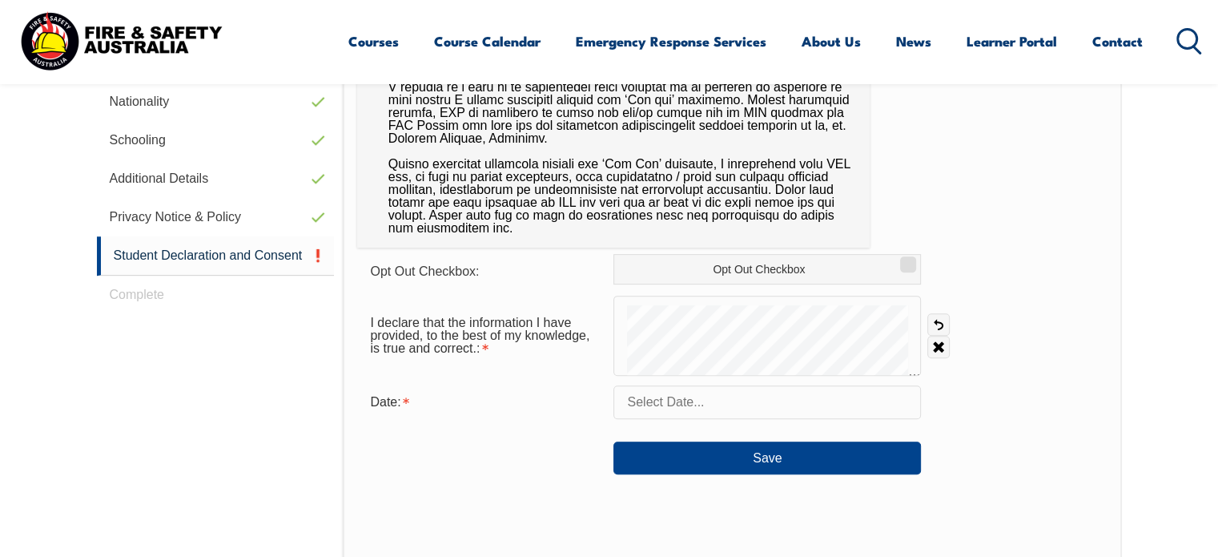
scroll to position [679, 0]
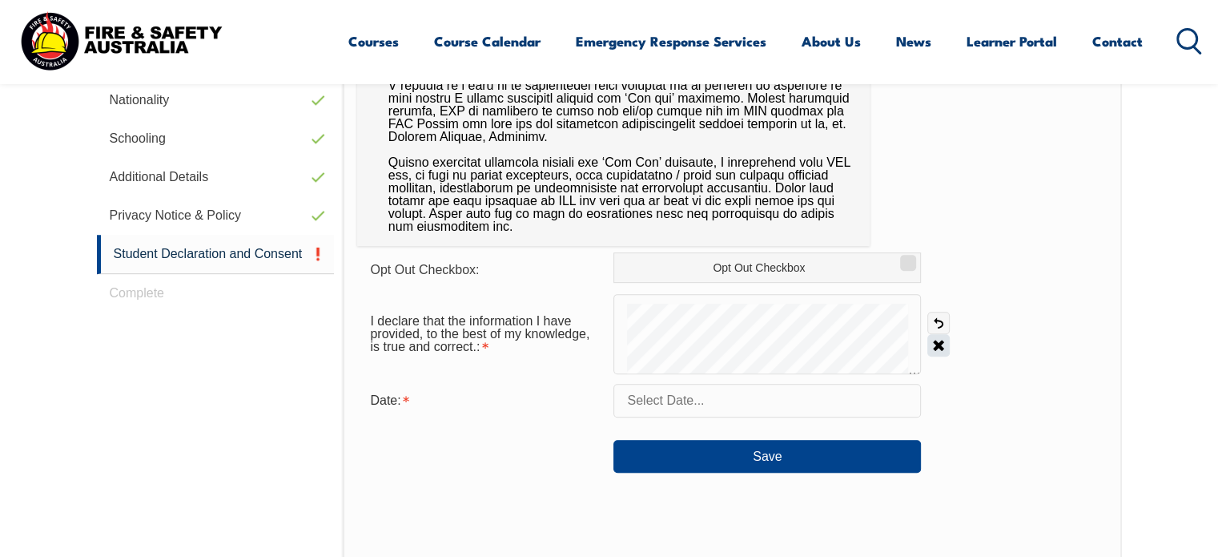
click at [945, 347] on link "Clear" at bounding box center [938, 345] width 22 height 22
click at [935, 348] on link "Clear" at bounding box center [938, 345] width 22 height 22
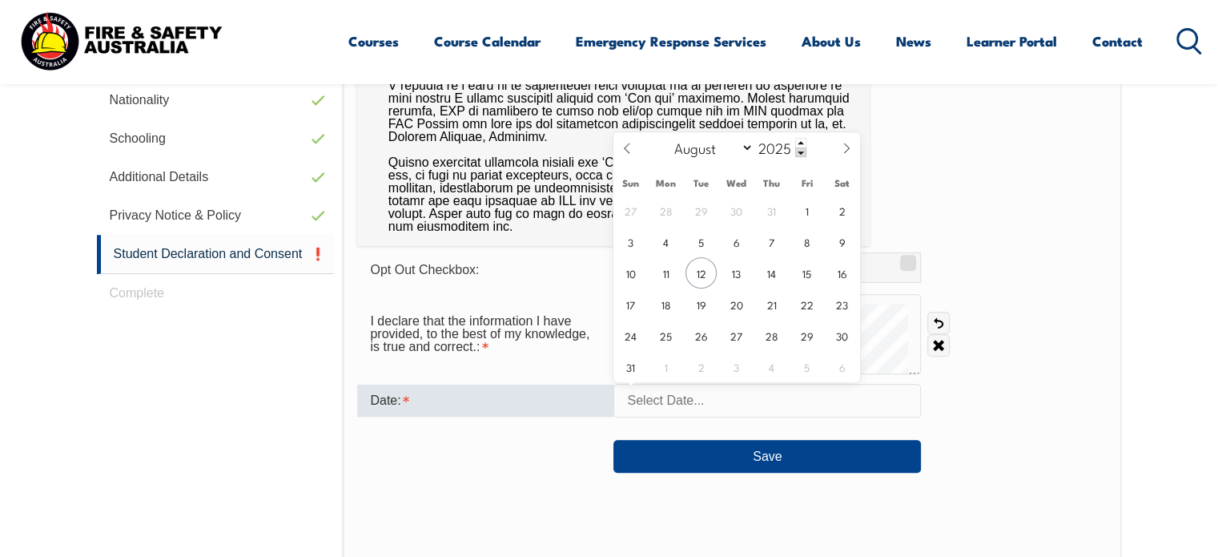
click at [703, 410] on input "text" at bounding box center [767, 401] width 308 height 34
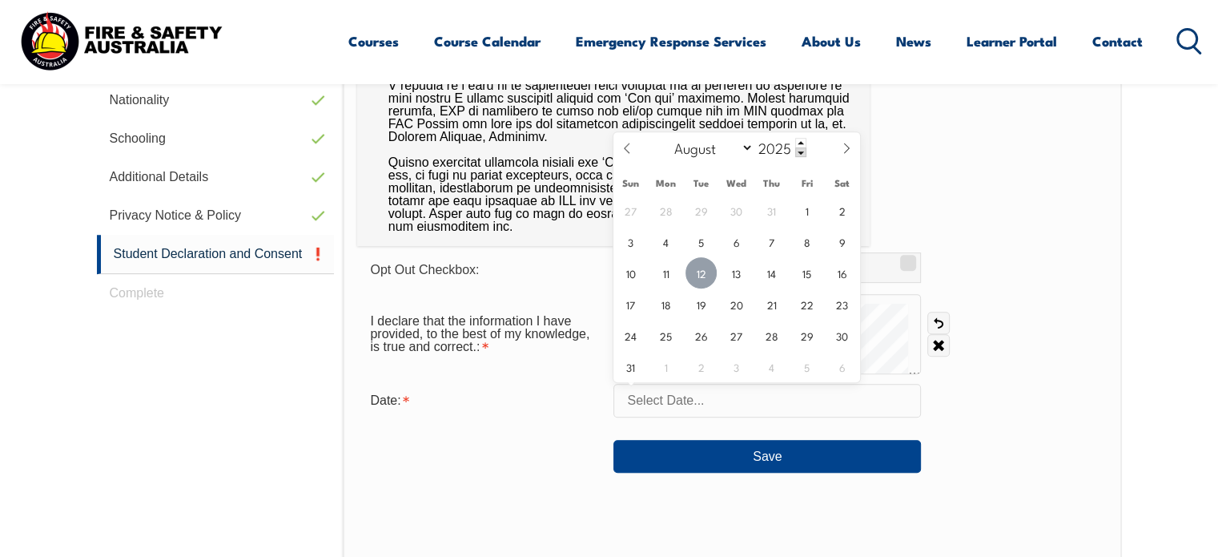
click at [692, 281] on span "12" at bounding box center [700, 272] width 31 height 31
type input "August 12, 2025"
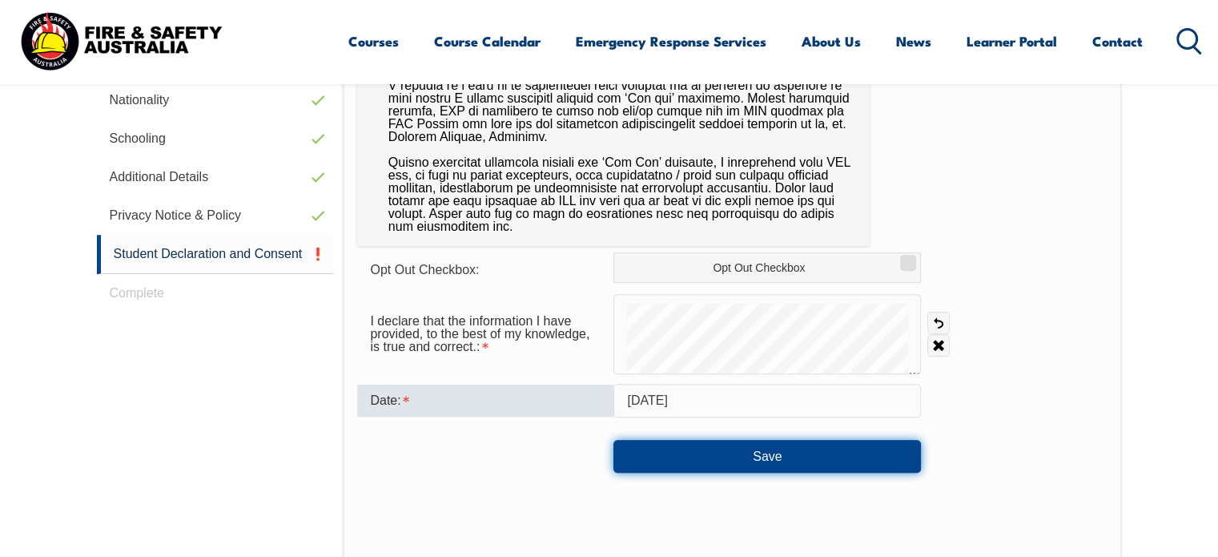
click at [745, 446] on button "Save" at bounding box center [767, 456] width 308 height 32
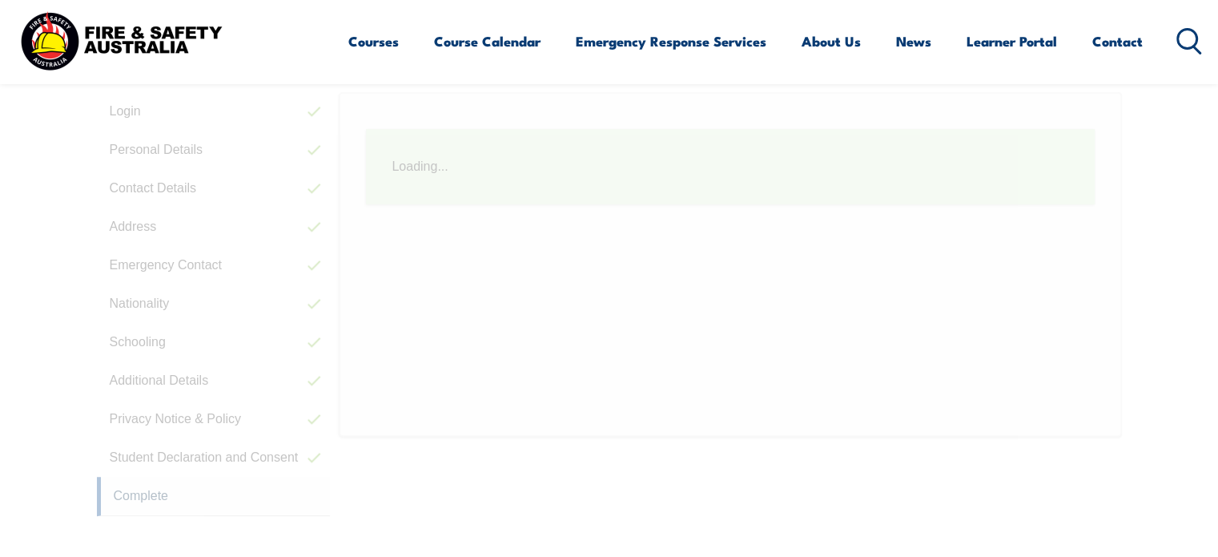
scroll to position [436, 0]
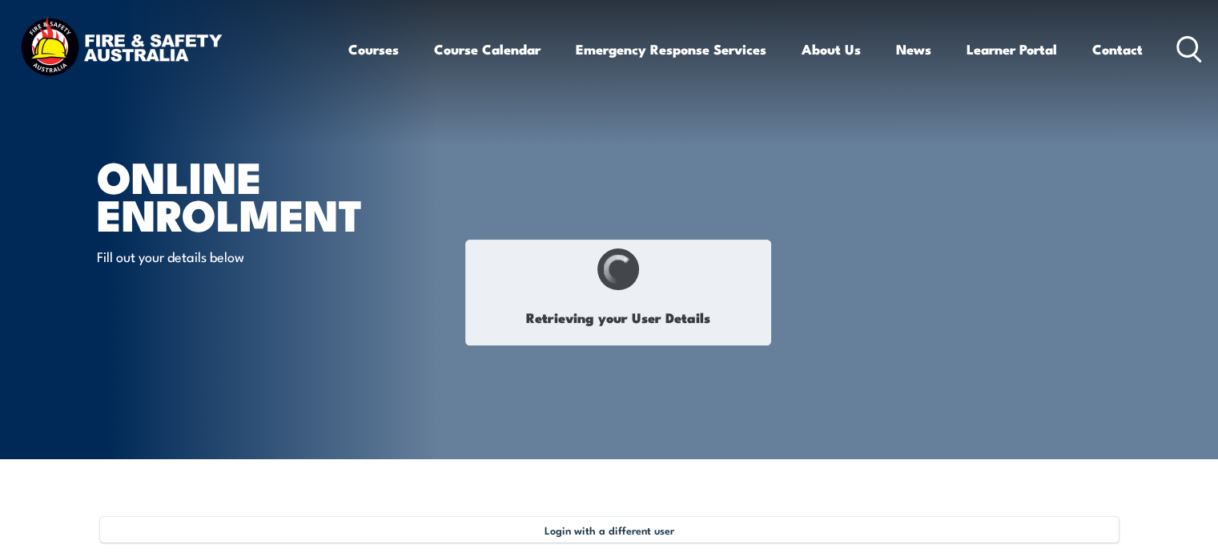
select select "Ms"
type input "Salli"
type input "McIntyre"
type input "June 21, 1976"
type input "3TV7XBVF6T"
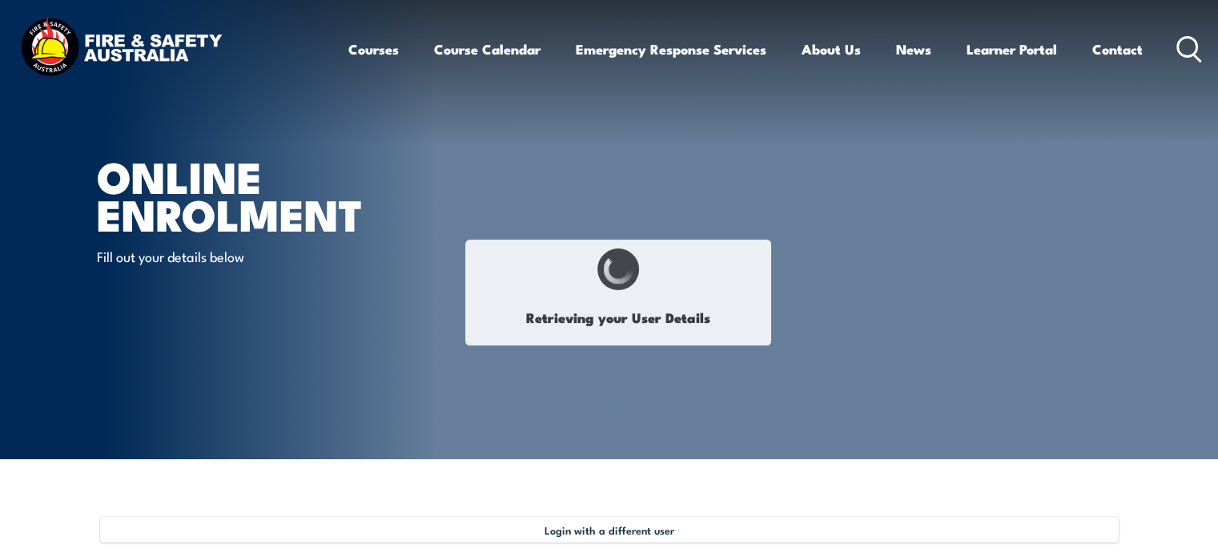
select select "F"
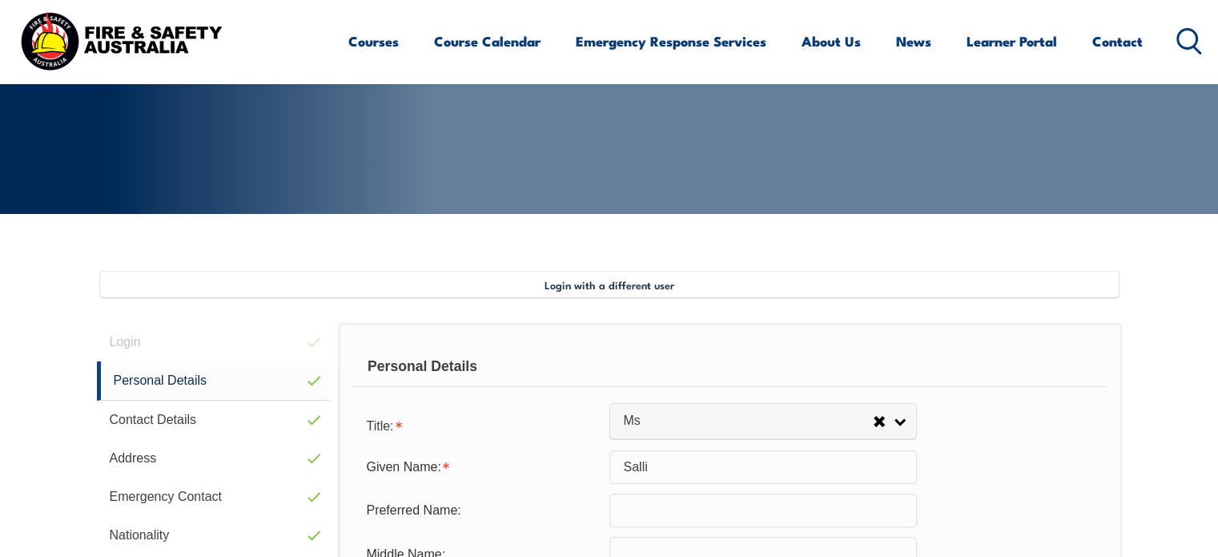
scroll to position [436, 0]
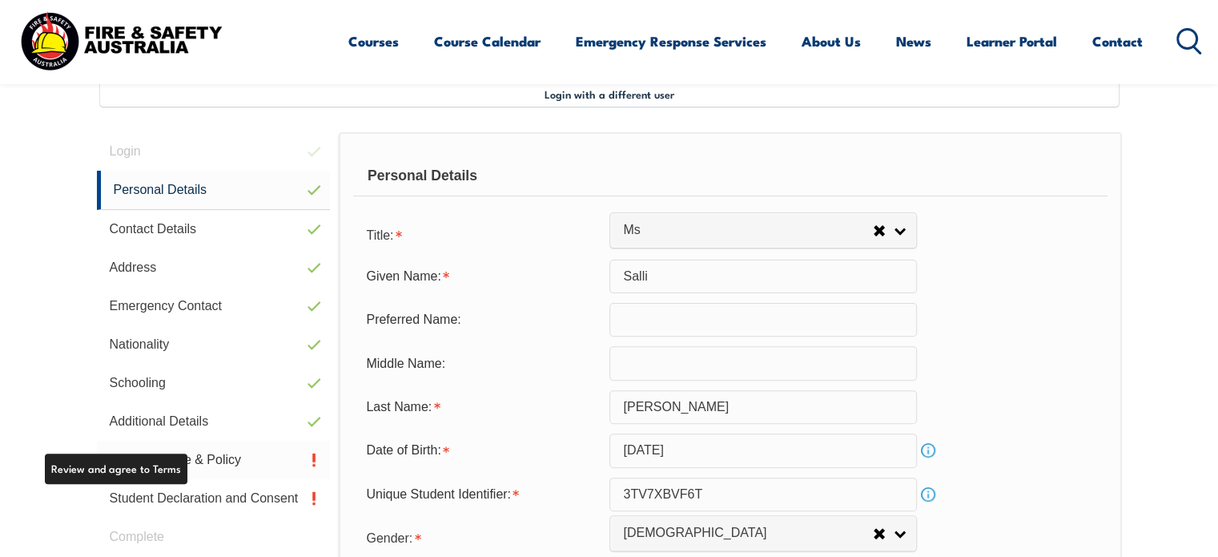
click at [168, 465] on link "Privacy Notice & Policy" at bounding box center [214, 459] width 234 height 38
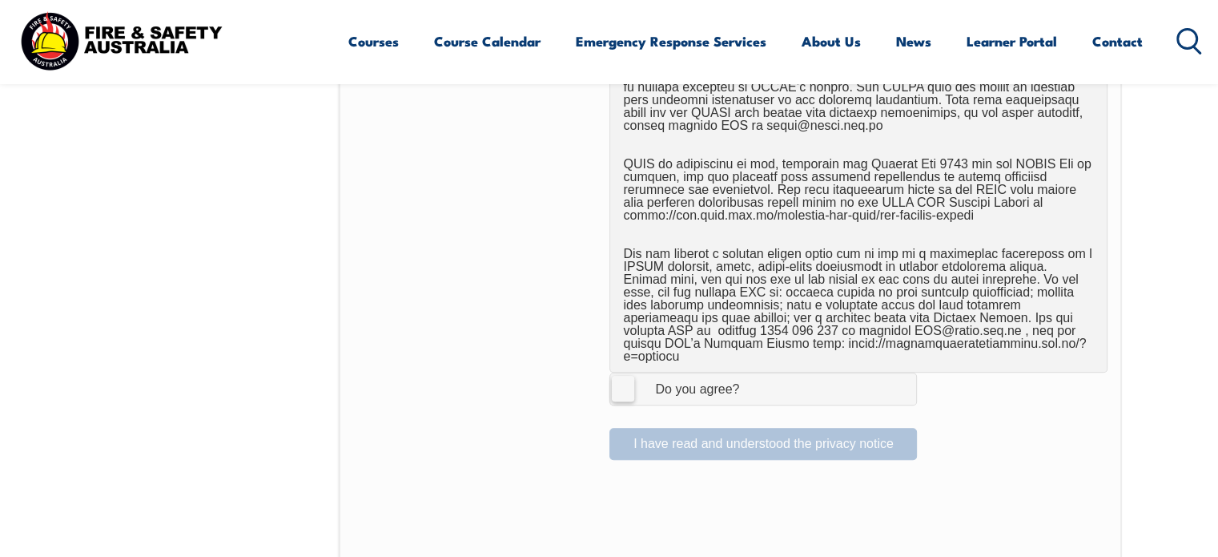
scroll to position [977, 0]
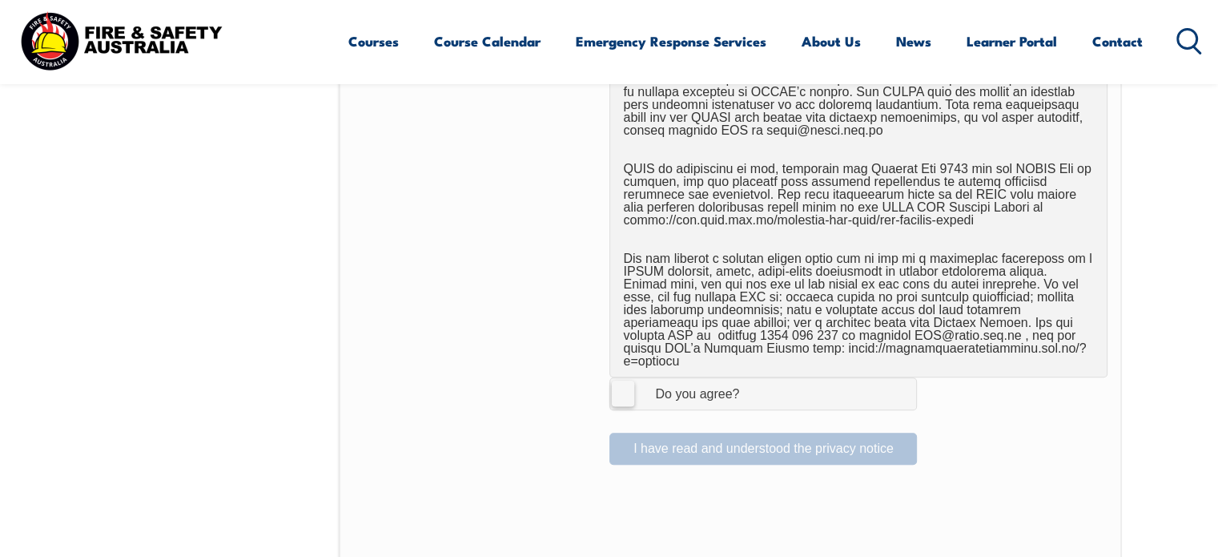
click at [621, 391] on label "I Agree Do you agree?" at bounding box center [763, 393] width 308 height 32
click at [752, 391] on input "I Agree Do you agree?" at bounding box center [765, 393] width 27 height 30
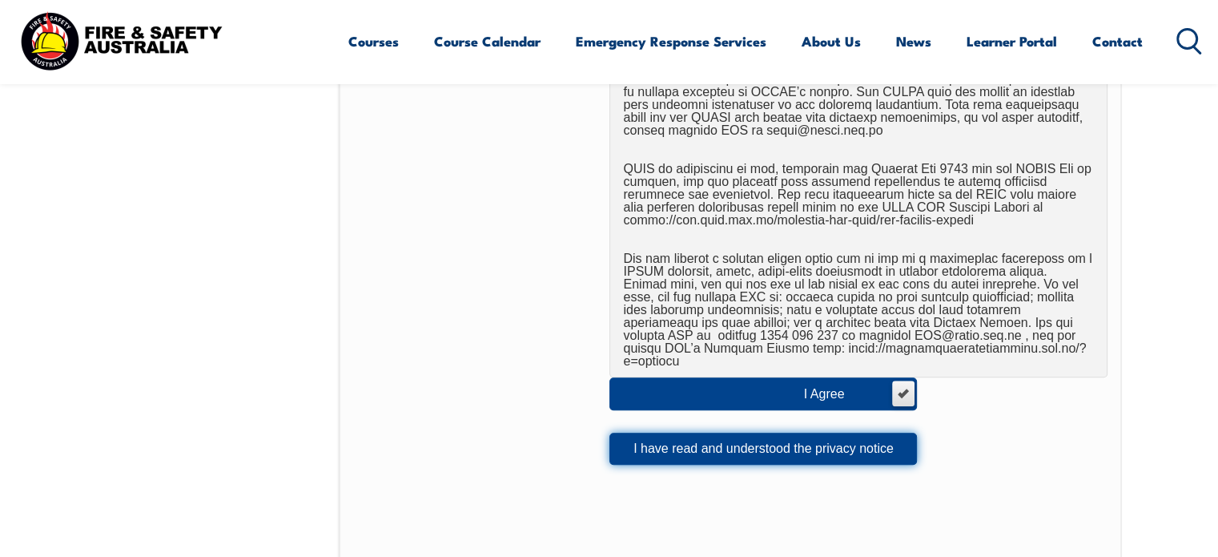
click at [709, 444] on button "I have read and understood the privacy notice" at bounding box center [763, 448] width 308 height 32
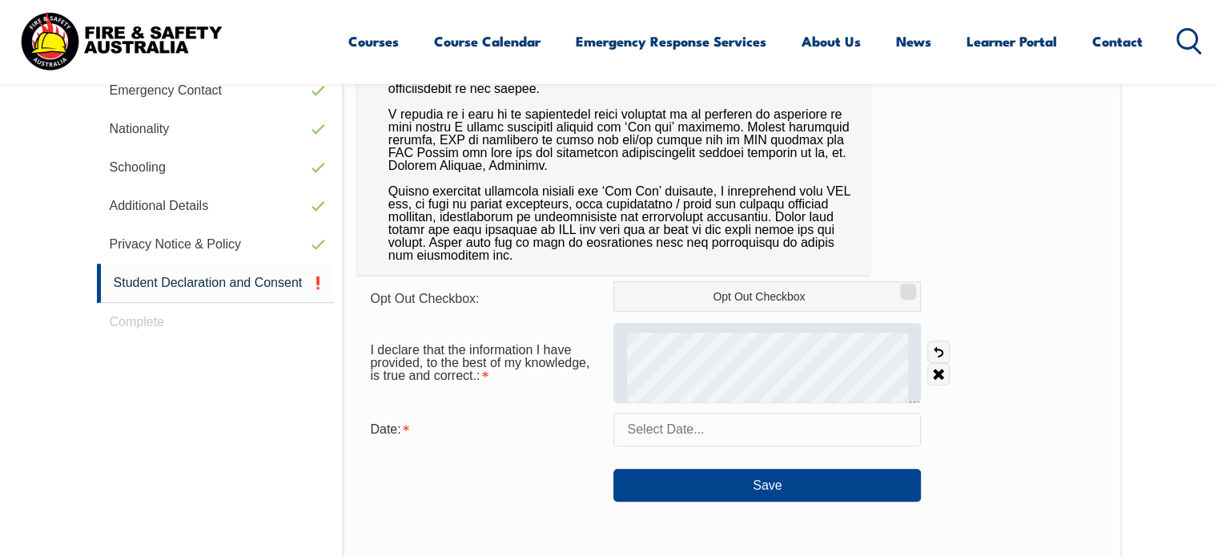
scroll to position [657, 0]
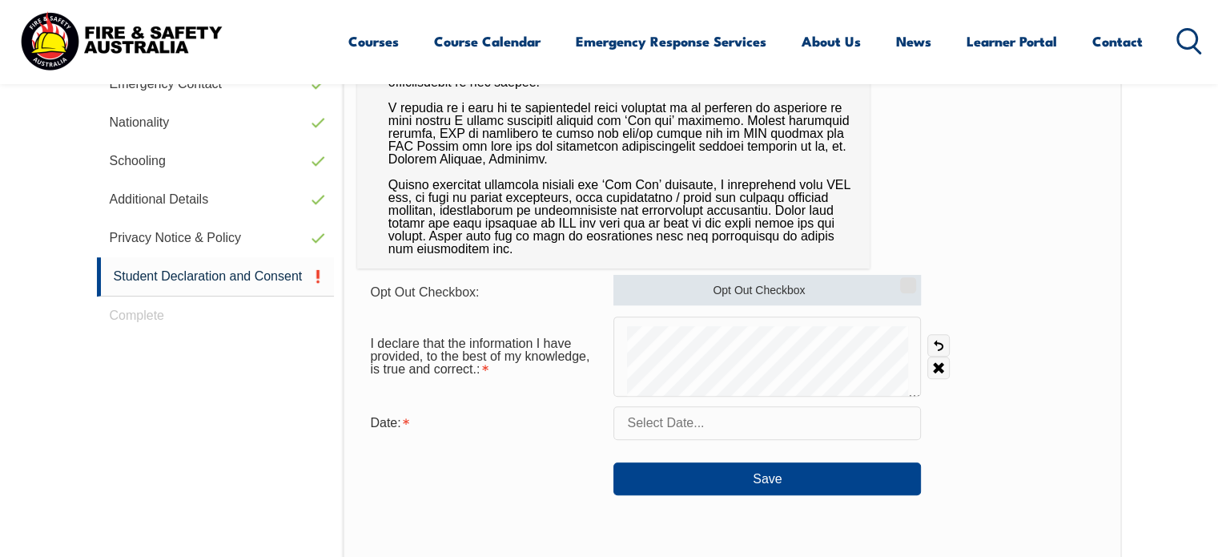
click at [904, 280] on input "Opt Out Checkbox" at bounding box center [906, 280] width 10 height 2
checkbox input "true"
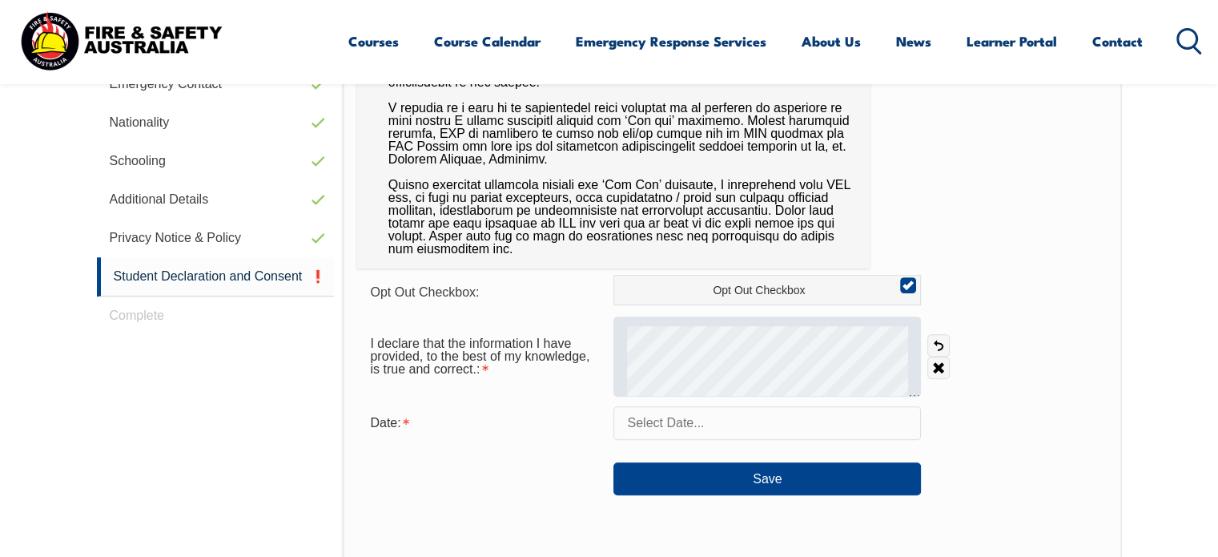
click at [676, 316] on div at bounding box center [767, 356] width 308 height 80
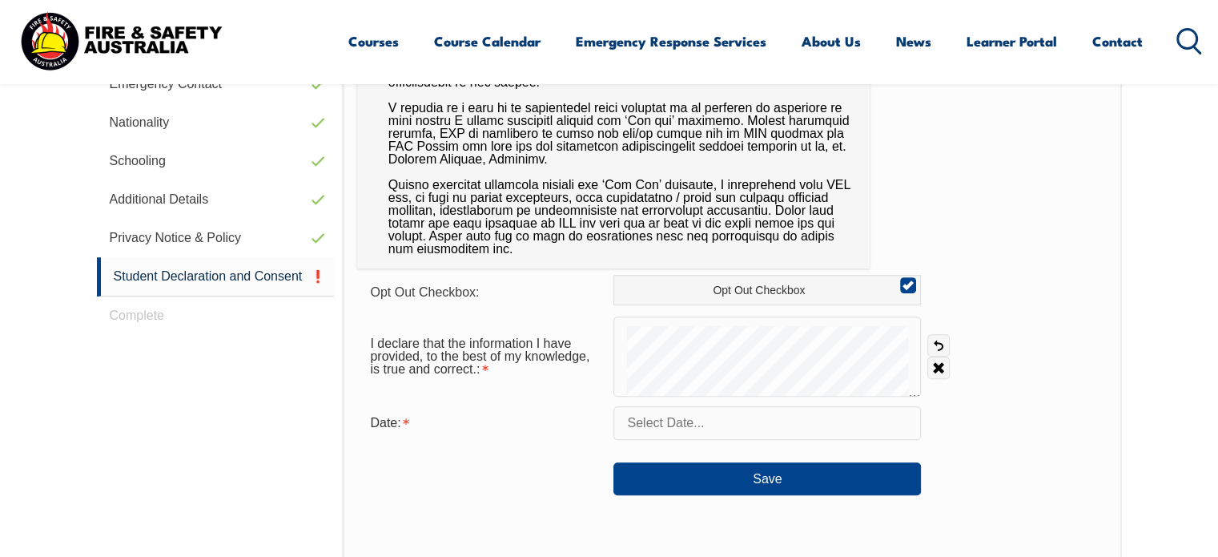
click at [766, 425] on input "text" at bounding box center [767, 423] width 308 height 34
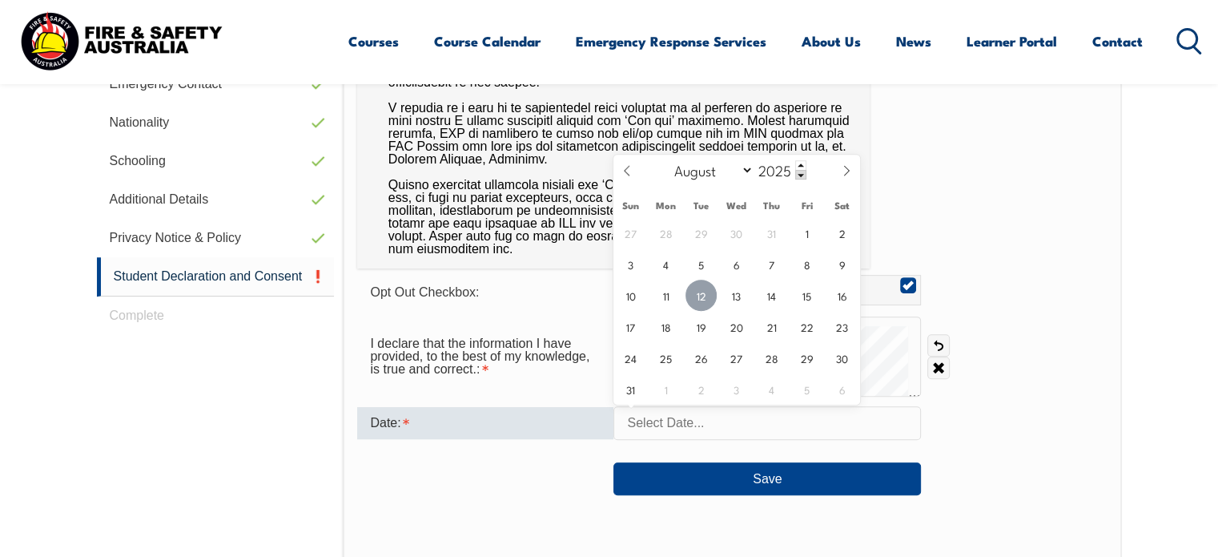
click at [698, 295] on span "12" at bounding box center [700, 294] width 31 height 31
type input "August 12, 2025"
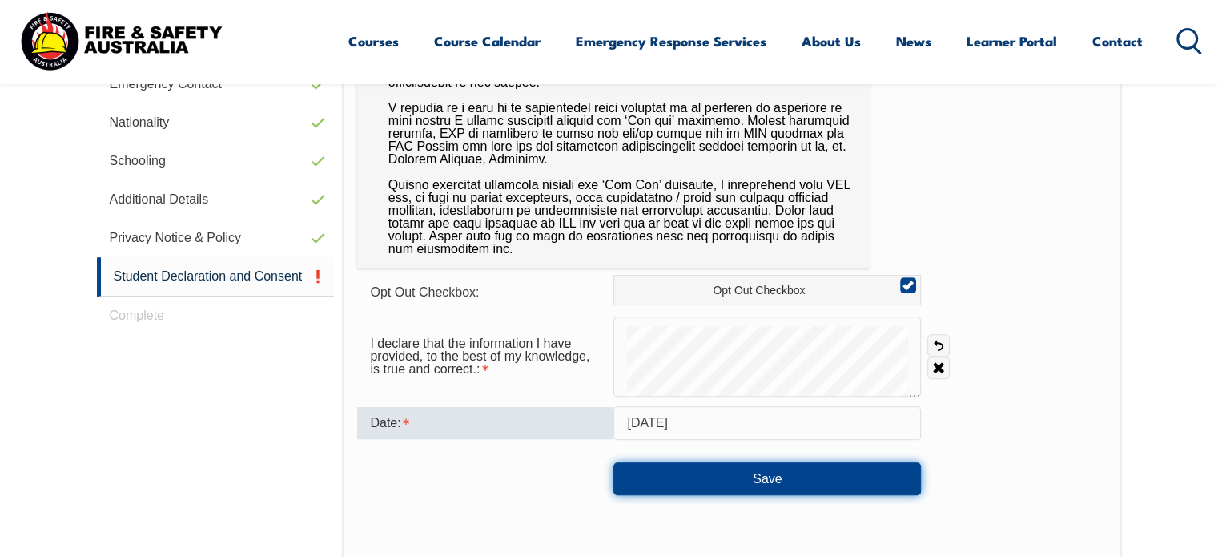
click at [775, 479] on button "Save" at bounding box center [767, 478] width 308 height 32
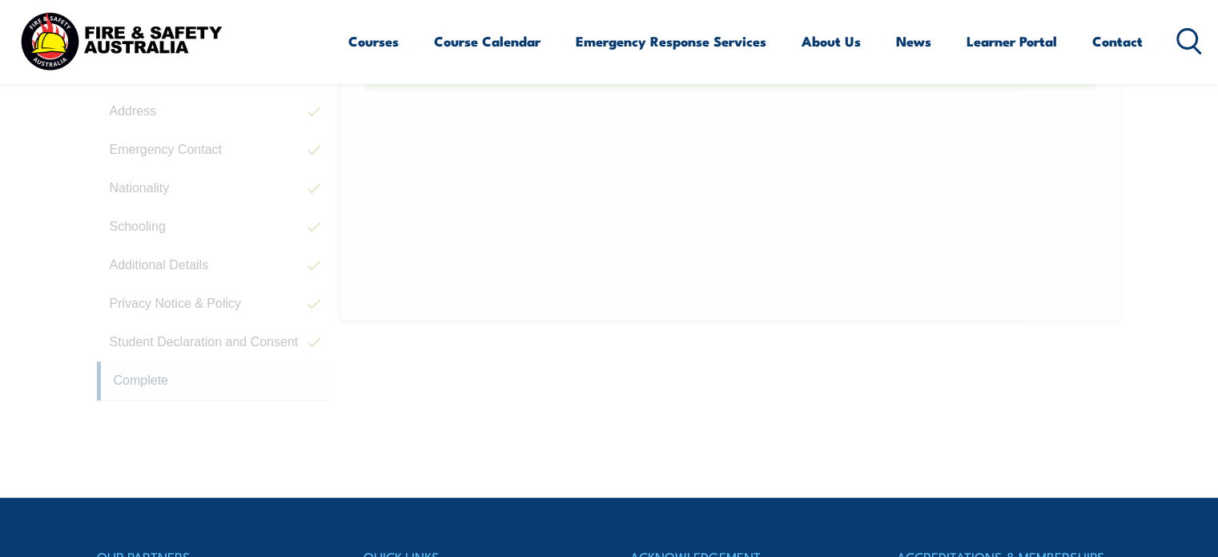
scroll to position [463, 0]
